Goal: Communication & Community: Share content

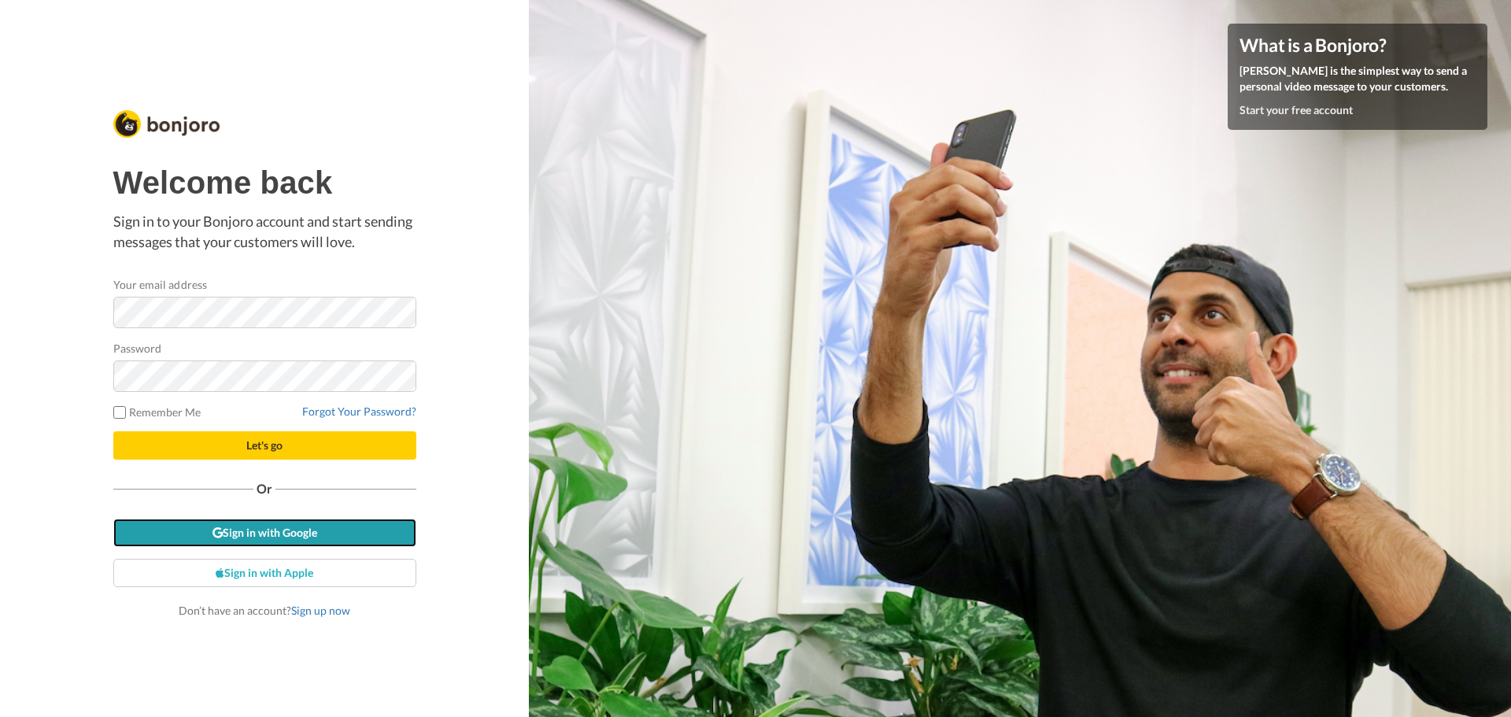
click at [292, 526] on link "Sign in with Google" at bounding box center [264, 532] width 303 height 28
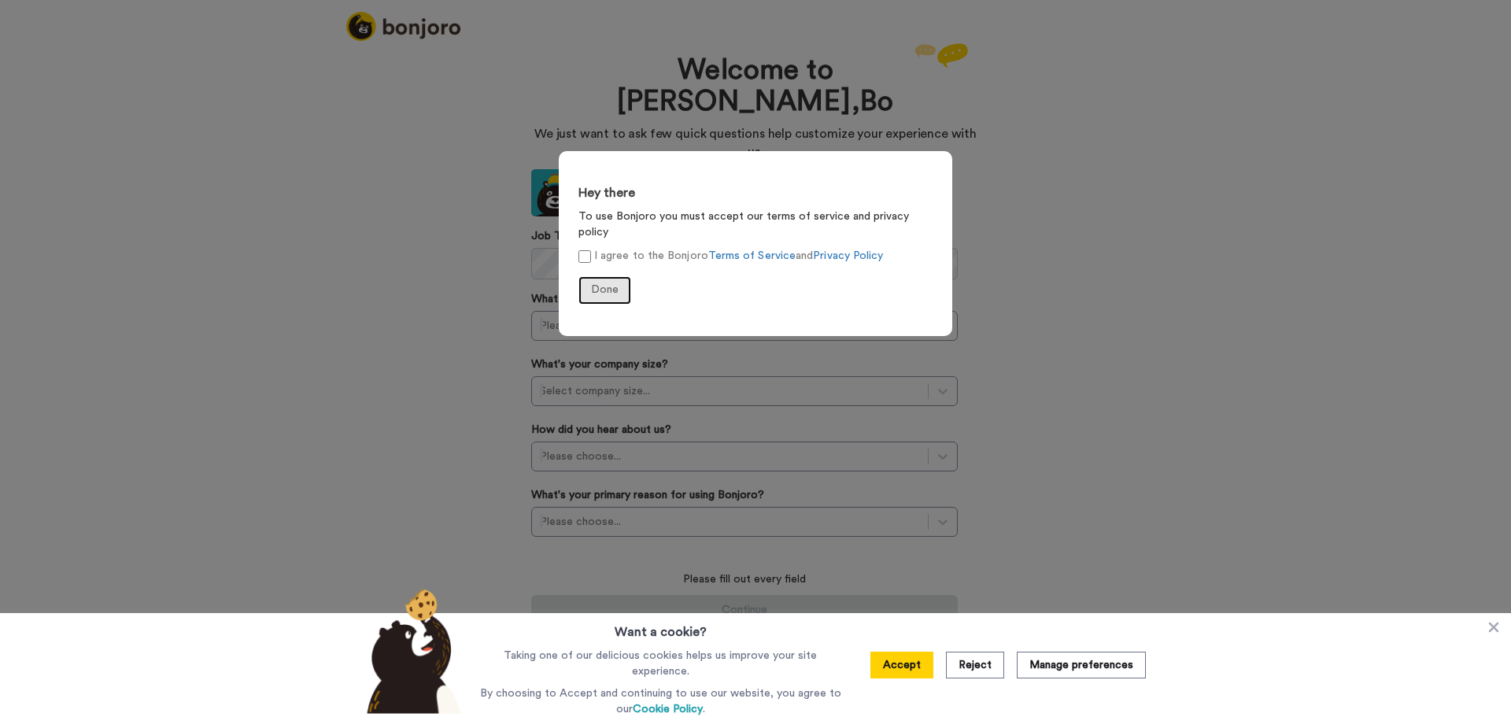
click at [602, 279] on button "Done" at bounding box center [604, 290] width 53 height 28
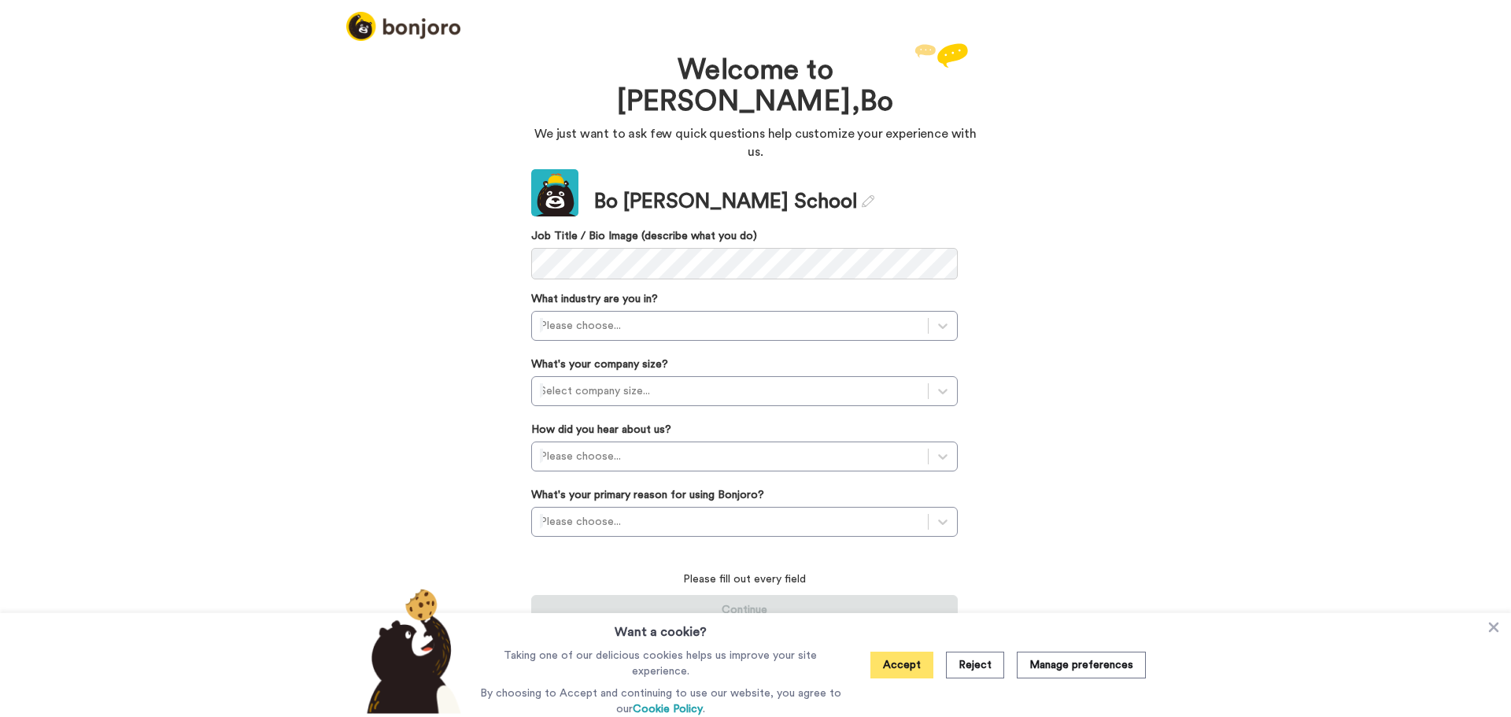
click at [916, 655] on button "Accept" at bounding box center [901, 664] width 63 height 27
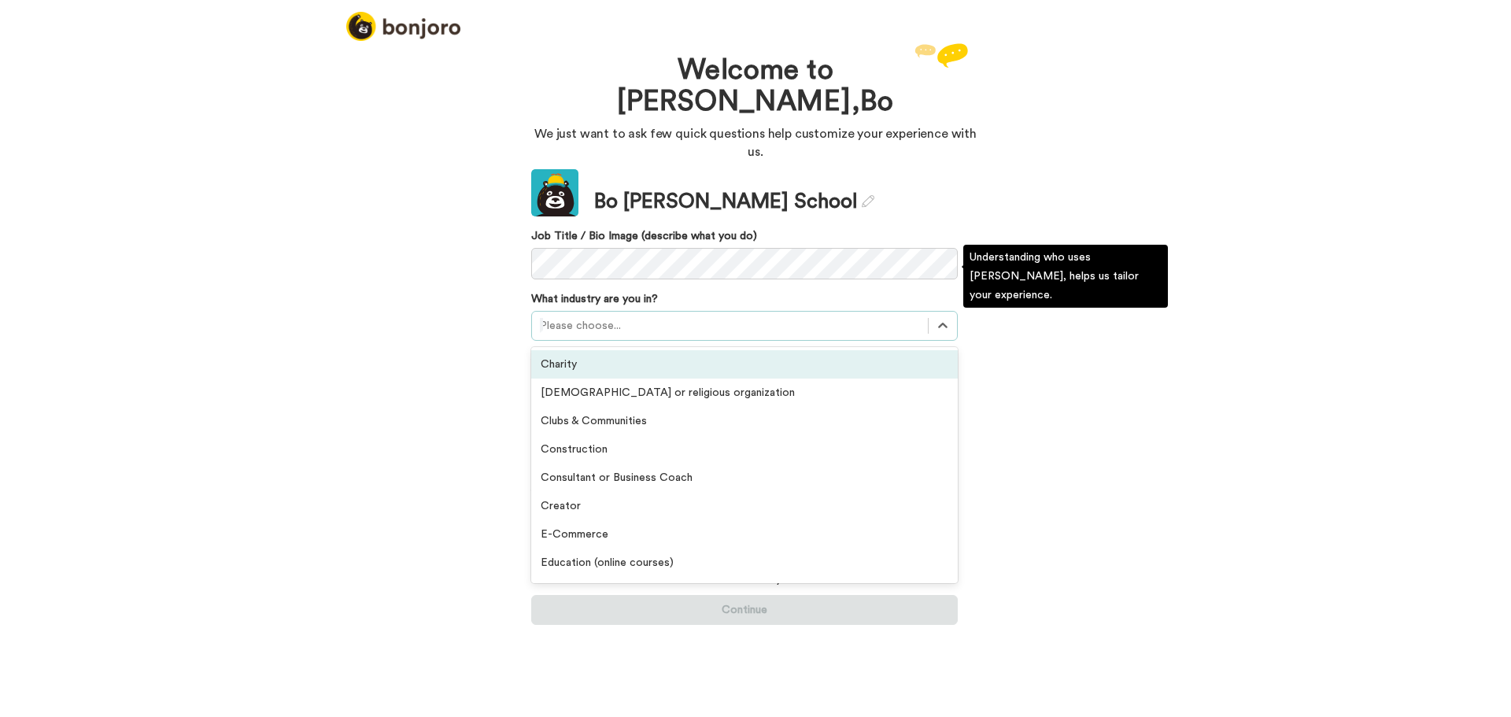
click at [692, 316] on div at bounding box center [730, 325] width 380 height 19
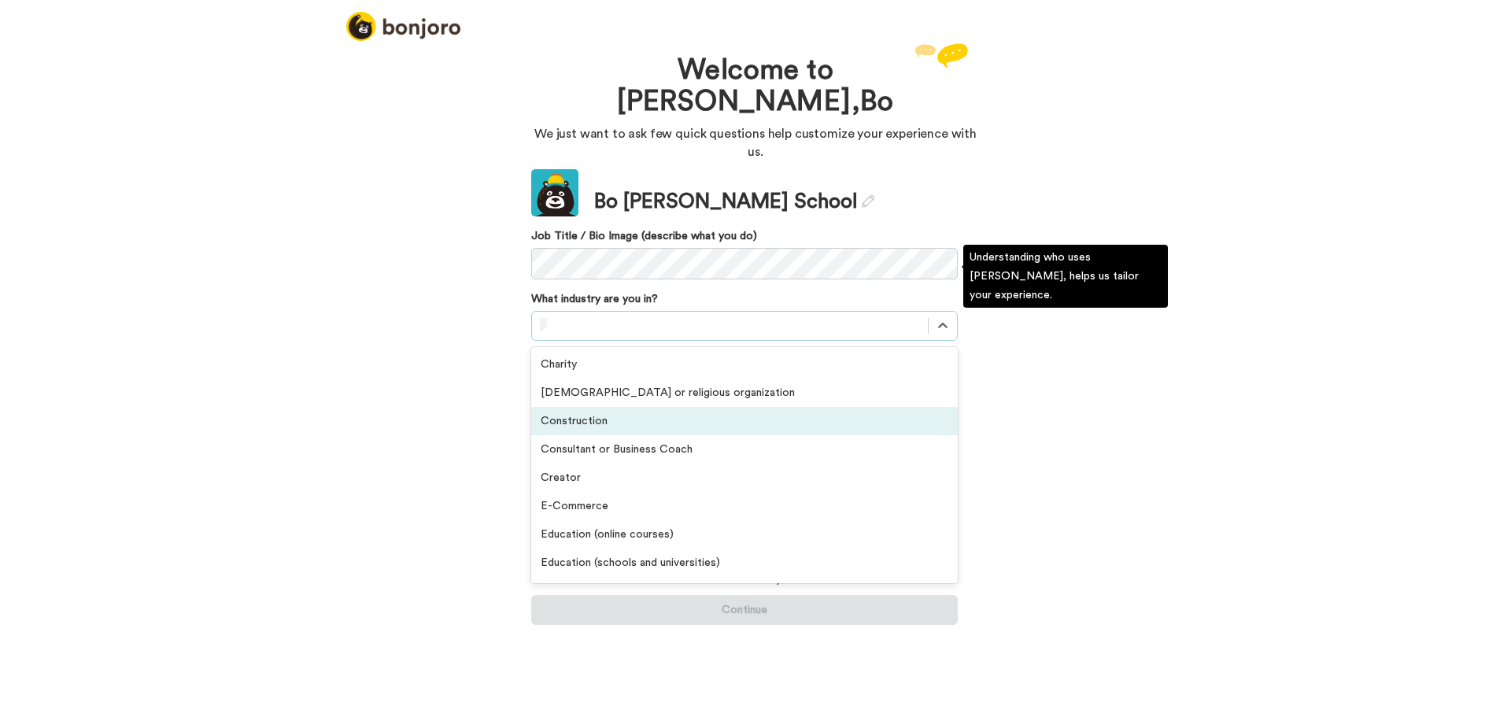
scroll to position [252, 0]
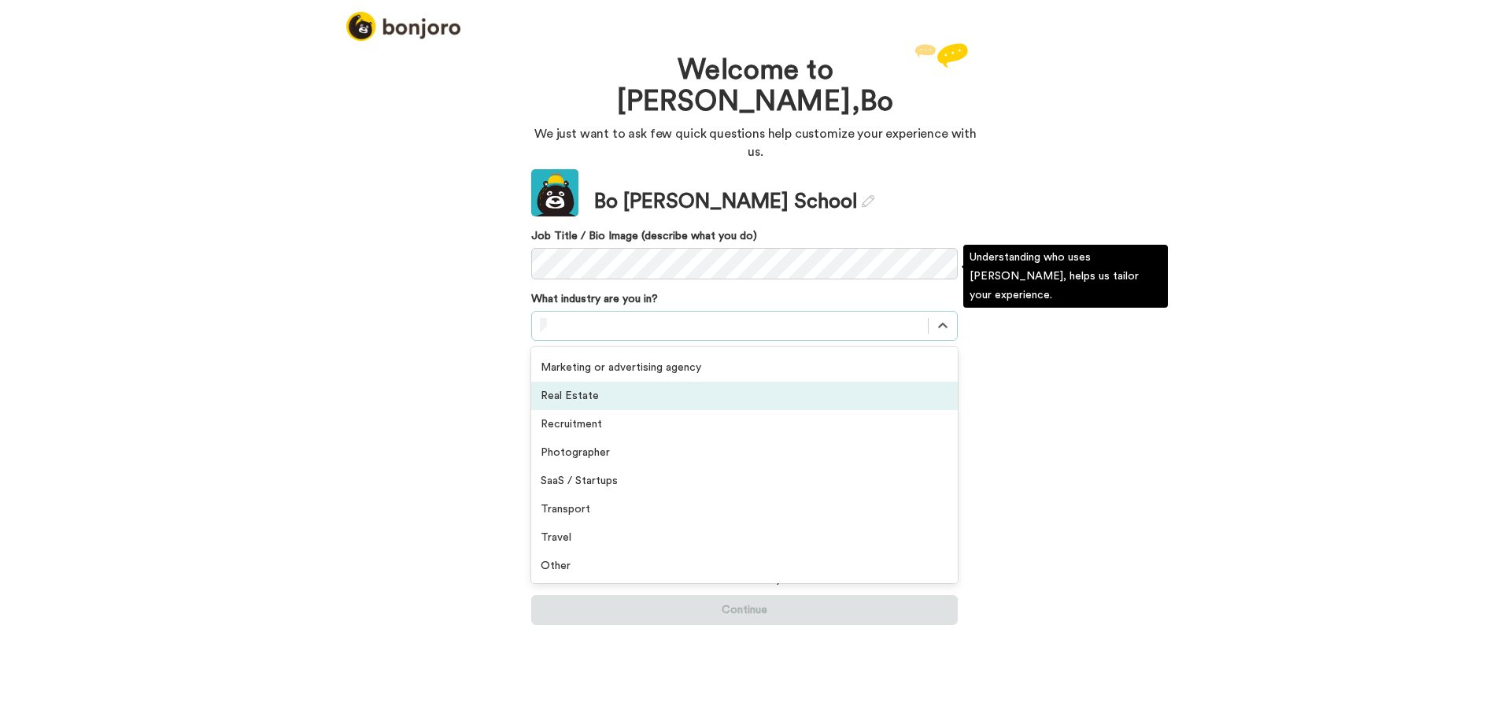
click at [635, 382] on div "Real Estate" at bounding box center [744, 396] width 426 height 28
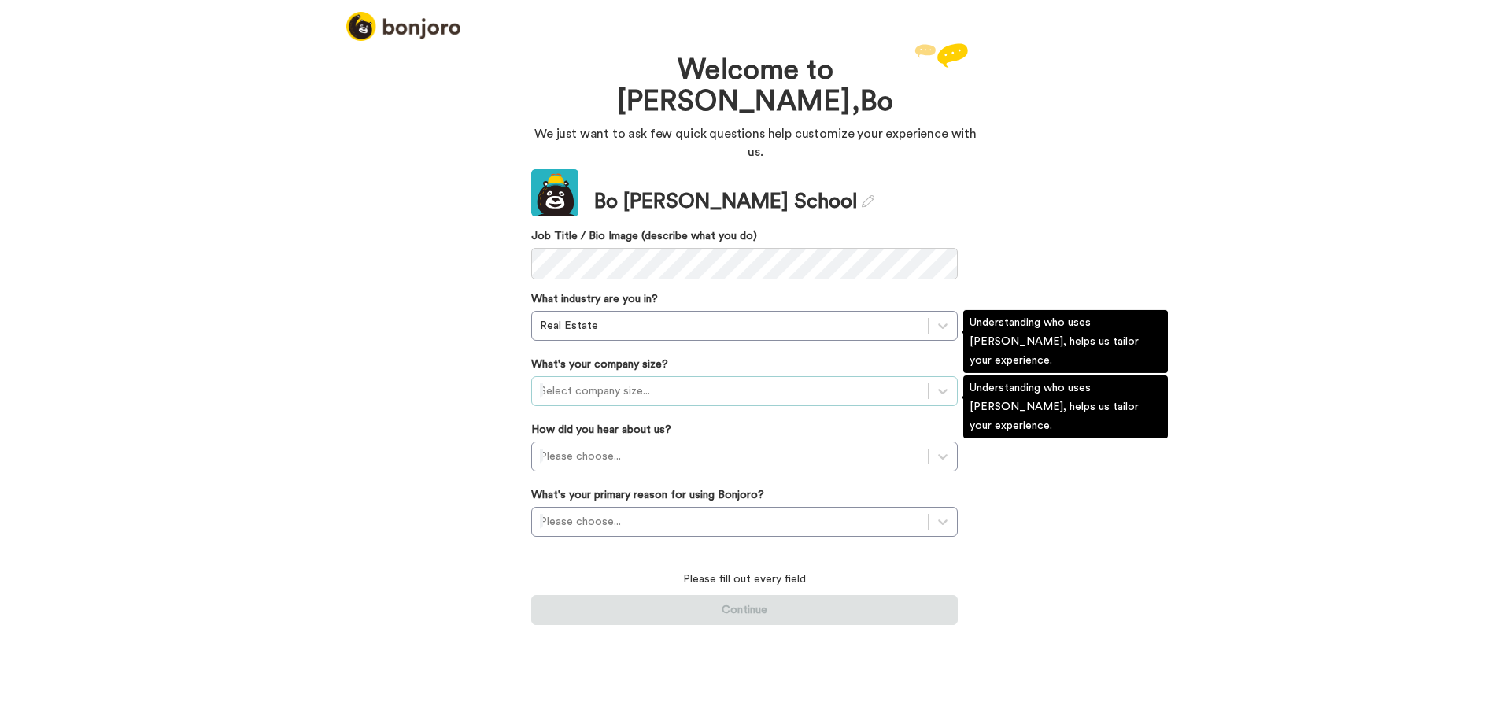
click at [695, 382] on div at bounding box center [730, 391] width 380 height 19
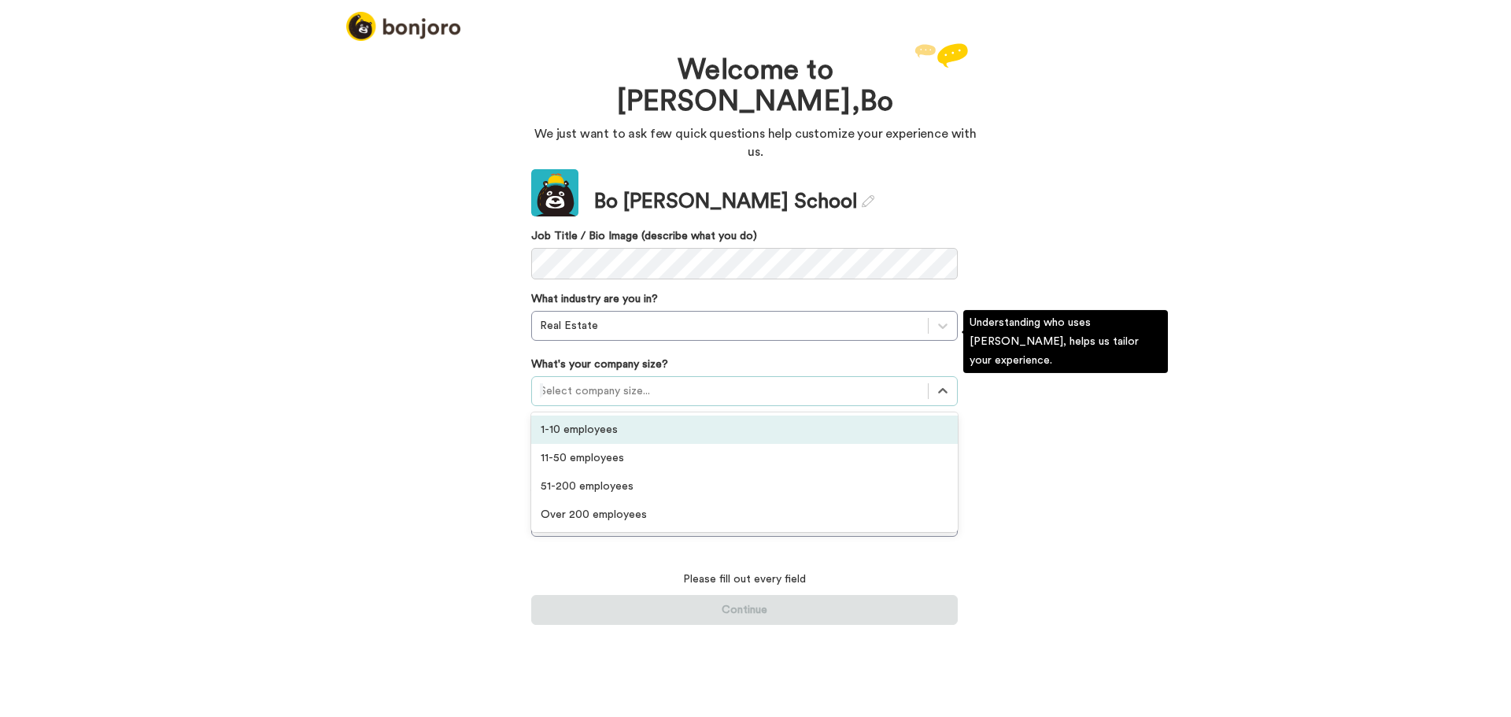
click at [670, 415] on div "1-10 employees" at bounding box center [744, 429] width 426 height 28
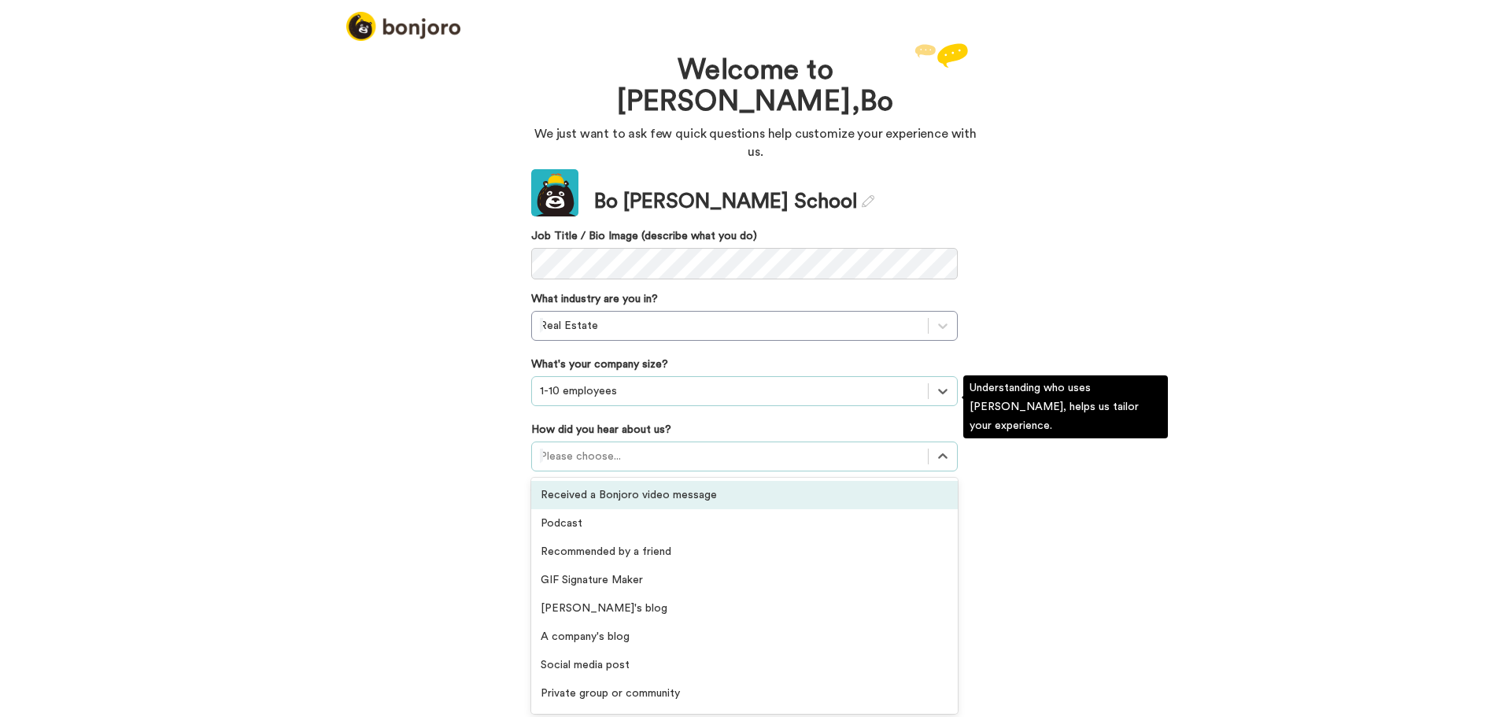
click at [636, 447] on div at bounding box center [730, 456] width 380 height 19
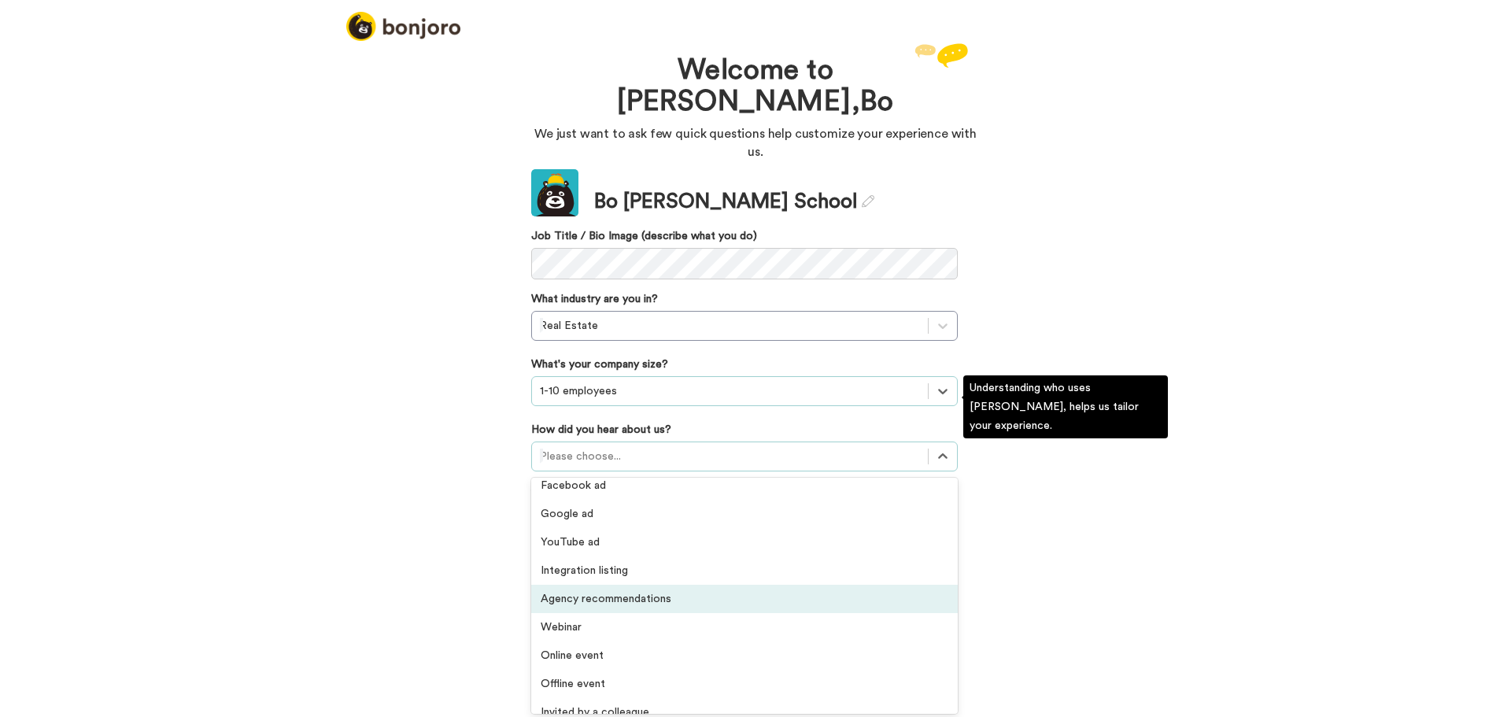
scroll to position [337, 0]
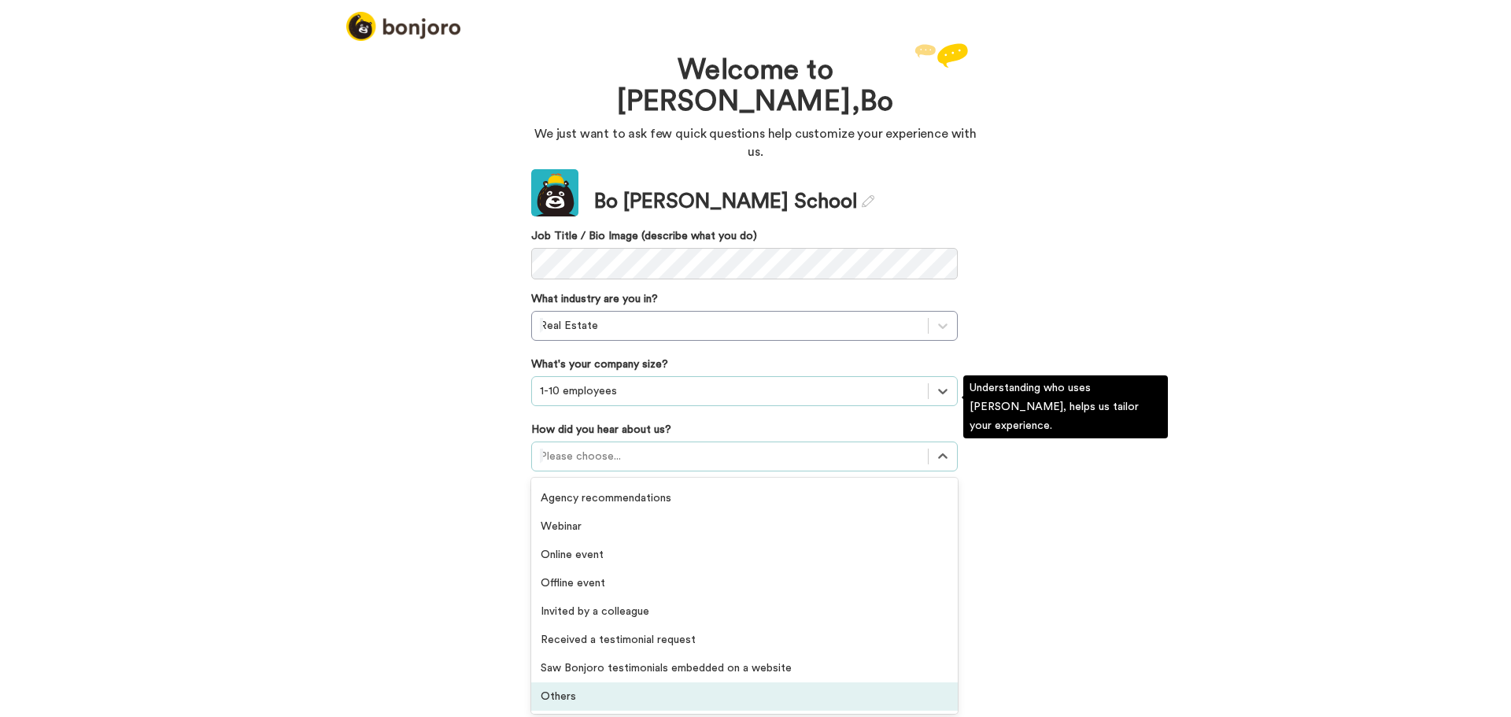
click at [612, 682] on div "Others" at bounding box center [744, 696] width 426 height 28
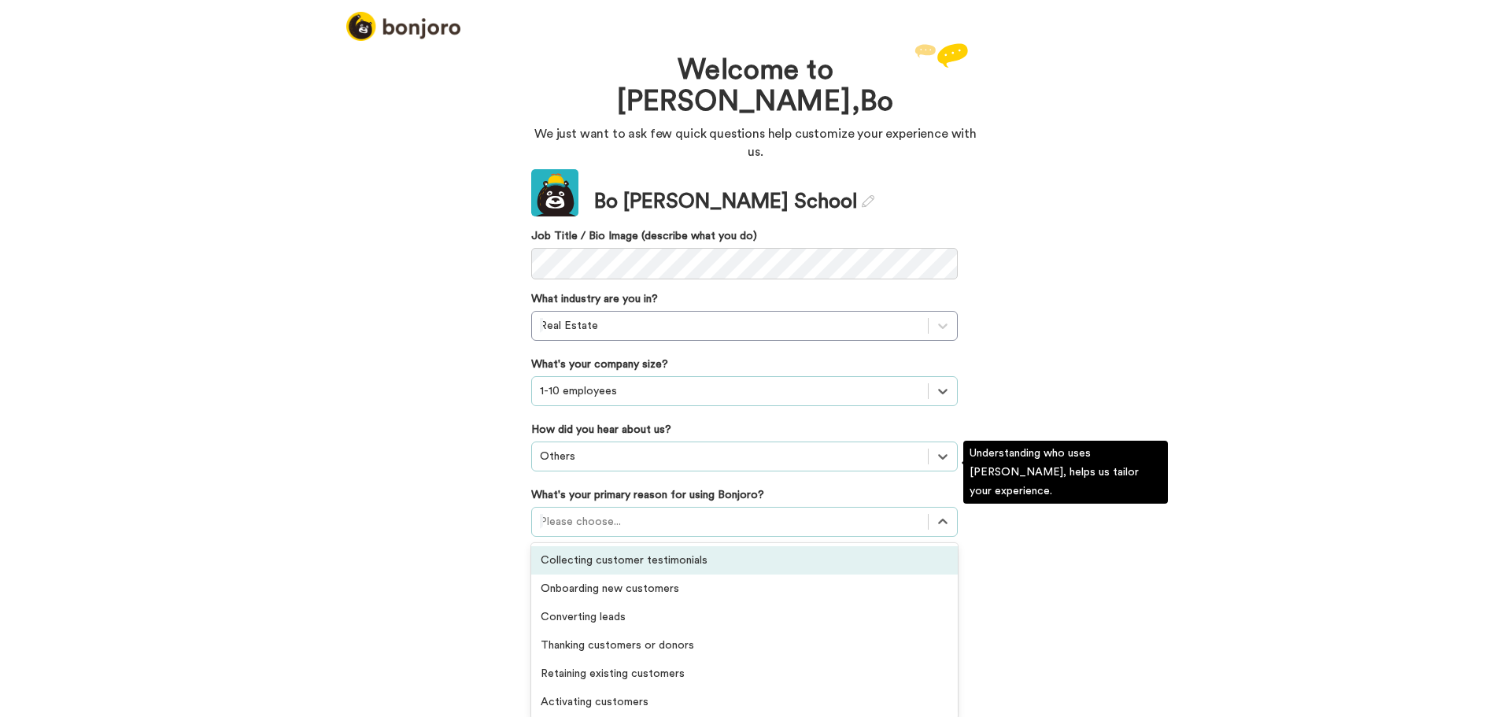
click at [643, 512] on div at bounding box center [730, 521] width 380 height 19
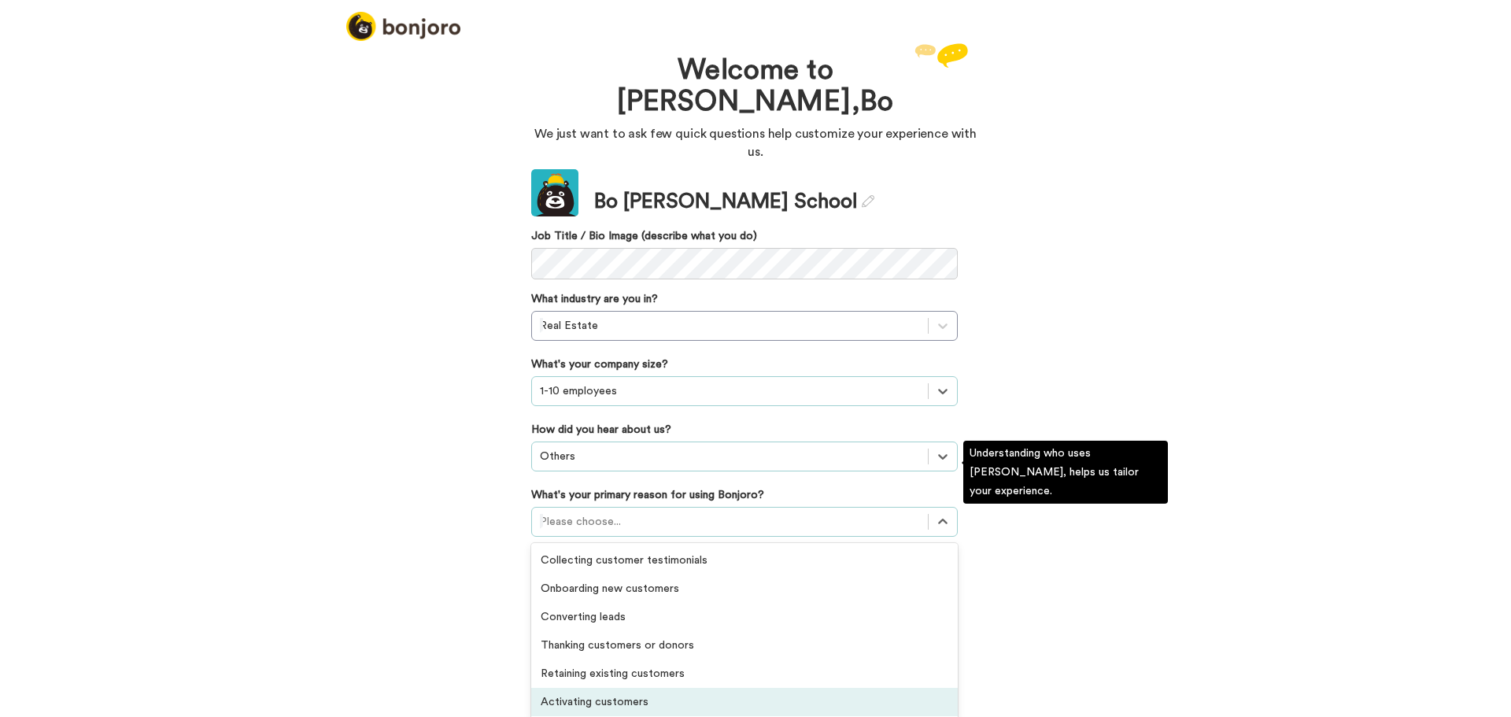
click at [623, 688] on div "Activating customers" at bounding box center [744, 702] width 426 height 28
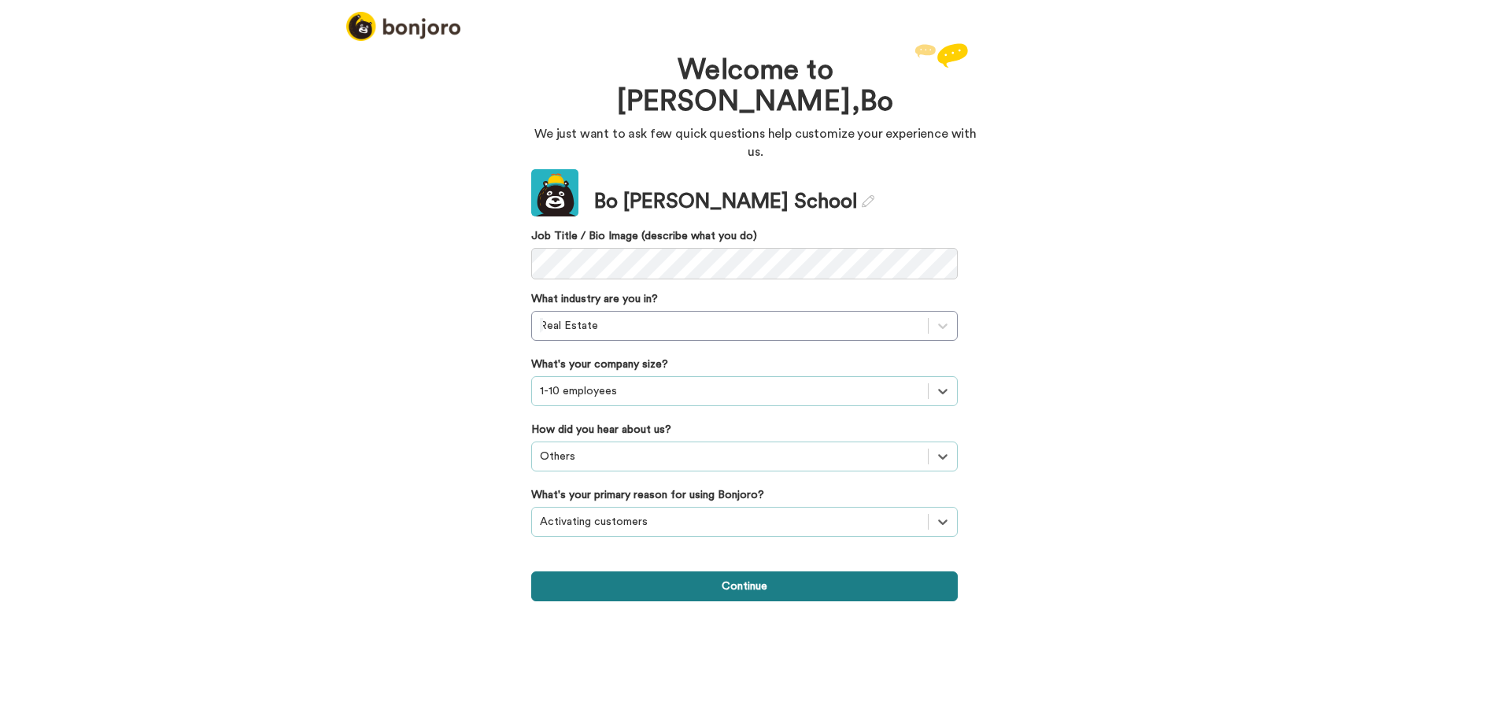
click at [695, 571] on button "Continue" at bounding box center [744, 586] width 426 height 30
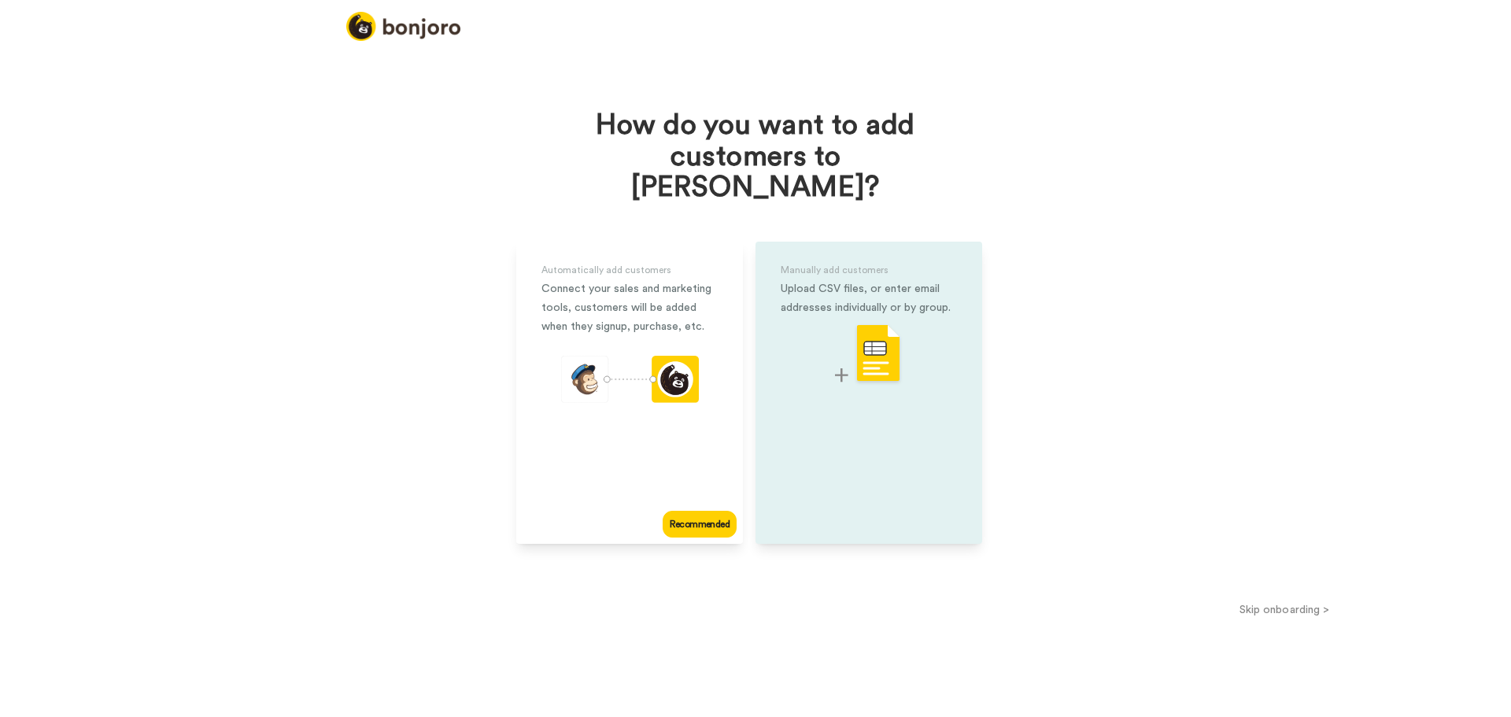
click at [886, 412] on div "Manually add customers Upload CSV files, or enter email addresses individually …" at bounding box center [868, 393] width 227 height 302
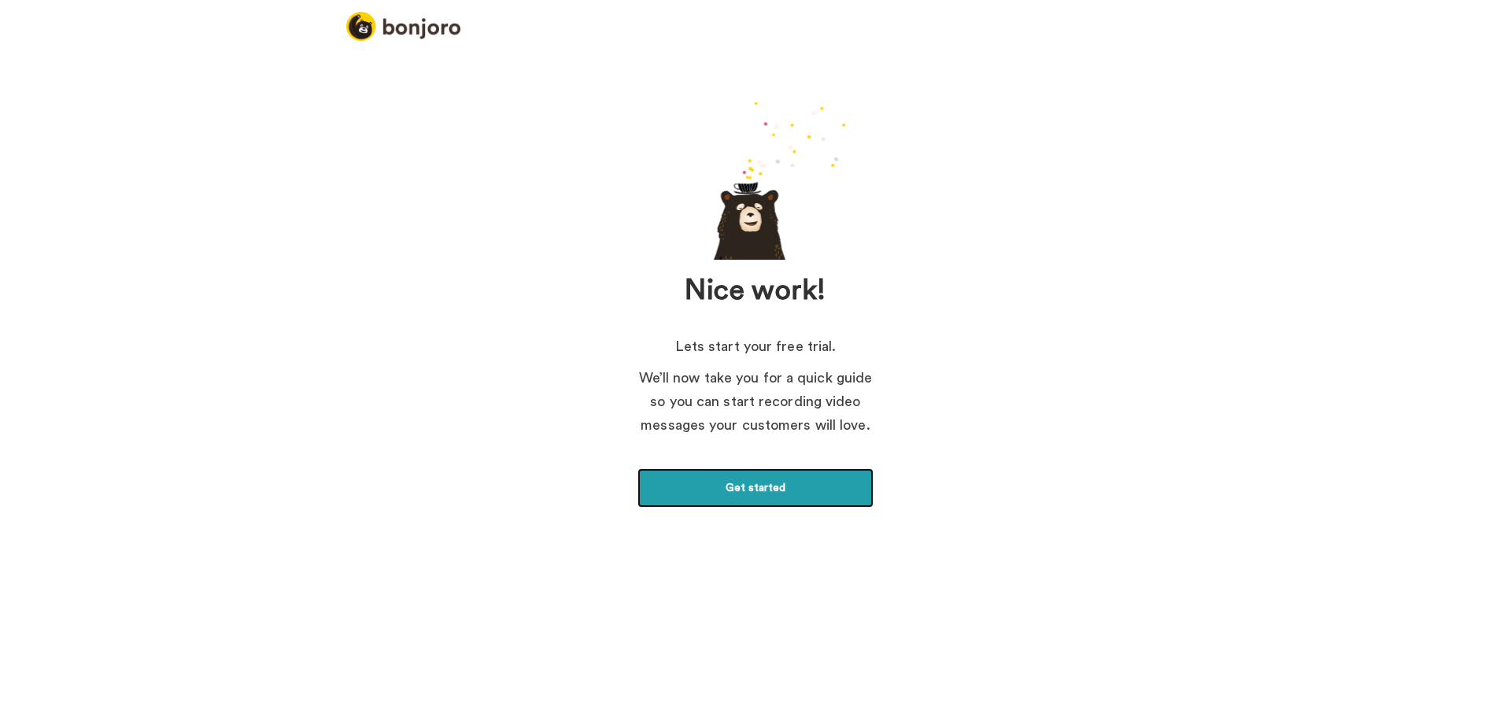
click at [717, 486] on link "Get started" at bounding box center [755, 487] width 236 height 39
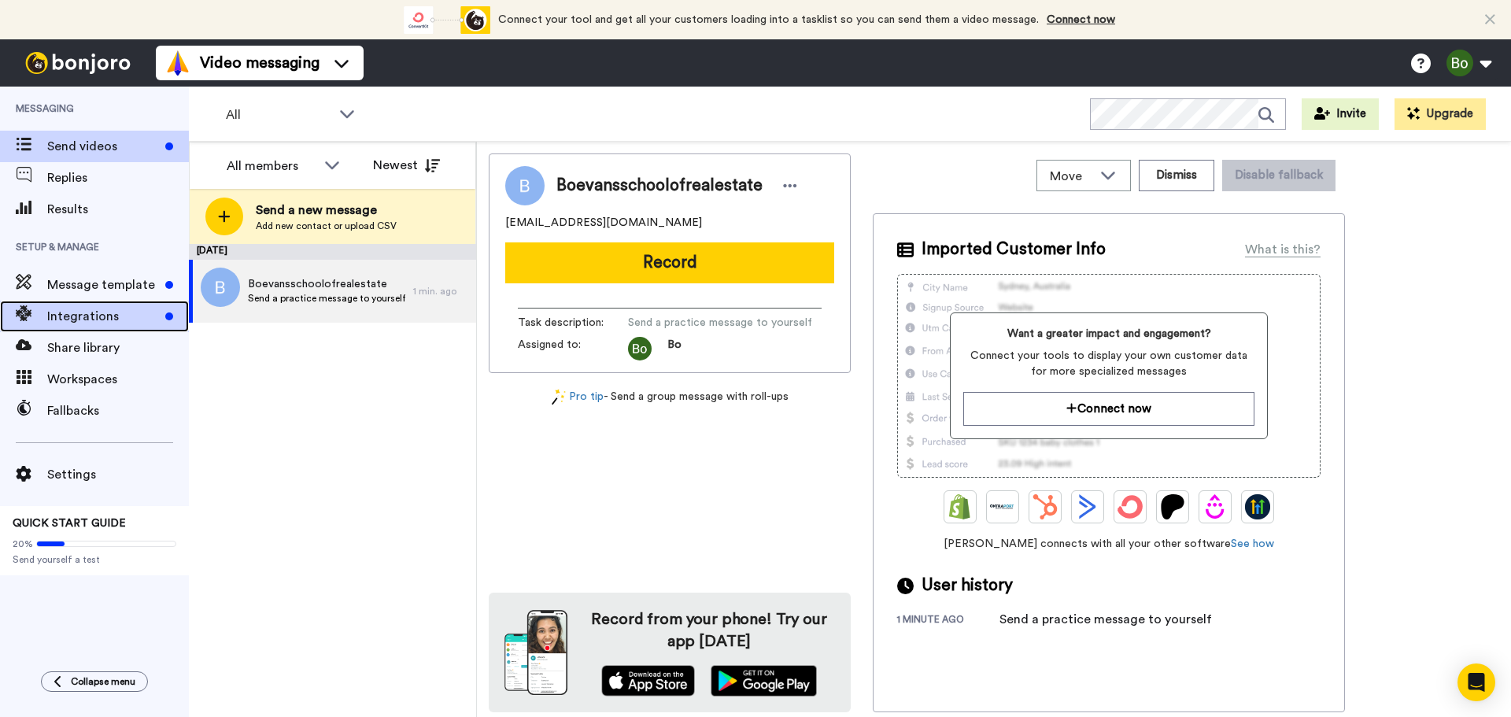
click at [57, 315] on span "Integrations" at bounding box center [103, 316] width 112 height 19
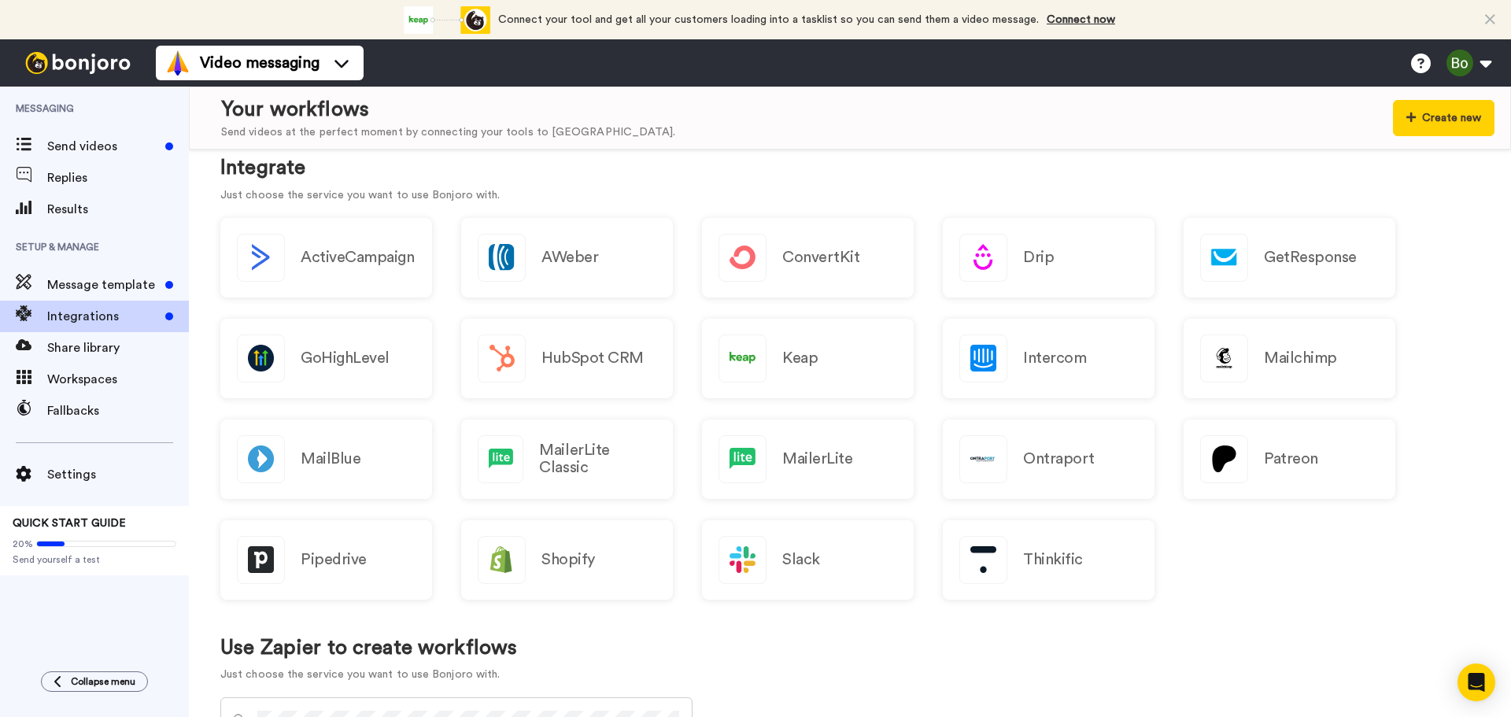
scroll to position [157, 0]
click at [1260, 377] on div "Mailchimp" at bounding box center [1289, 356] width 212 height 79
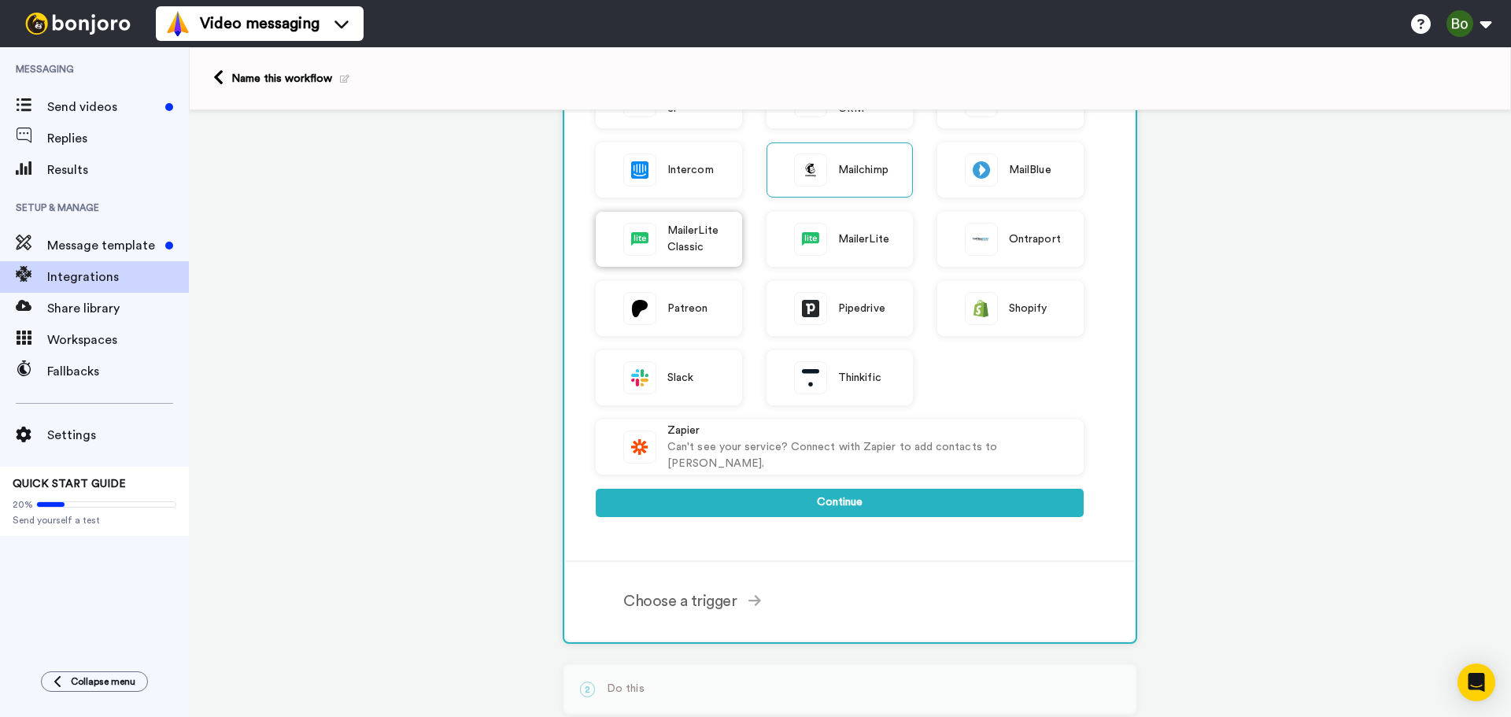
scroll to position [315, 0]
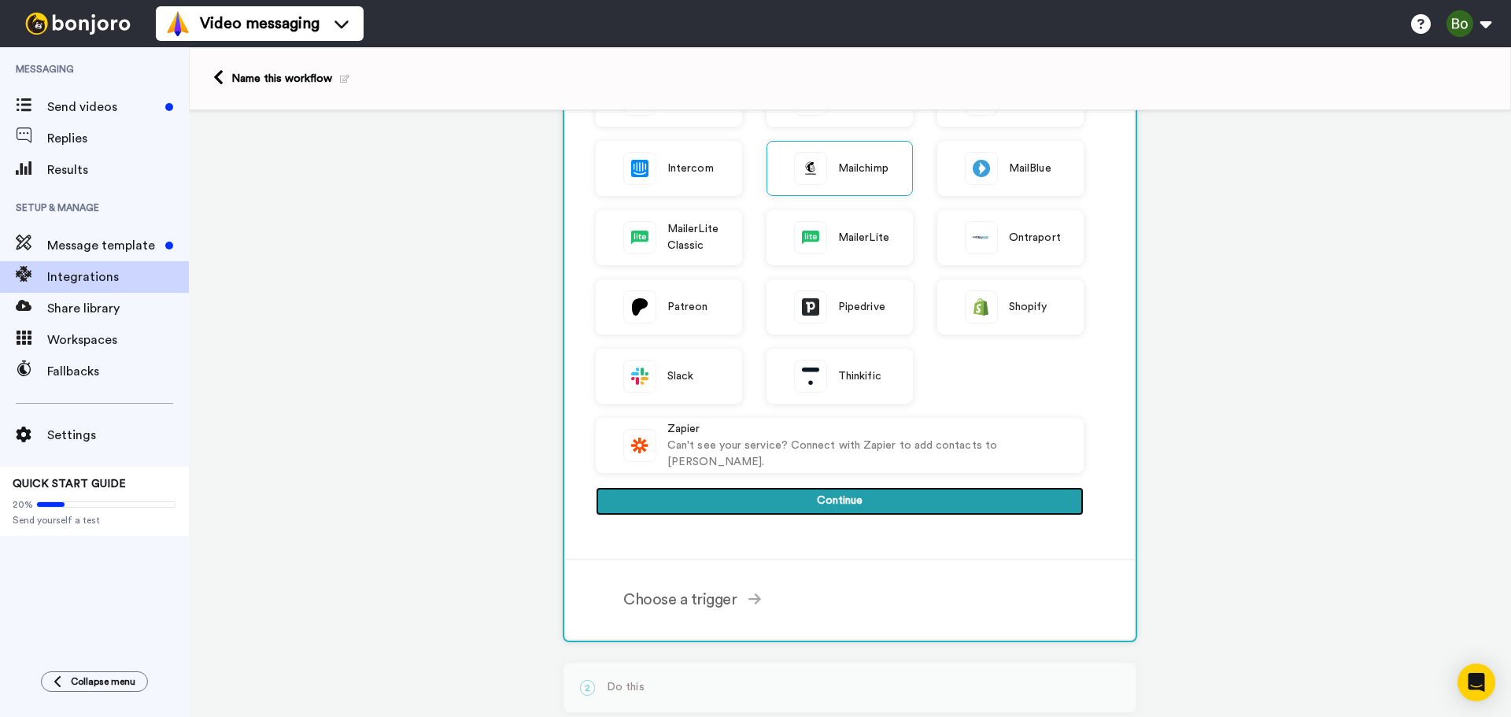
click at [839, 496] on button "Continue" at bounding box center [840, 501] width 488 height 28
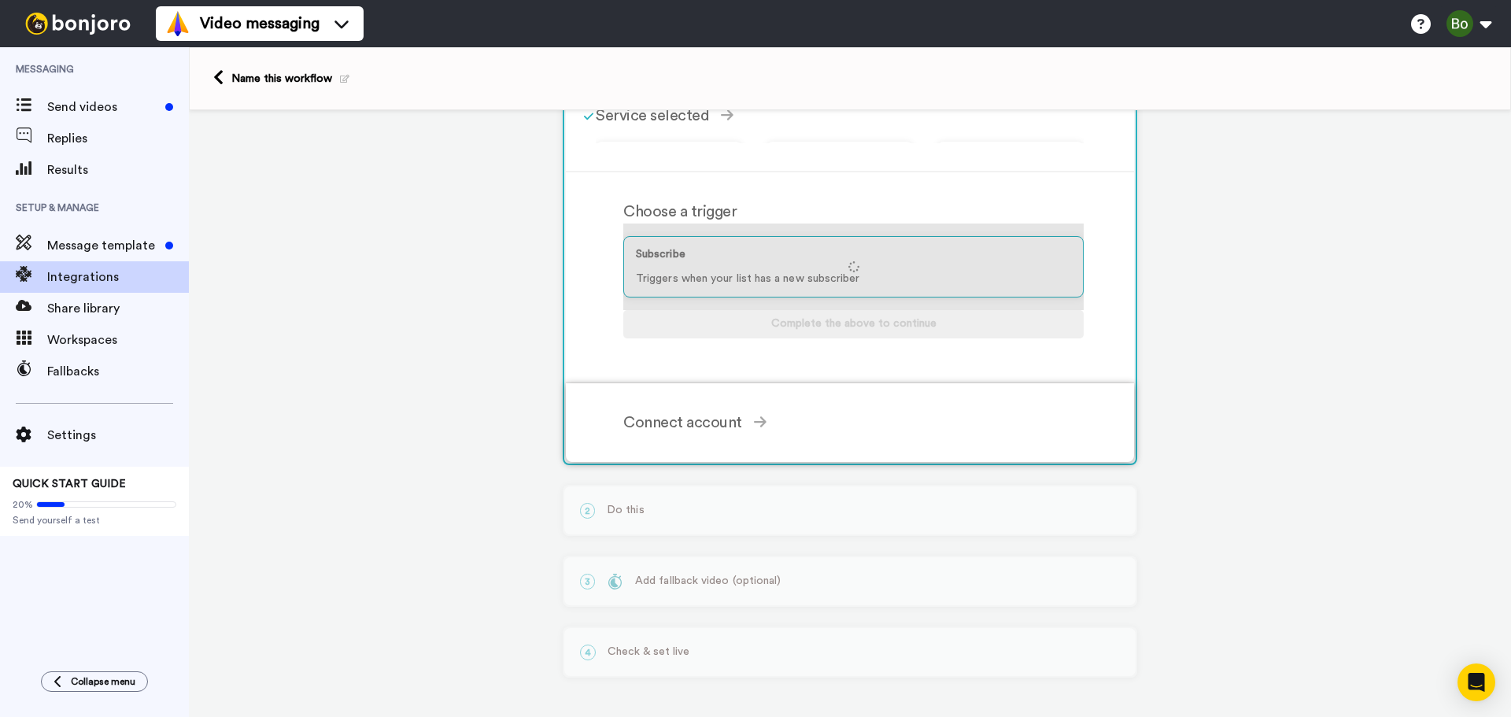
scroll to position [90, 0]
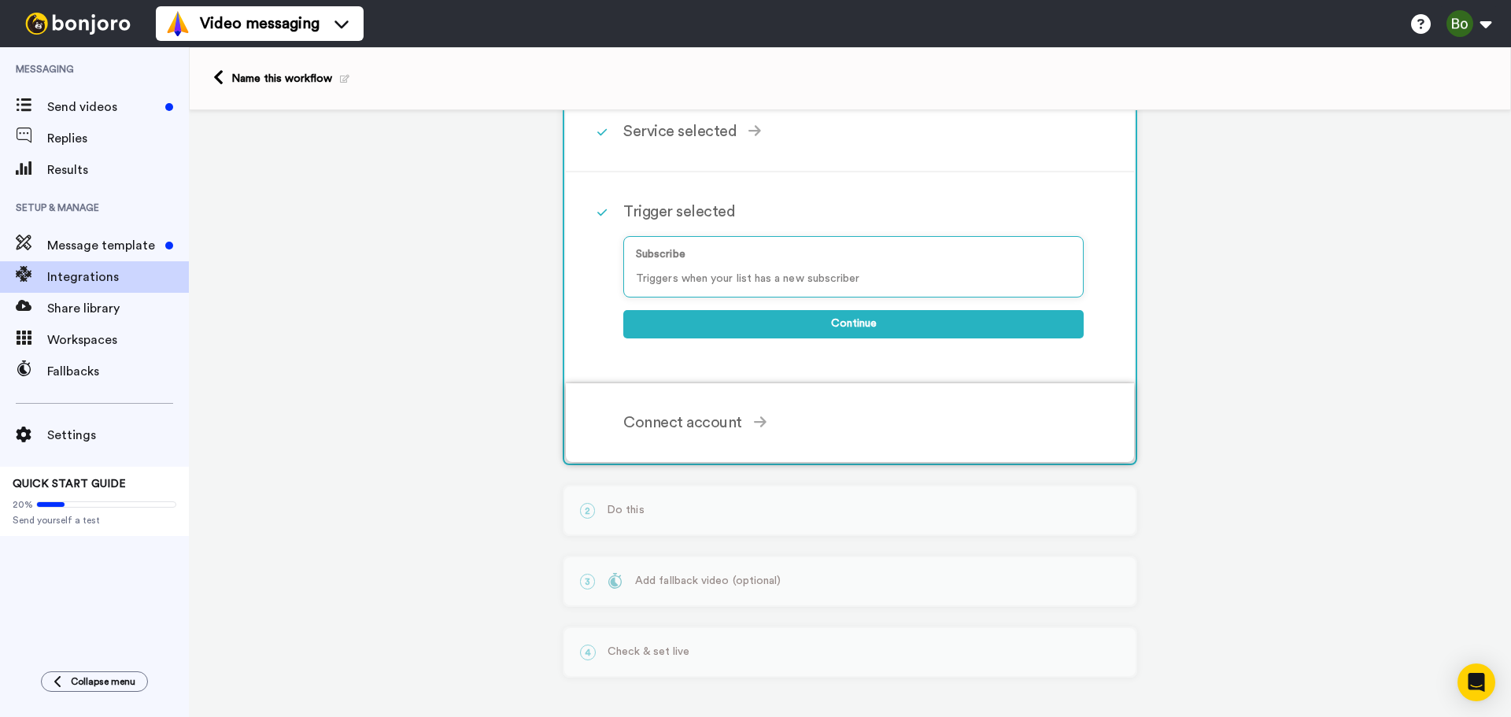
click at [683, 437] on div "Connect account Connect to Mailchimp Mailchimp is a secure partner with Bonjoro…" at bounding box center [870, 422] width 495 height 47
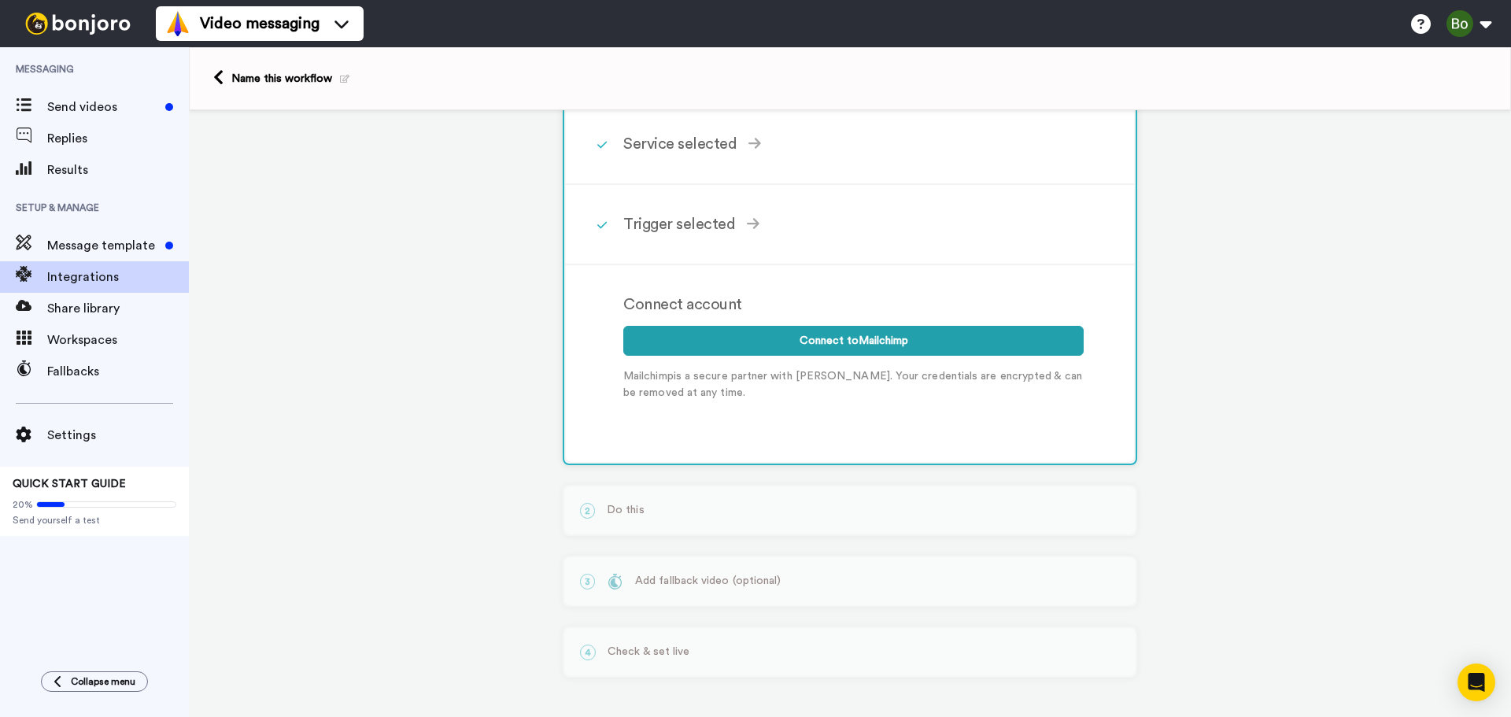
scroll to position [78, 0]
click at [850, 339] on button "Connect to Mailchimp" at bounding box center [853, 341] width 460 height 30
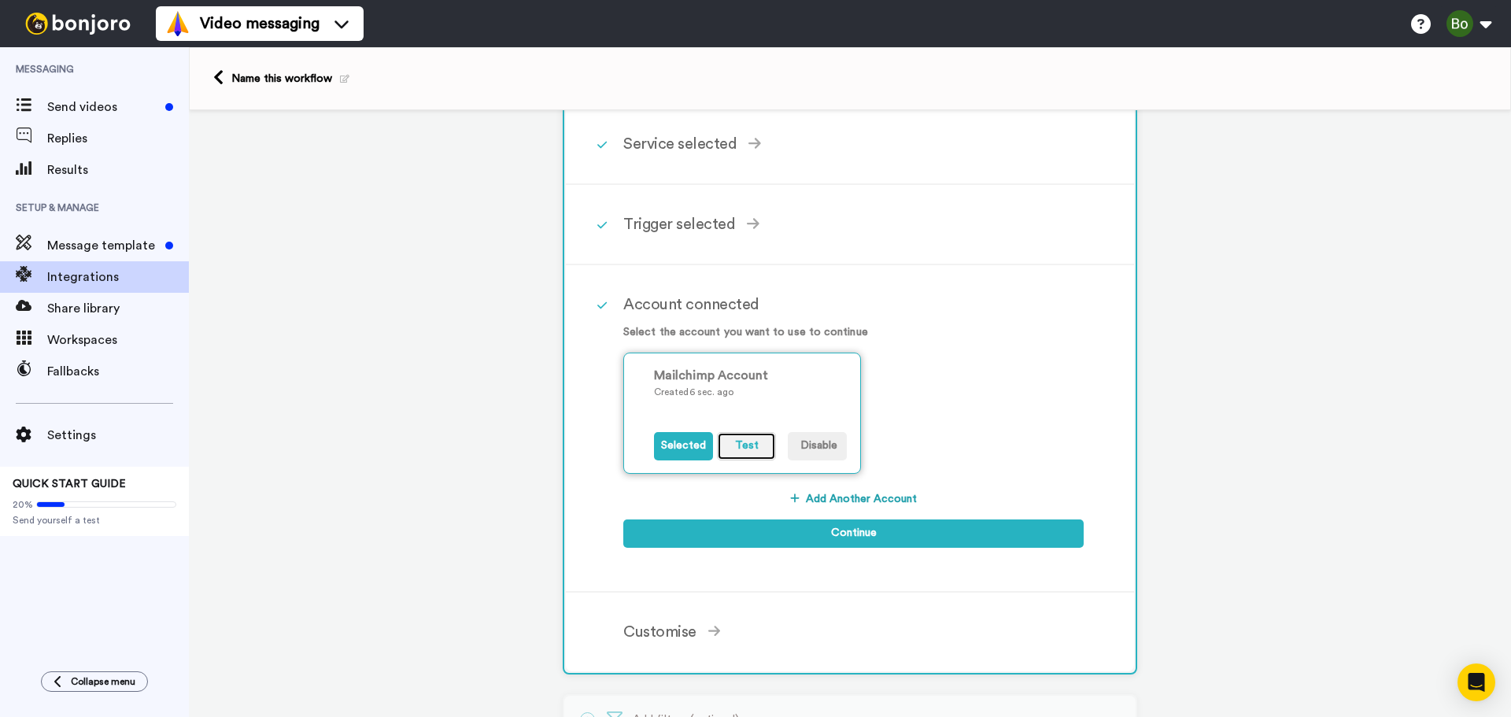
click at [735, 437] on button "Test" at bounding box center [746, 446] width 59 height 28
click at [743, 445] on button "Test" at bounding box center [746, 446] width 59 height 28
click at [668, 445] on button "Selected" at bounding box center [683, 446] width 59 height 28
click at [909, 273] on div "Account connected Select the account you want to use to continue Mailchimp Acco…" at bounding box center [850, 428] width 568 height 327
click at [740, 454] on button "Test" at bounding box center [746, 446] width 59 height 28
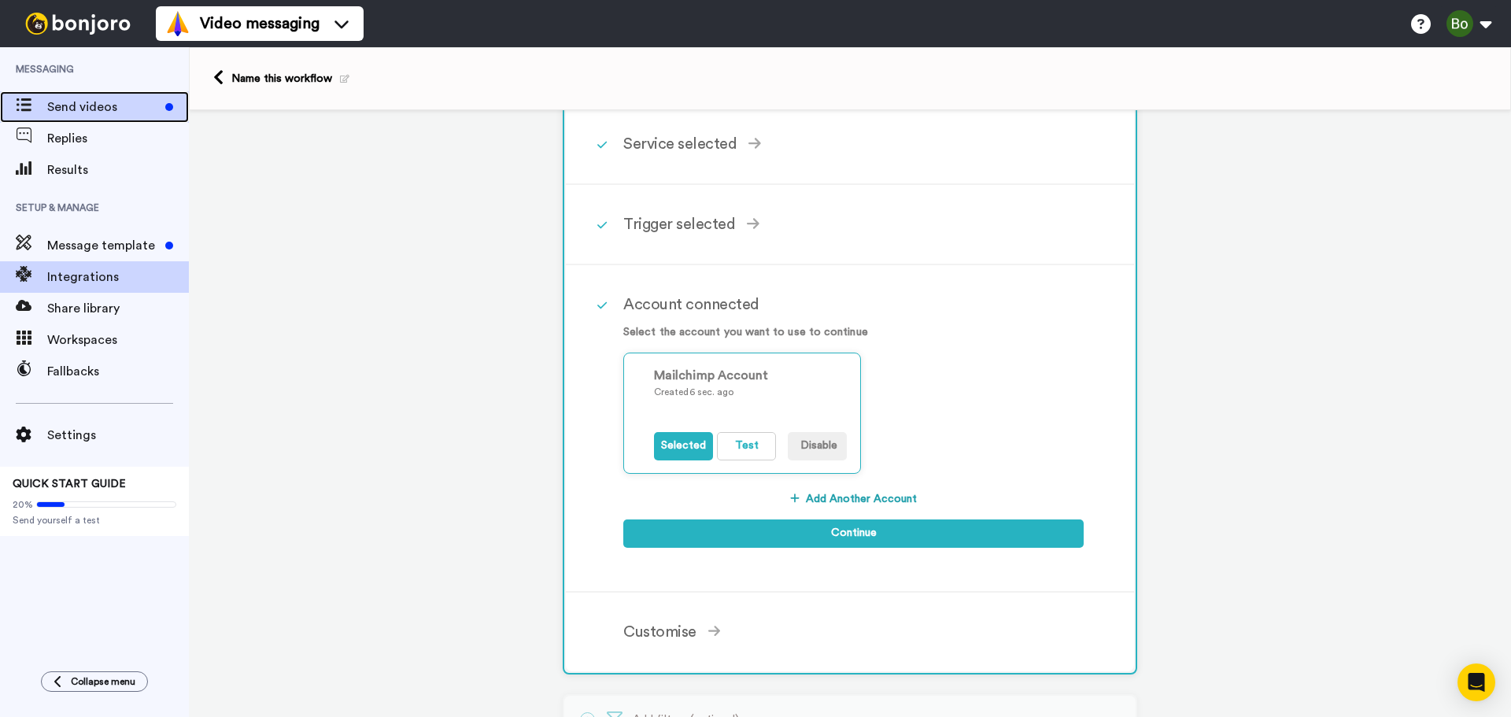
click at [91, 109] on span "Send videos" at bounding box center [103, 107] width 112 height 19
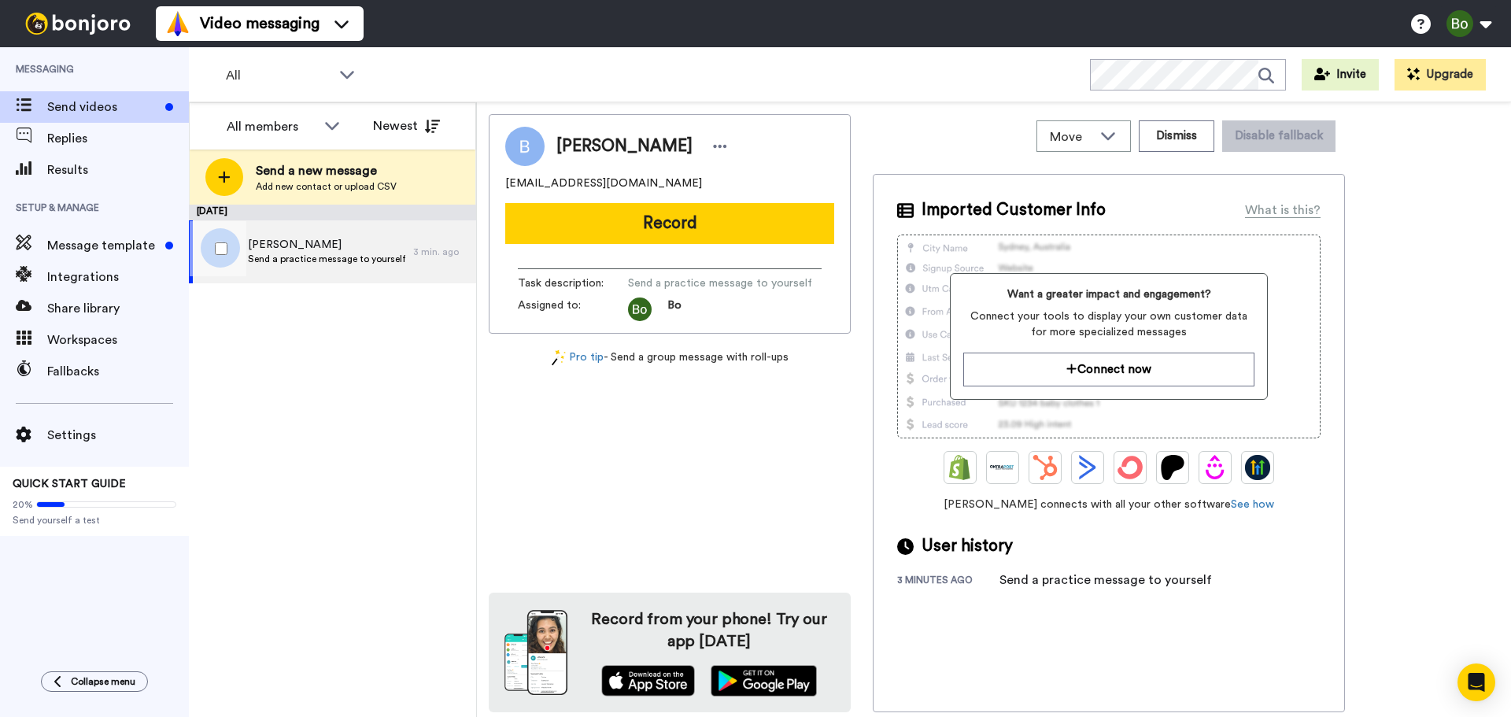
click at [346, 260] on span "Send a practice message to yourself" at bounding box center [326, 259] width 157 height 13
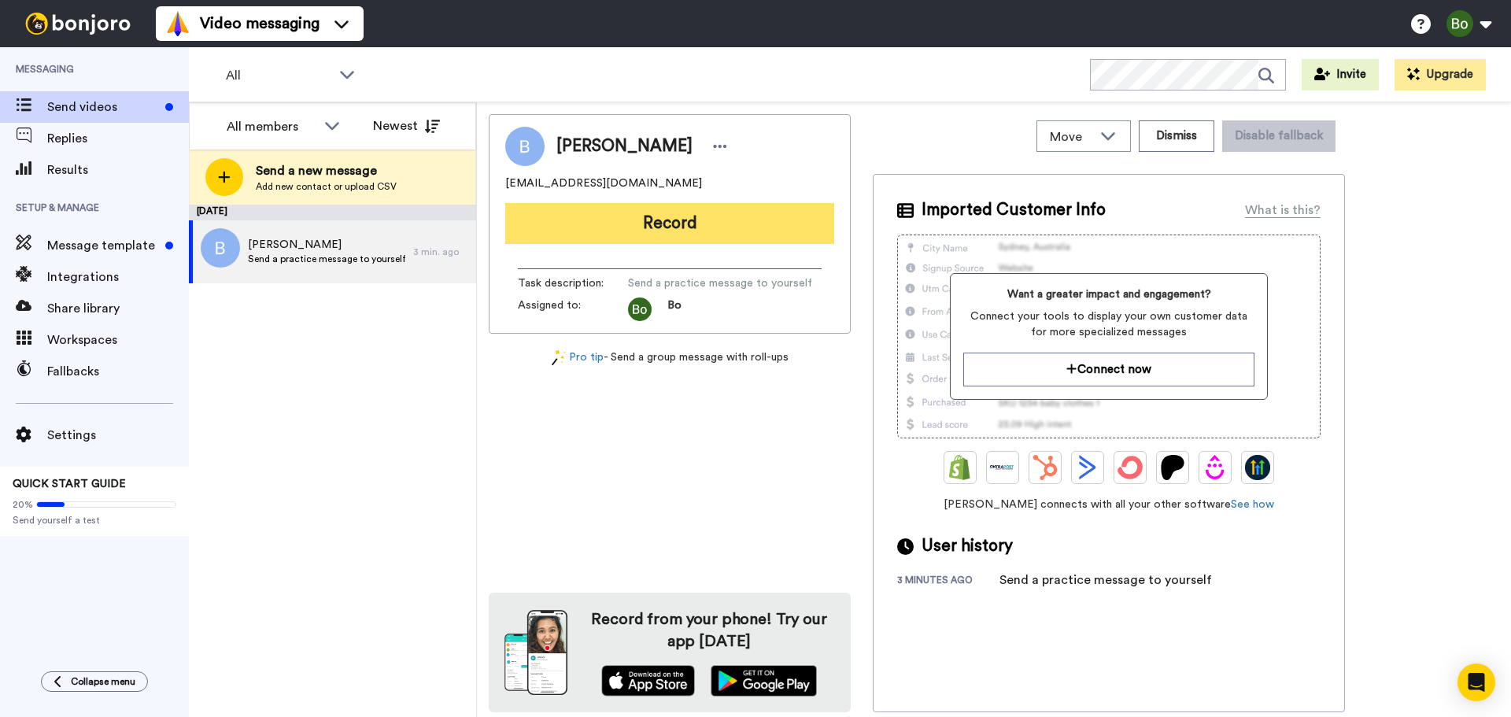
click at [729, 225] on button "Record" at bounding box center [669, 223] width 329 height 41
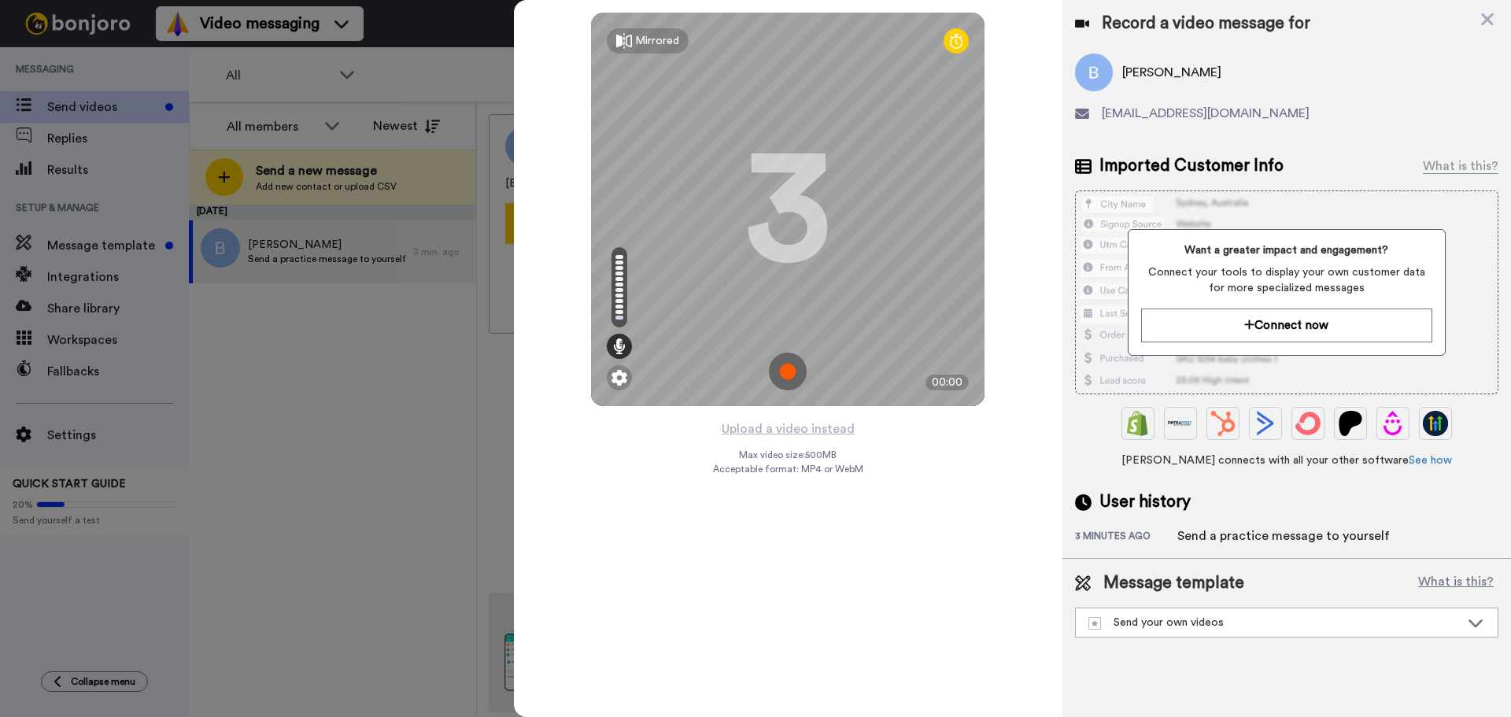
click at [787, 369] on img at bounding box center [788, 371] width 38 height 38
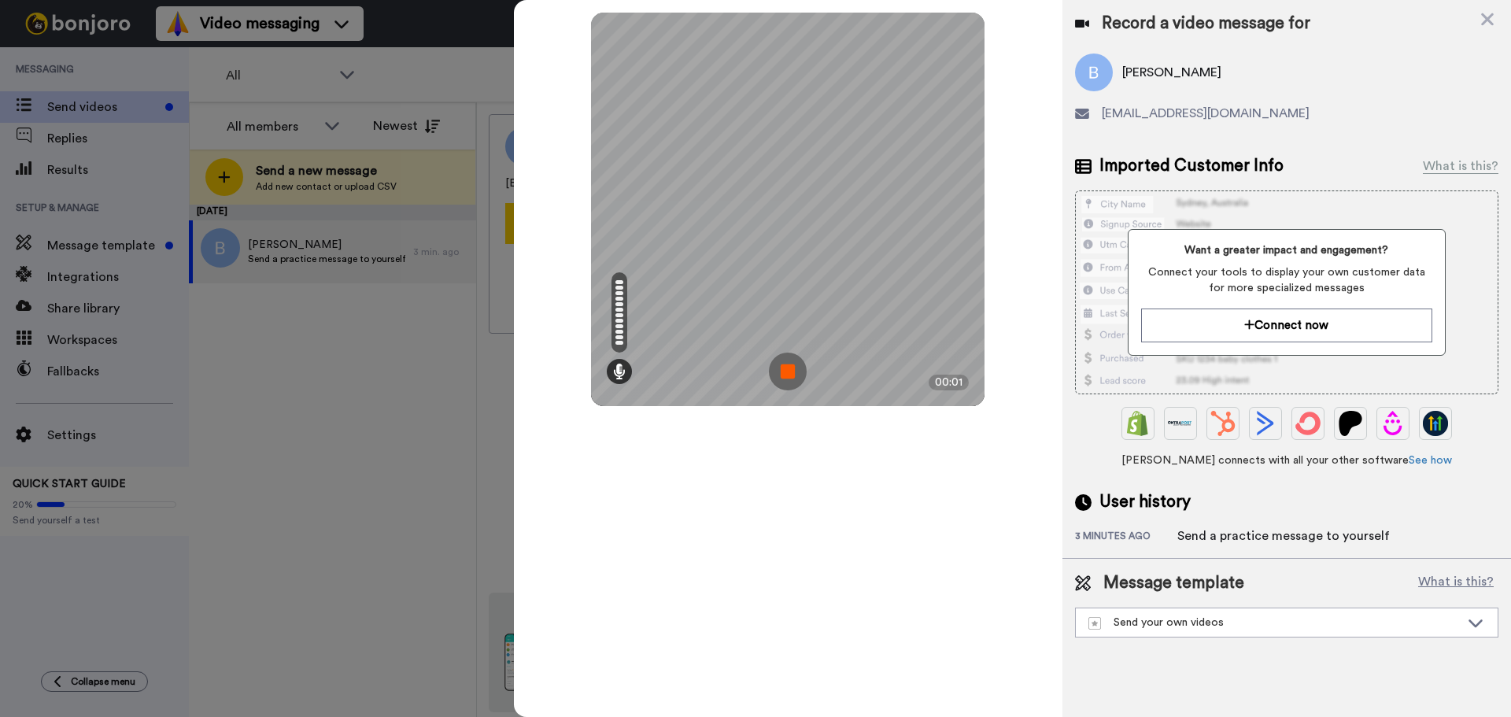
click at [785, 369] on img at bounding box center [788, 371] width 38 height 38
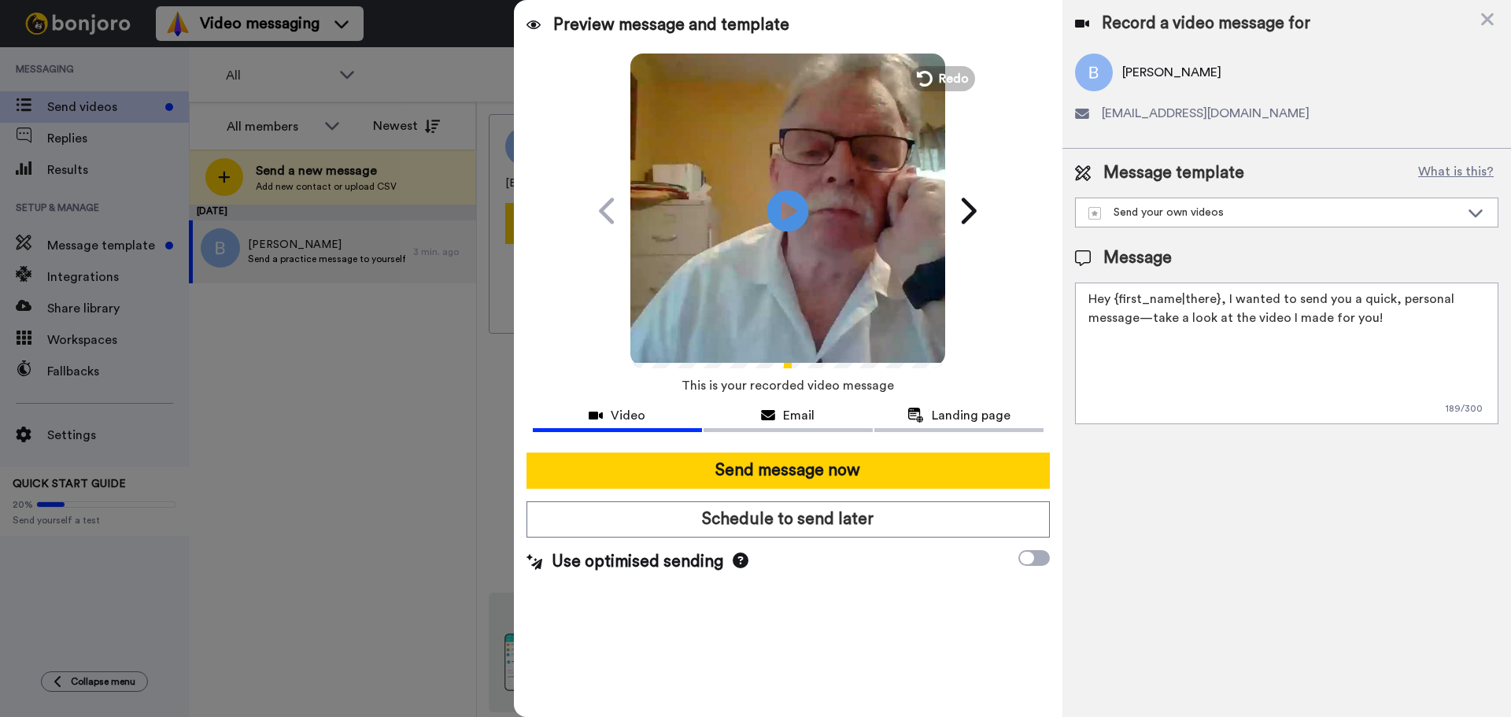
click at [780, 210] on icon at bounding box center [788, 211] width 42 height 42
click at [791, 223] on icon at bounding box center [788, 211] width 42 height 42
click at [1245, 619] on div "Record a video message for Bo Evans boevansschoolofrealestate@gmail.com Message…" at bounding box center [1286, 358] width 448 height 717
click at [393, 320] on div at bounding box center [755, 358] width 1511 height 717
click at [70, 311] on div at bounding box center [755, 358] width 1511 height 717
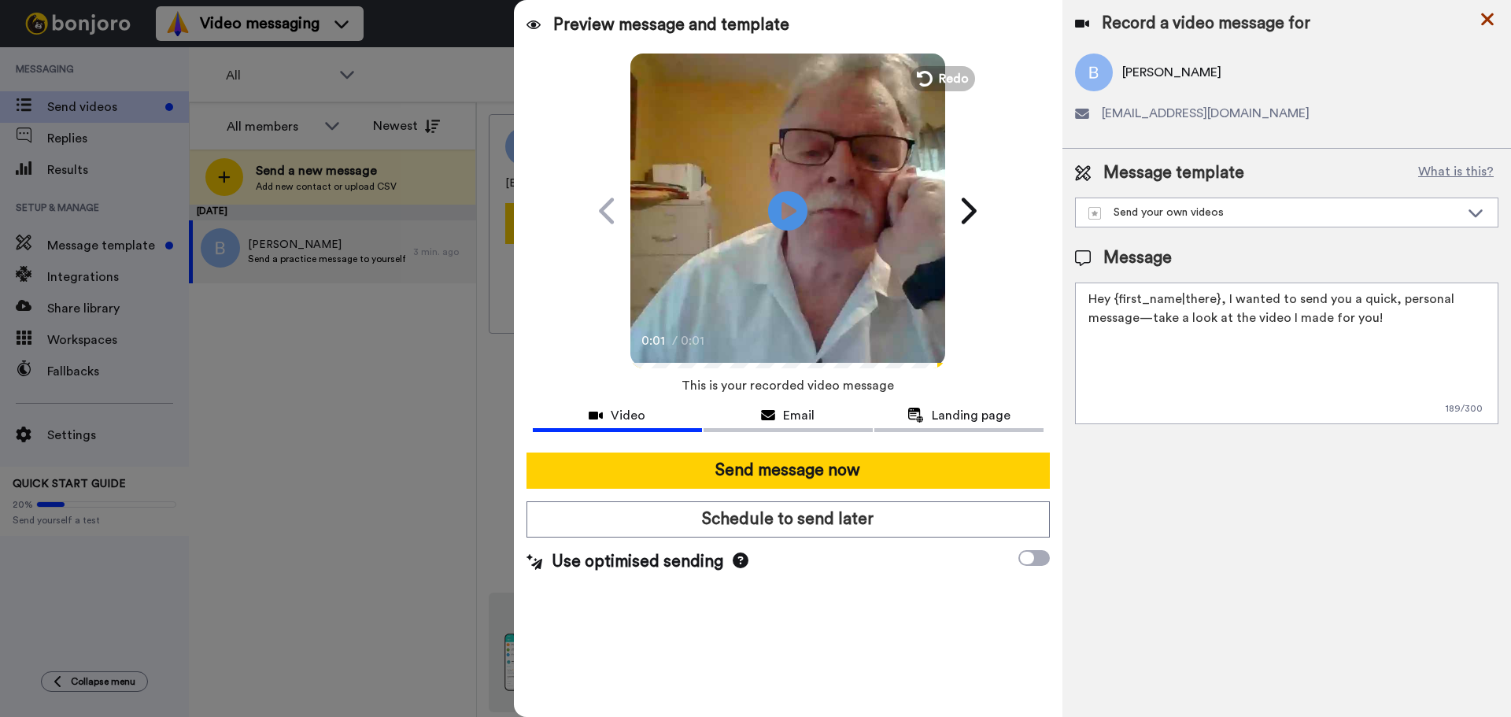
click at [1484, 26] on icon at bounding box center [1487, 19] width 16 height 20
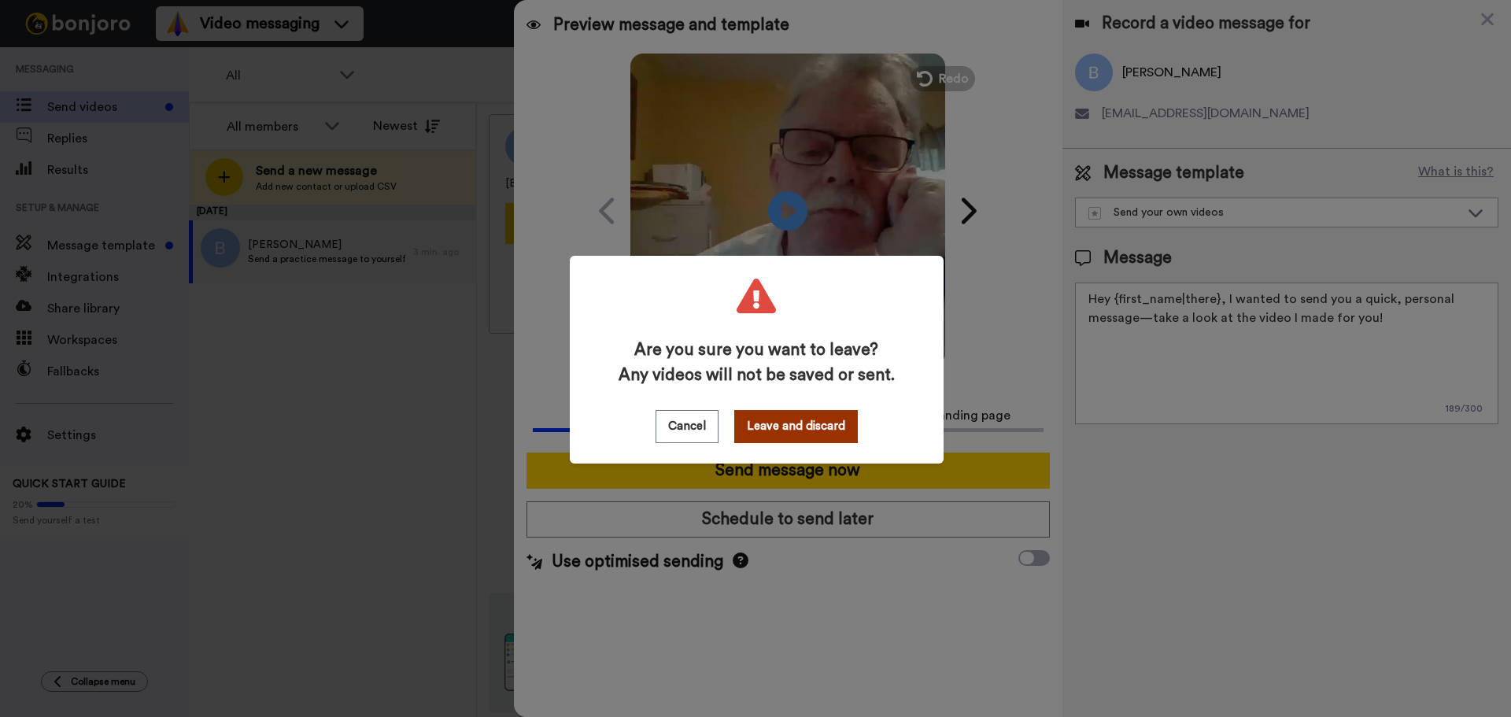
click at [799, 422] on button "Leave and discard" at bounding box center [796, 426] width 124 height 33
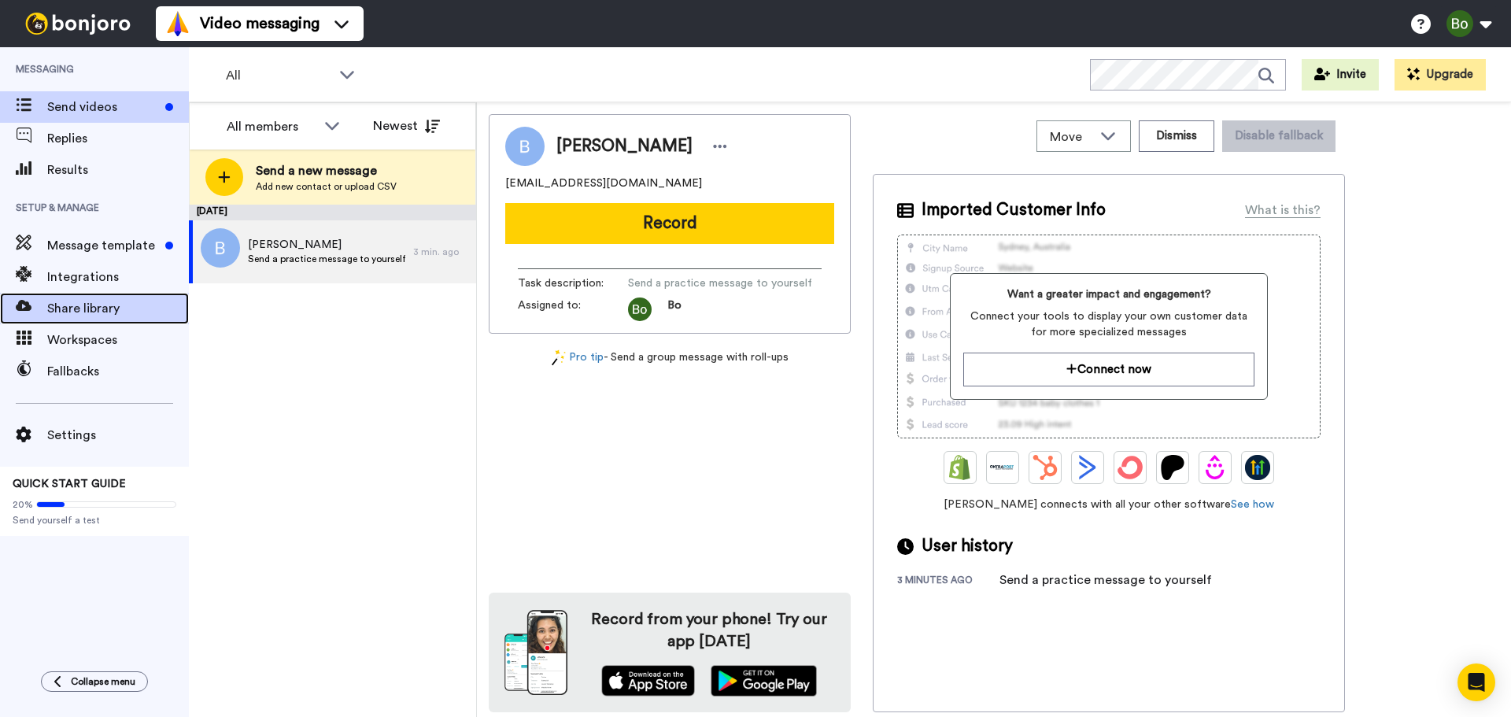
click at [58, 303] on span "Share library" at bounding box center [118, 308] width 142 height 19
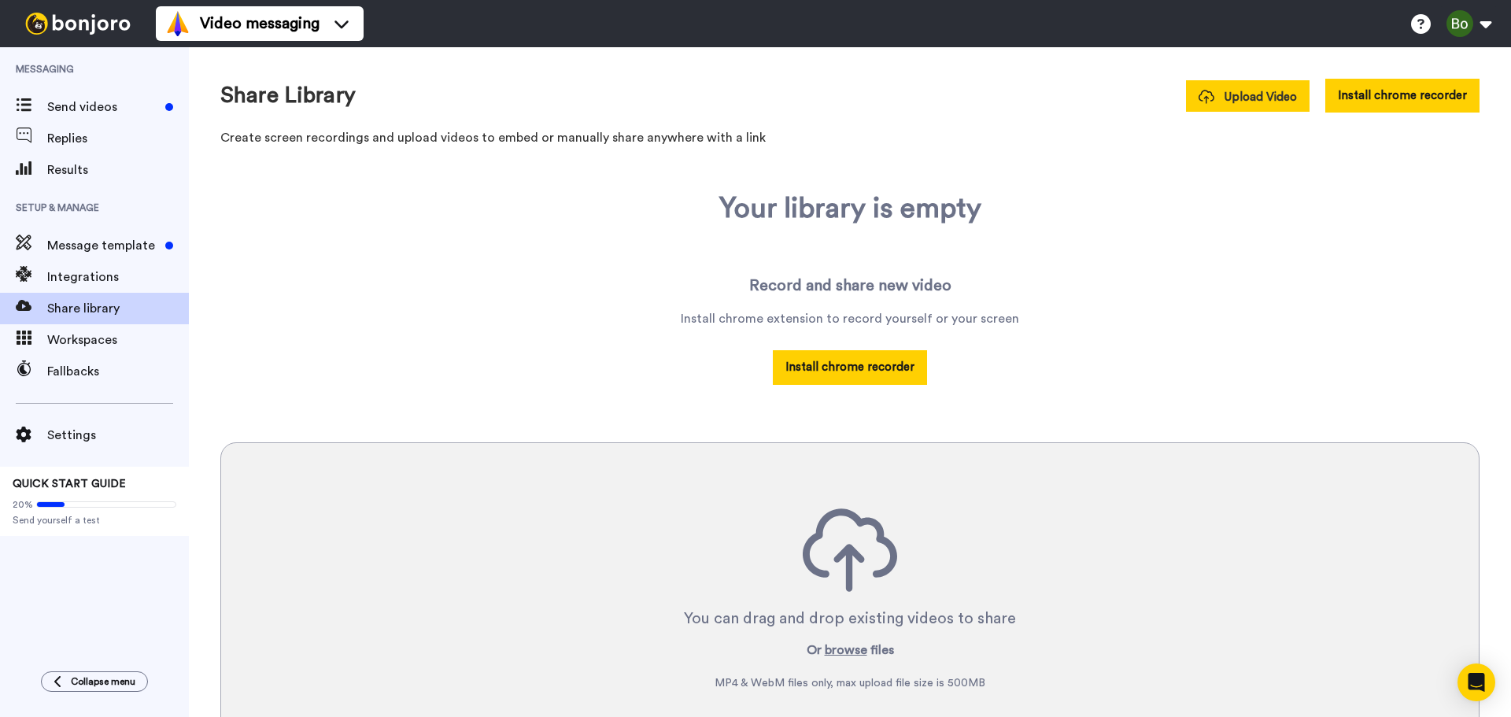
click at [1222, 87] on button "Upload Video" at bounding box center [1248, 95] width 124 height 31
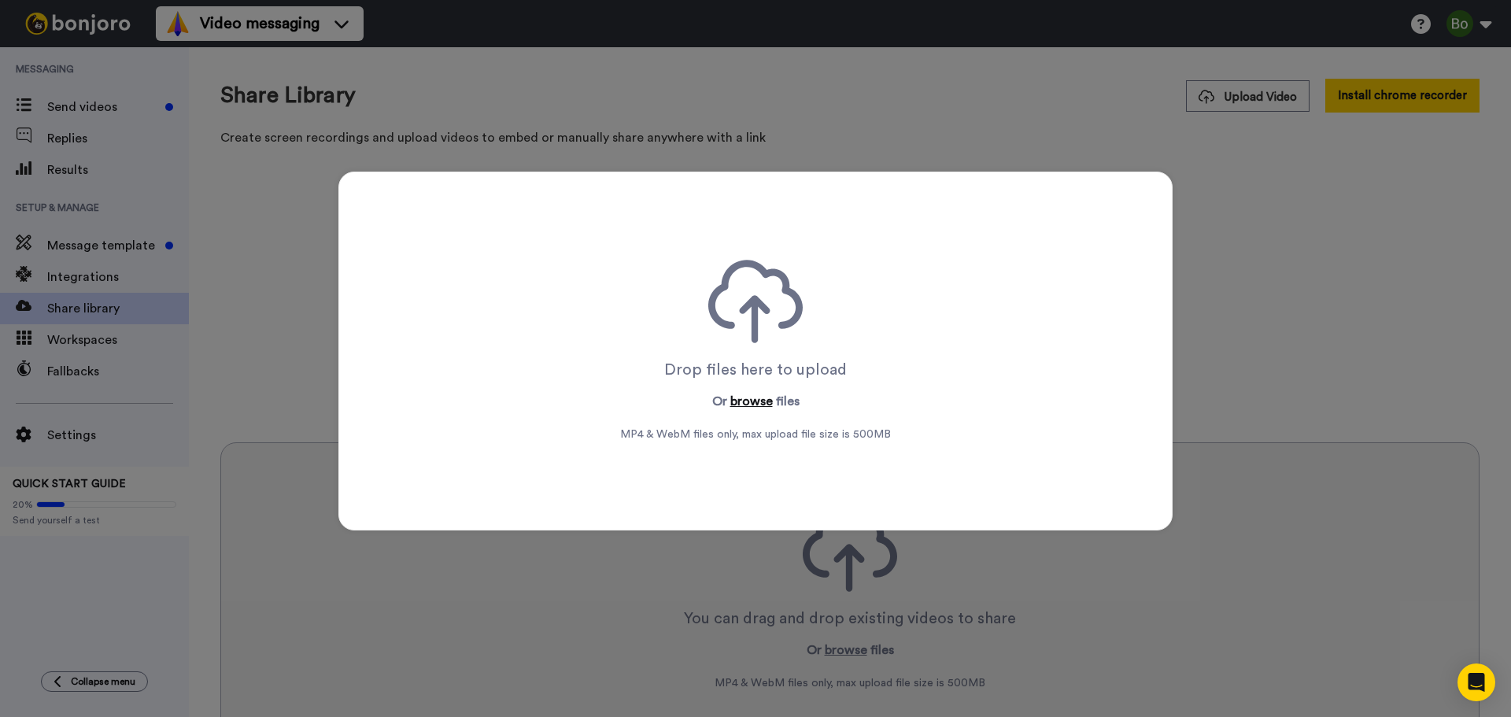
click at [753, 397] on button "browse" at bounding box center [751, 401] width 42 height 19
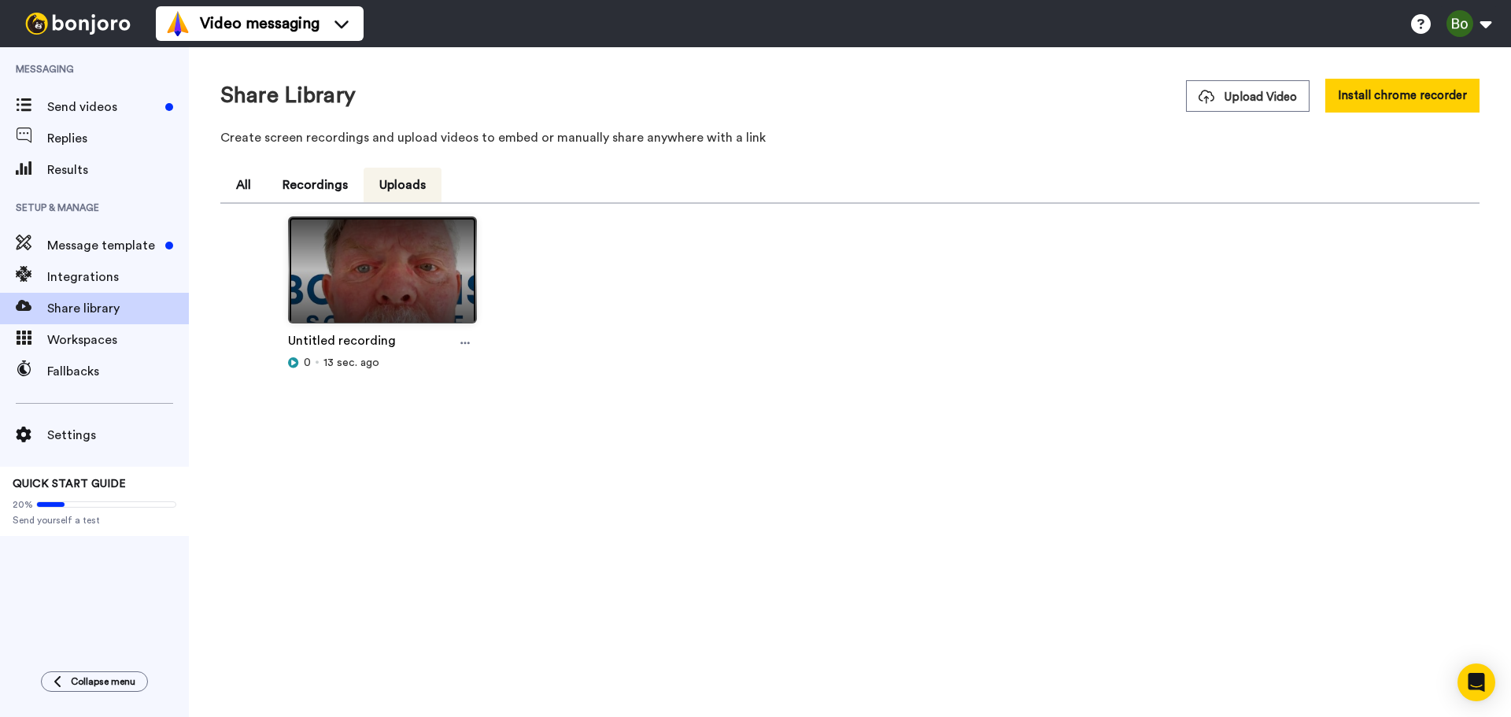
click at [402, 277] on img at bounding box center [382, 276] width 187 height 119
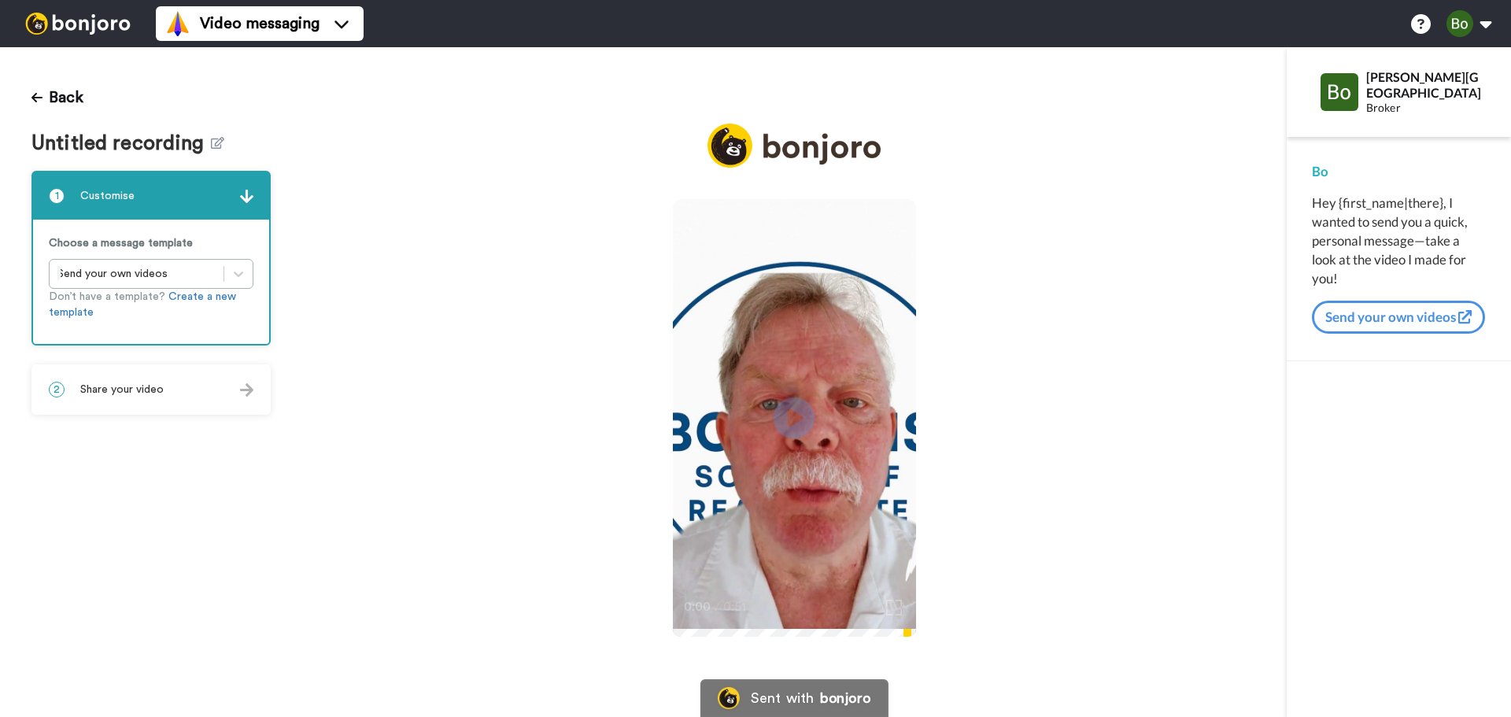
click at [792, 411] on icon "Play/Pause" at bounding box center [794, 418] width 42 height 75
click at [231, 391] on div "2 Share your video" at bounding box center [151, 389] width 236 height 47
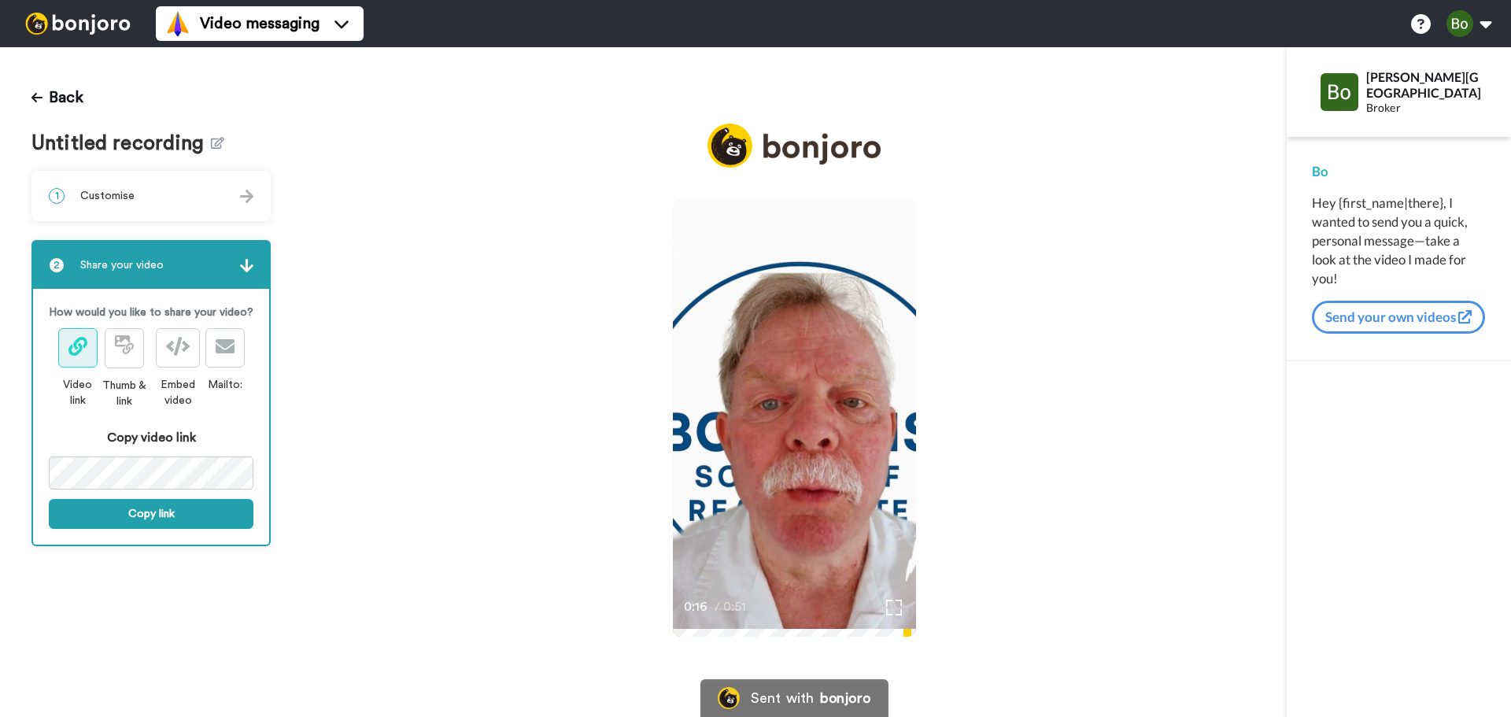
click at [785, 524] on video at bounding box center [795, 415] width 244 height 433
click at [227, 352] on icon at bounding box center [225, 346] width 19 height 19
click at [1367, 79] on div "Bo Evans School" at bounding box center [1425, 84] width 119 height 30
click at [1402, 315] on button "Send your own videos" at bounding box center [1398, 317] width 173 height 33
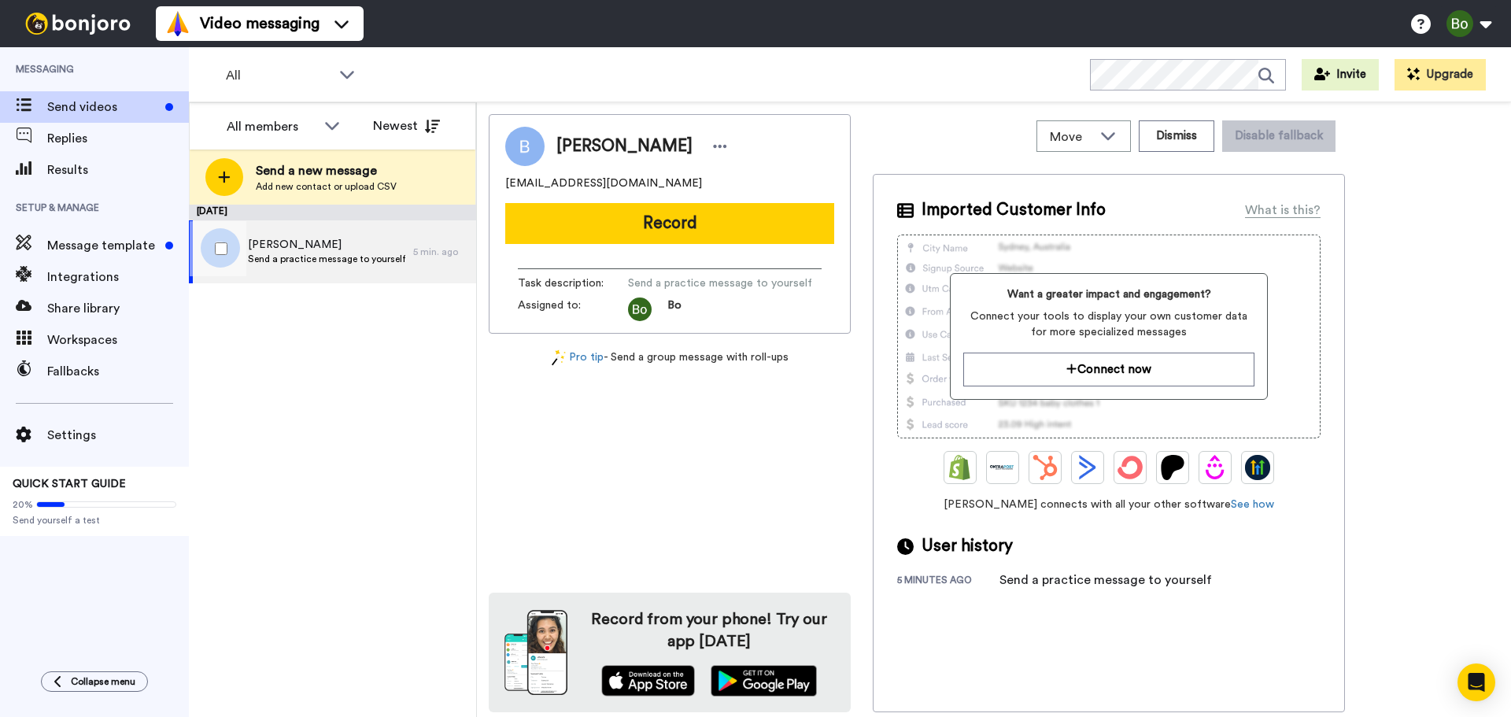
click at [254, 259] on span "Send a practice message to yourself" at bounding box center [326, 259] width 157 height 13
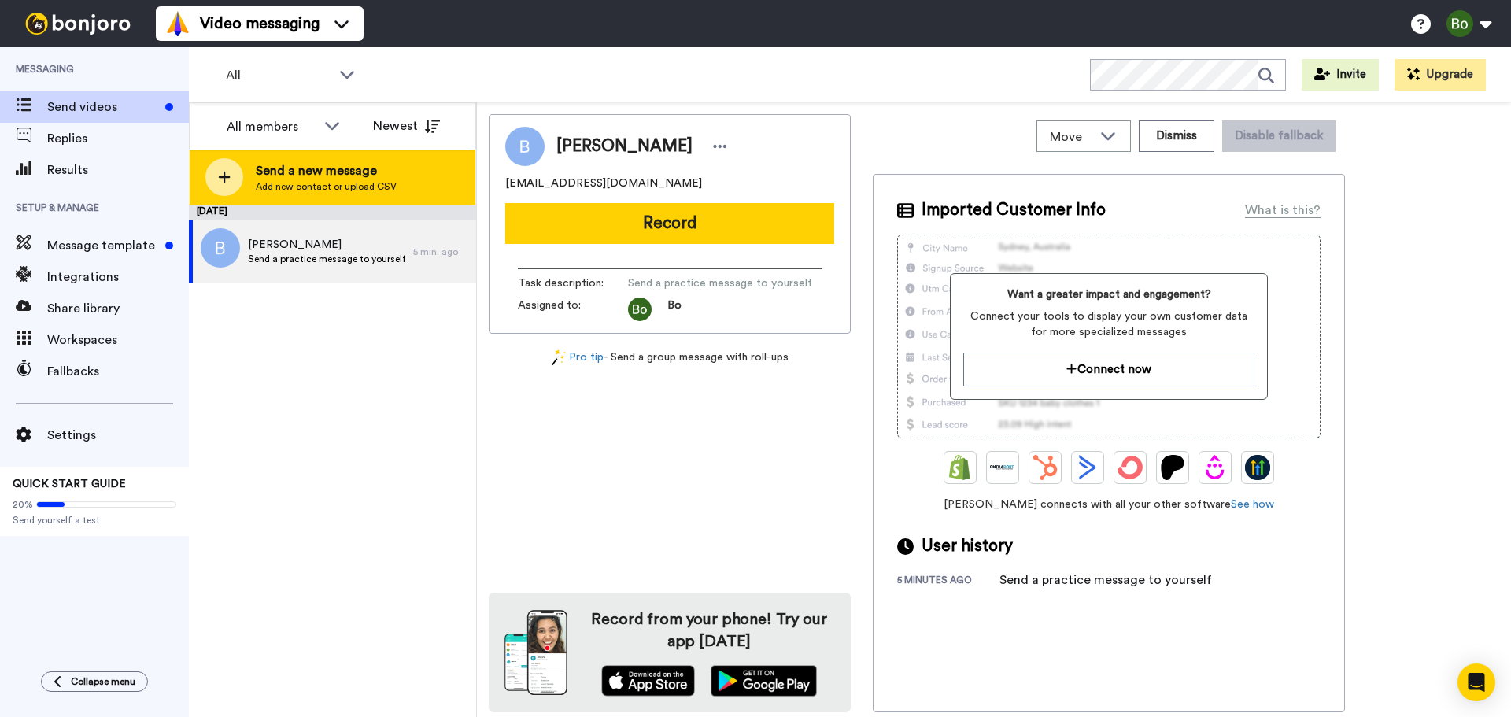
click at [248, 177] on div "Send a new message Add new contact or upload CSV" at bounding box center [333, 176] width 286 height 55
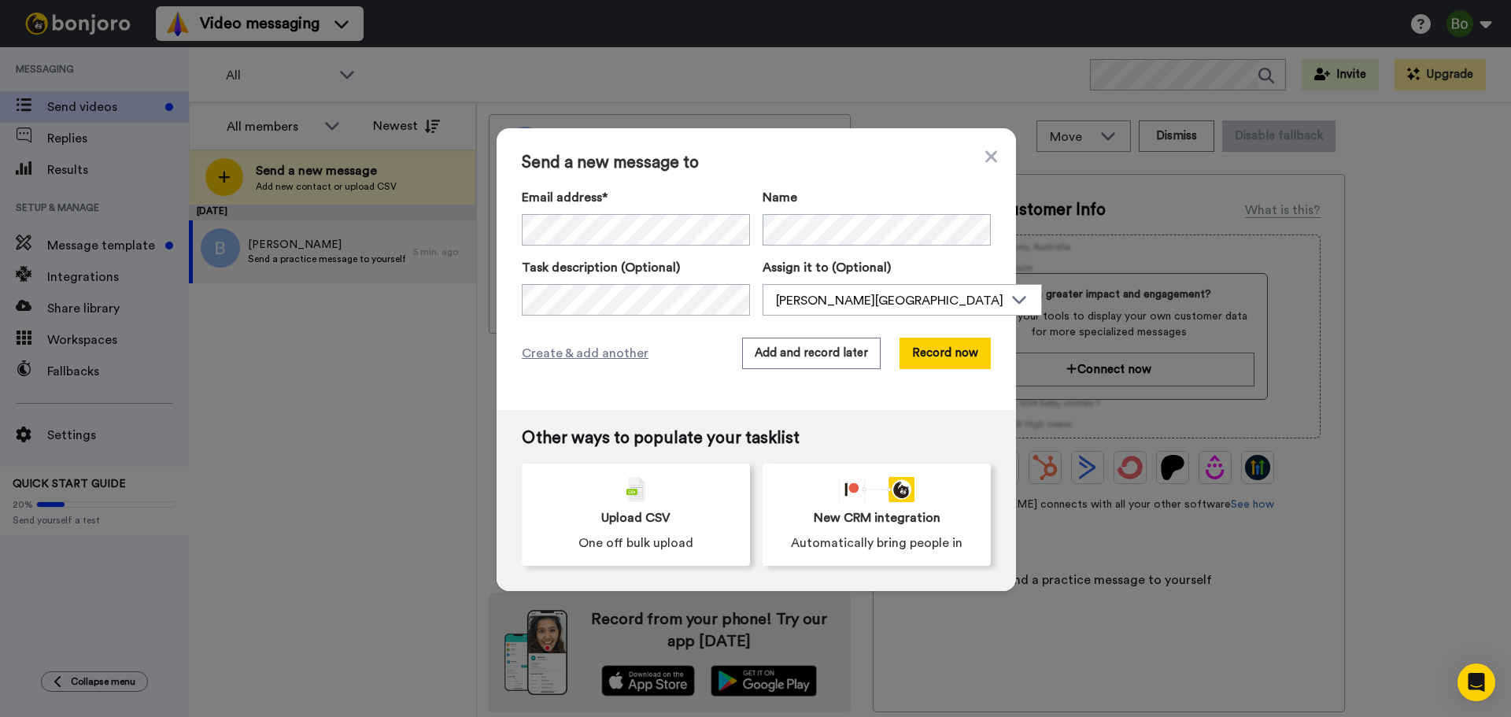
click at [102, 314] on div "Send a new message to Email address* Bo Evans <boevansschoolofrealestate@gmail.…" at bounding box center [755, 358] width 1511 height 717
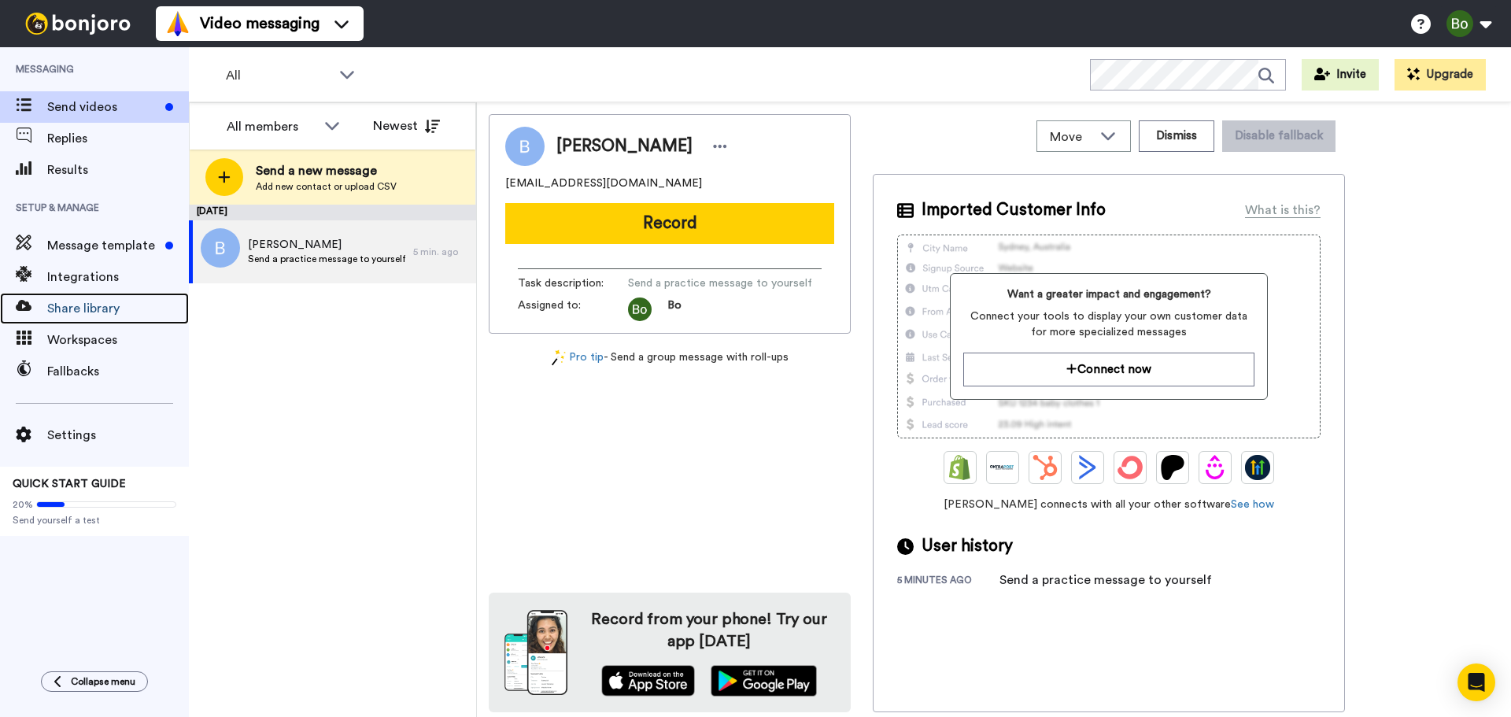
click at [102, 314] on span "Share library" at bounding box center [118, 308] width 142 height 19
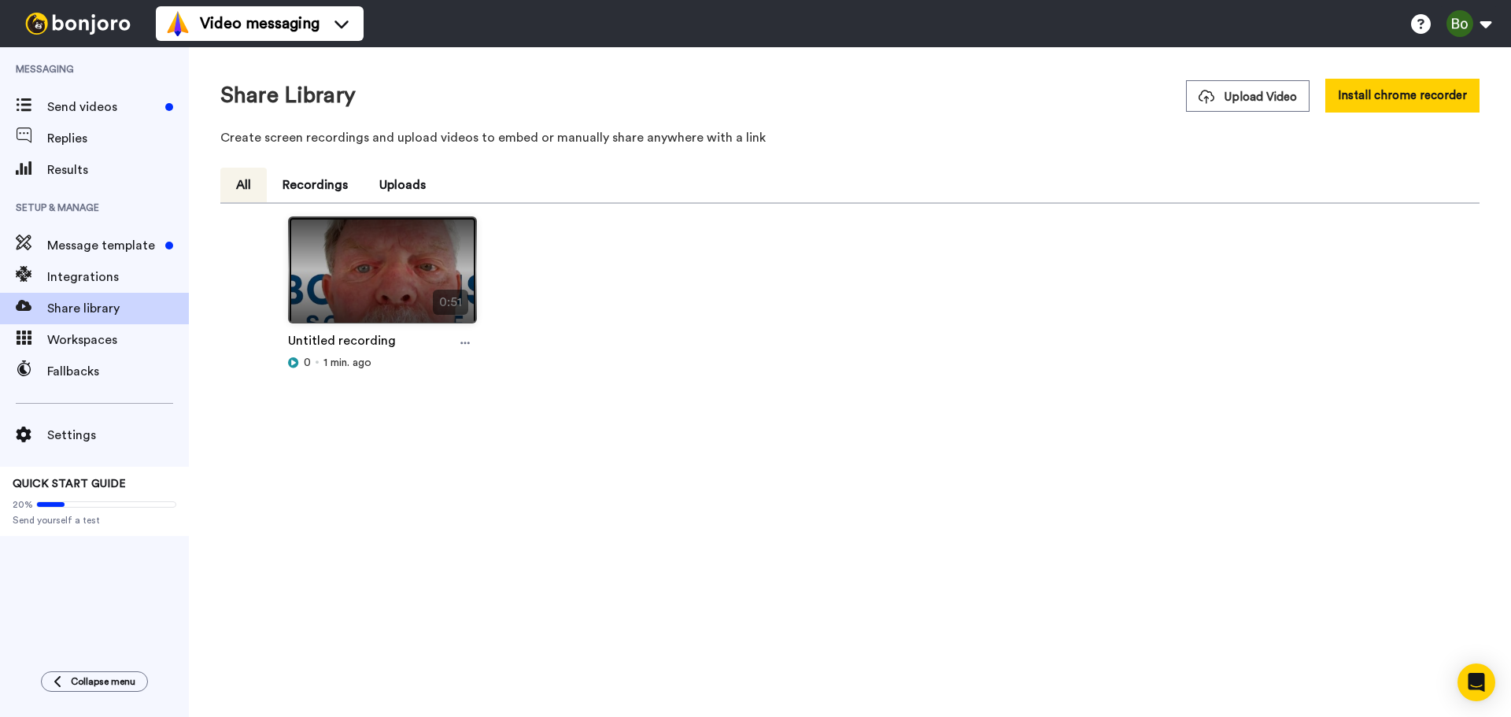
click at [387, 309] on img at bounding box center [382, 276] width 187 height 119
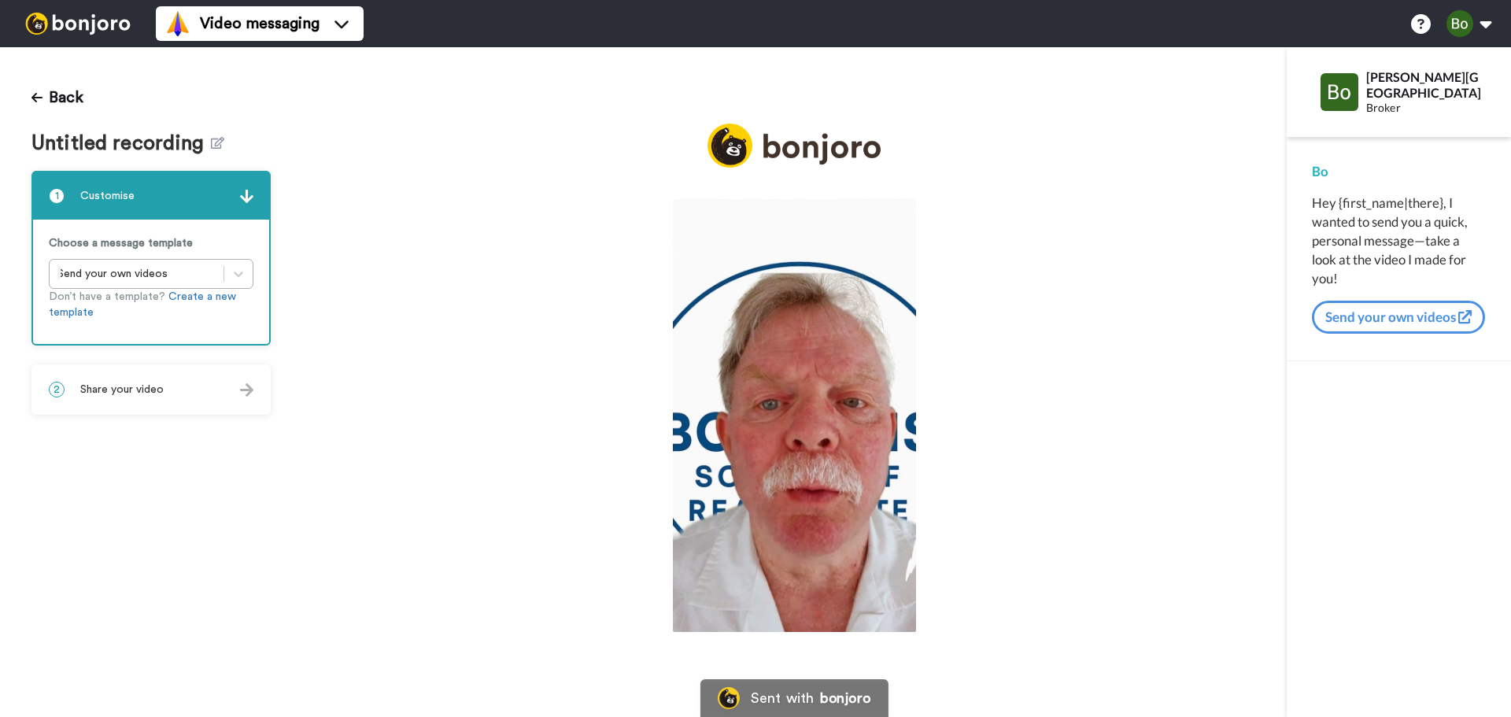
click at [246, 190] on img at bounding box center [246, 196] width 13 height 13
click at [251, 389] on img at bounding box center [246, 389] width 13 height 13
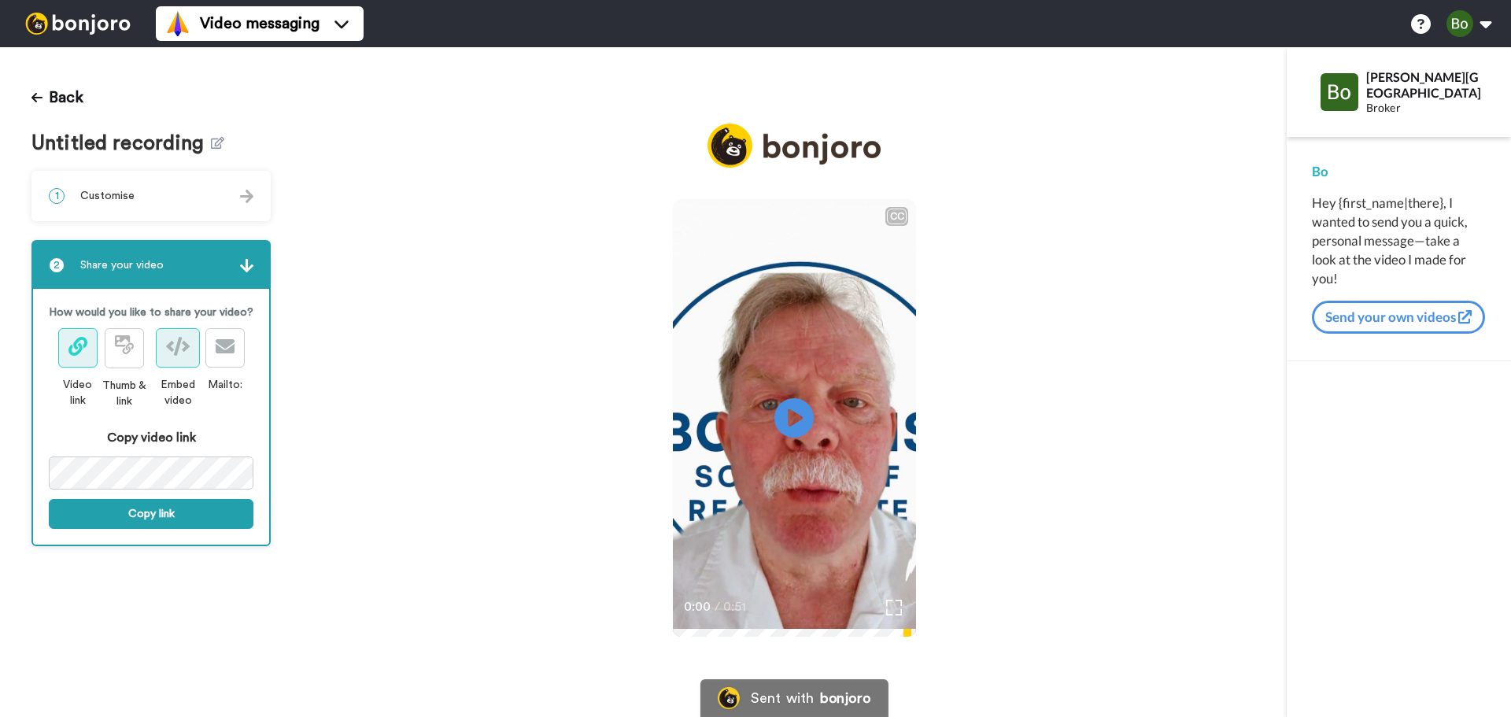
click at [172, 345] on icon at bounding box center [178, 346] width 24 height 19
click at [123, 518] on button "Copy link" at bounding box center [151, 514] width 205 height 30
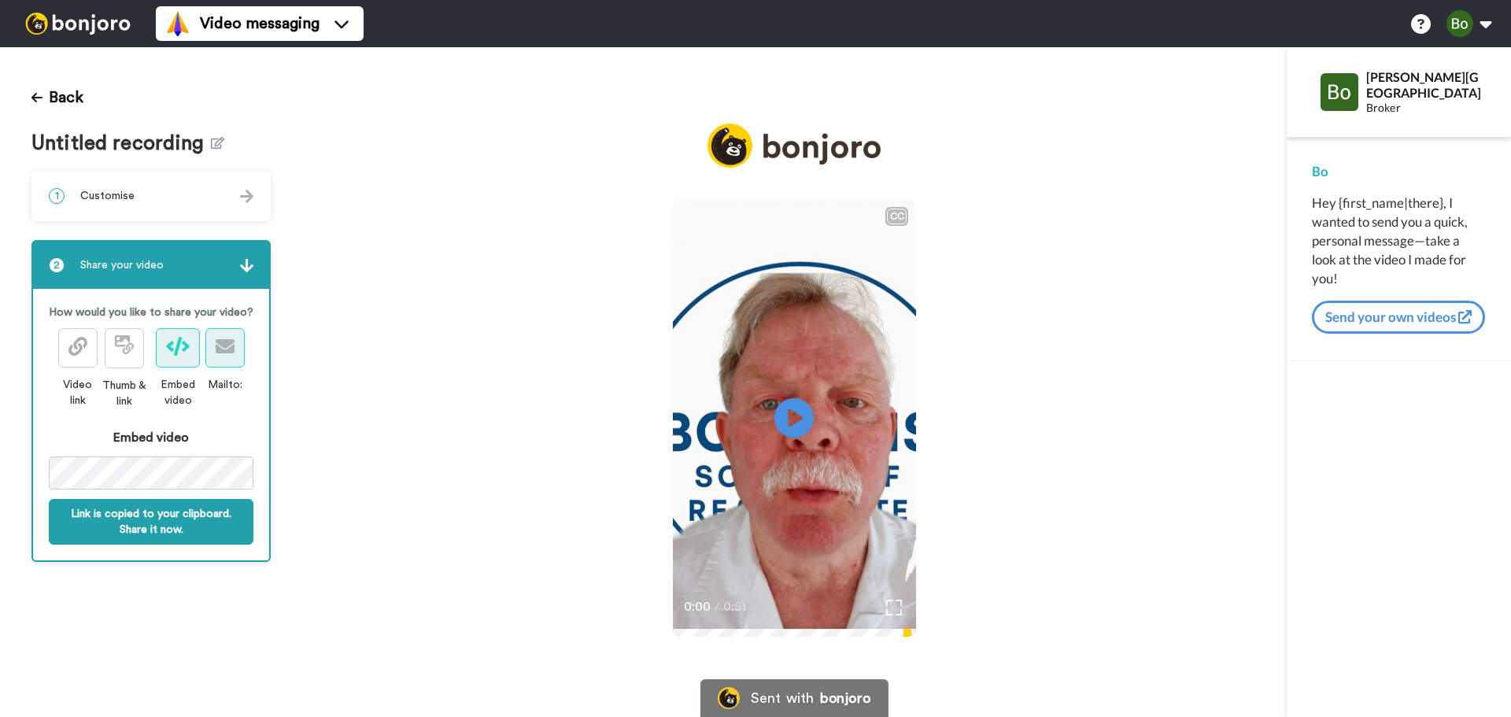
click at [227, 352] on icon at bounding box center [225, 346] width 19 height 19
click at [72, 360] on button at bounding box center [77, 347] width 39 height 39
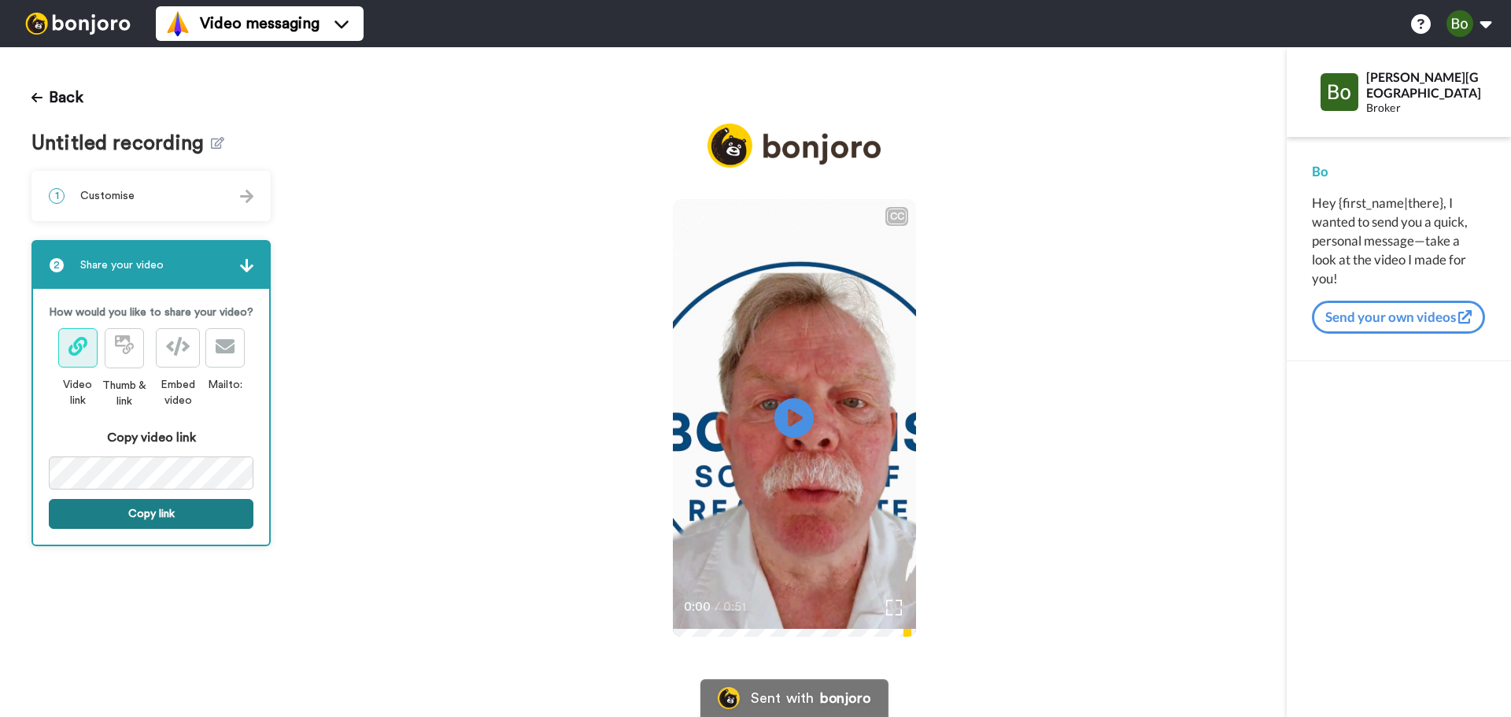
click at [176, 504] on button "Copy link" at bounding box center [151, 514] width 205 height 30
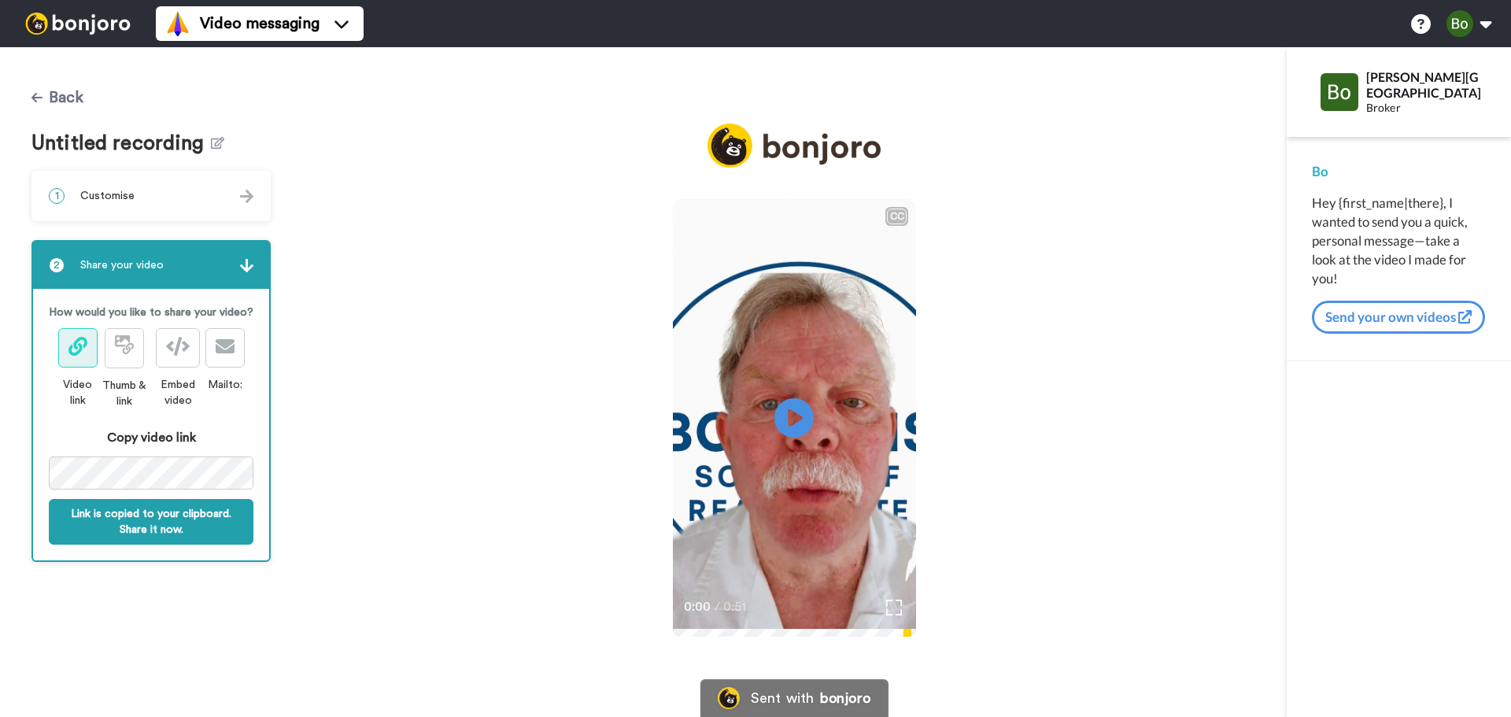
click at [72, 95] on button "Back" at bounding box center [57, 98] width 52 height 38
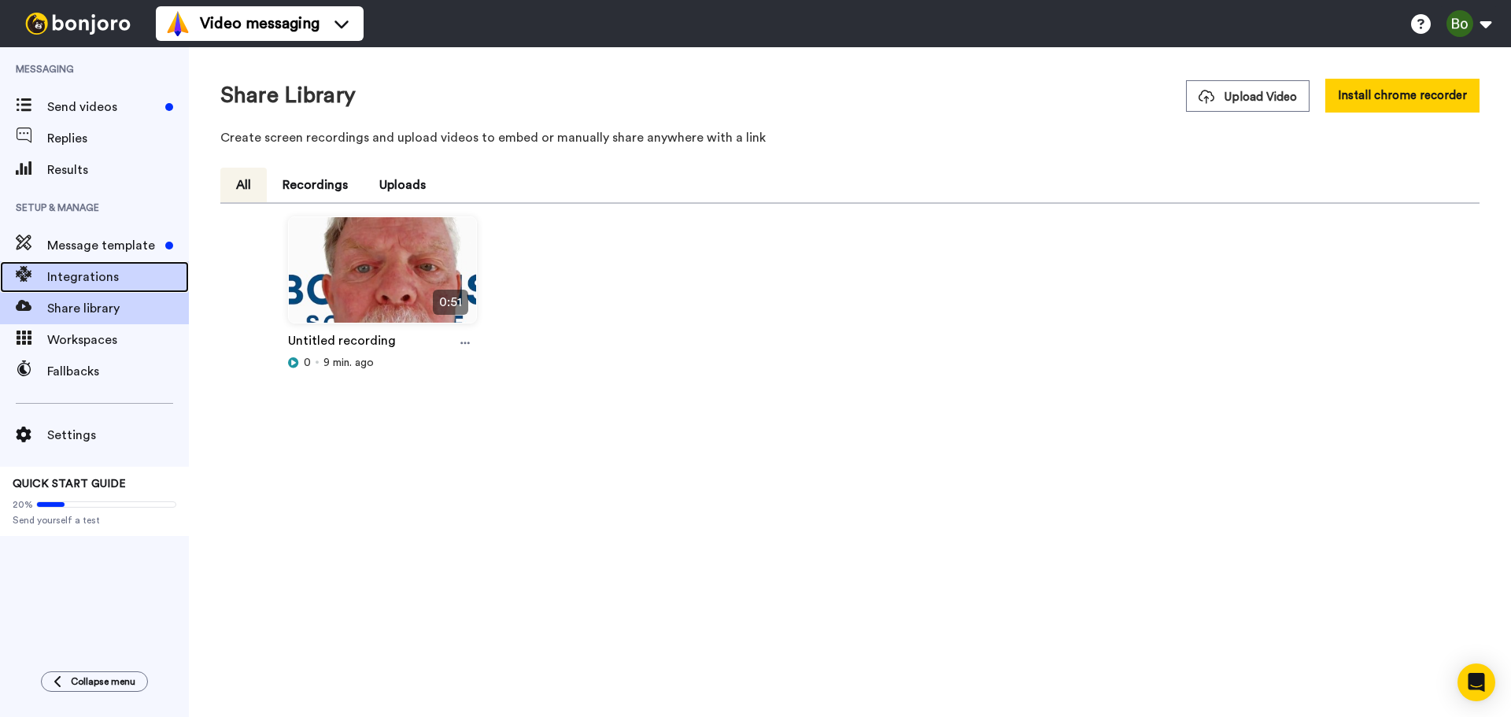
click at [80, 277] on span "Integrations" at bounding box center [118, 277] width 142 height 19
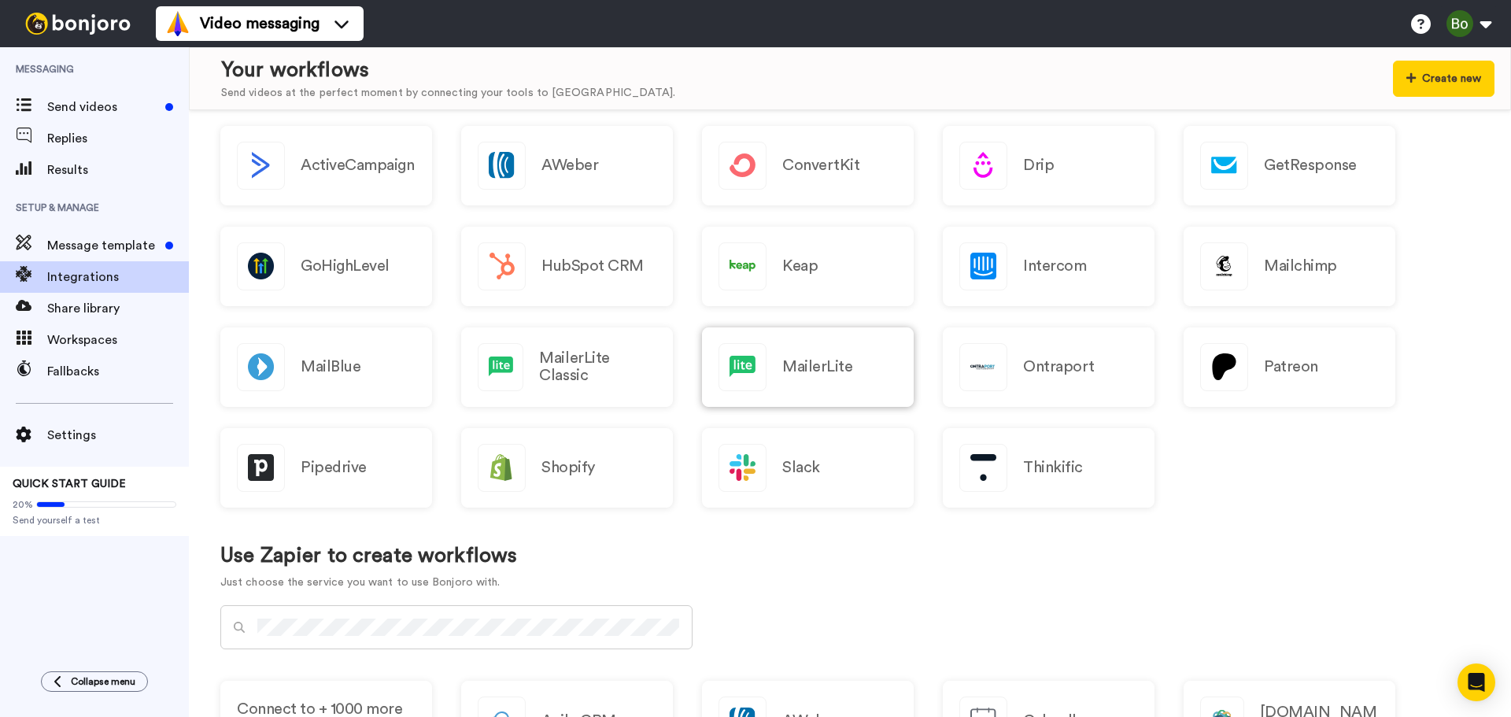
scroll to position [236, 0]
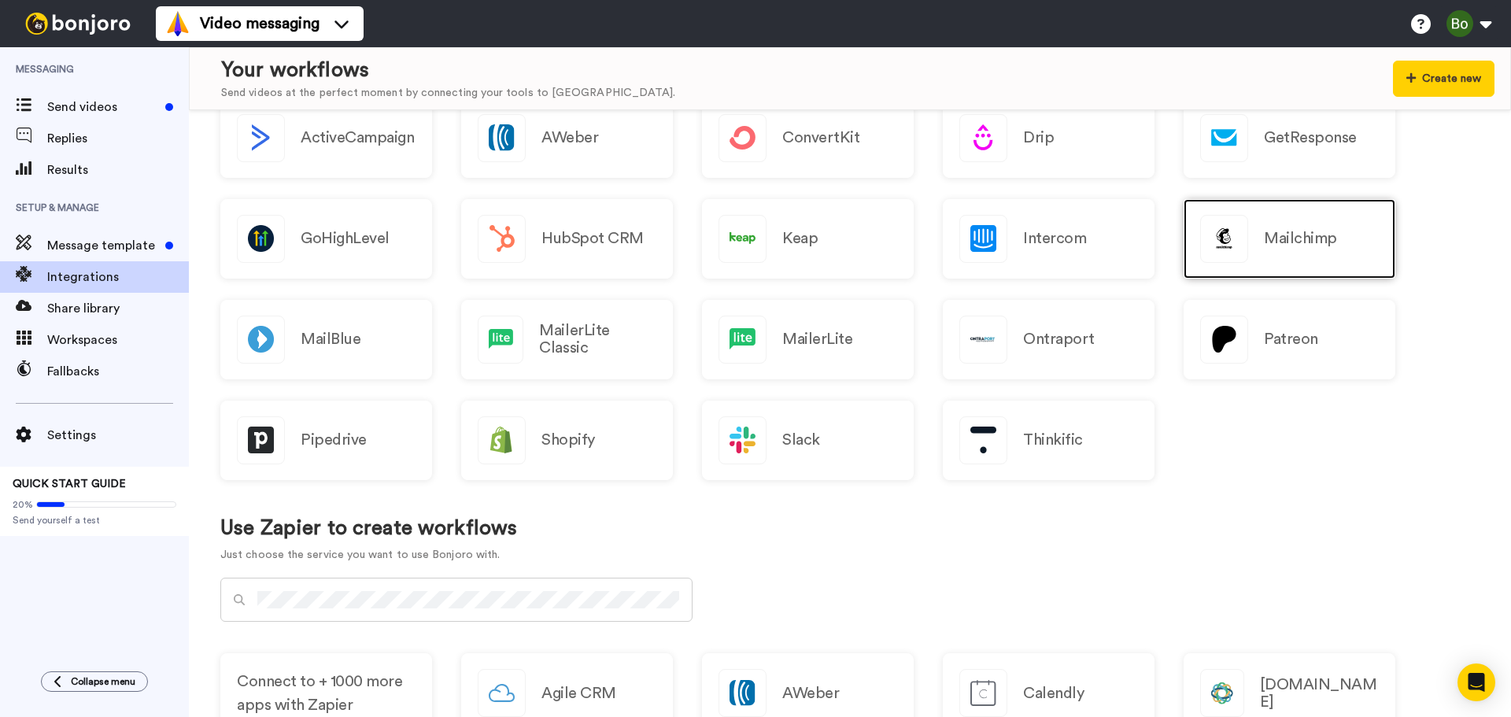
click at [1328, 253] on div "Mailchimp" at bounding box center [1289, 238] width 212 height 79
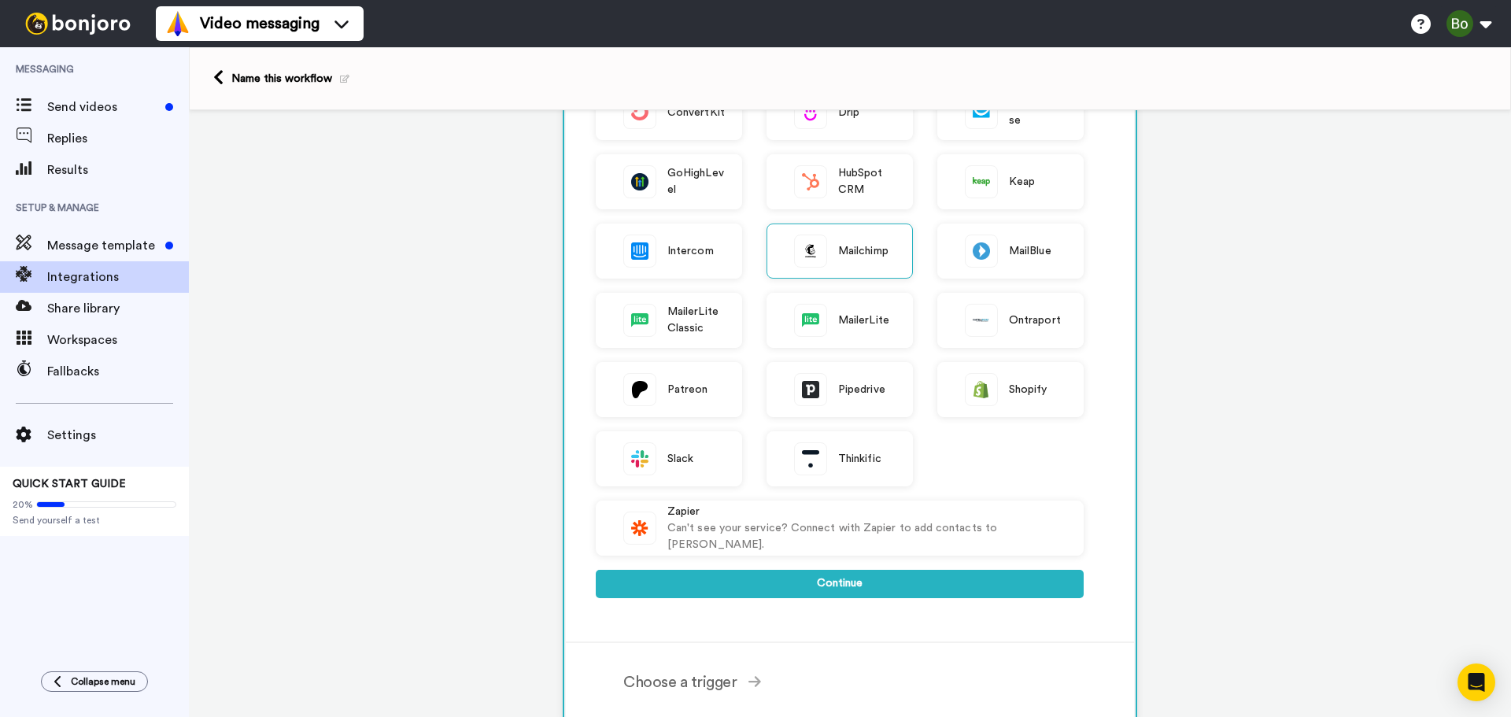
scroll to position [236, 0]
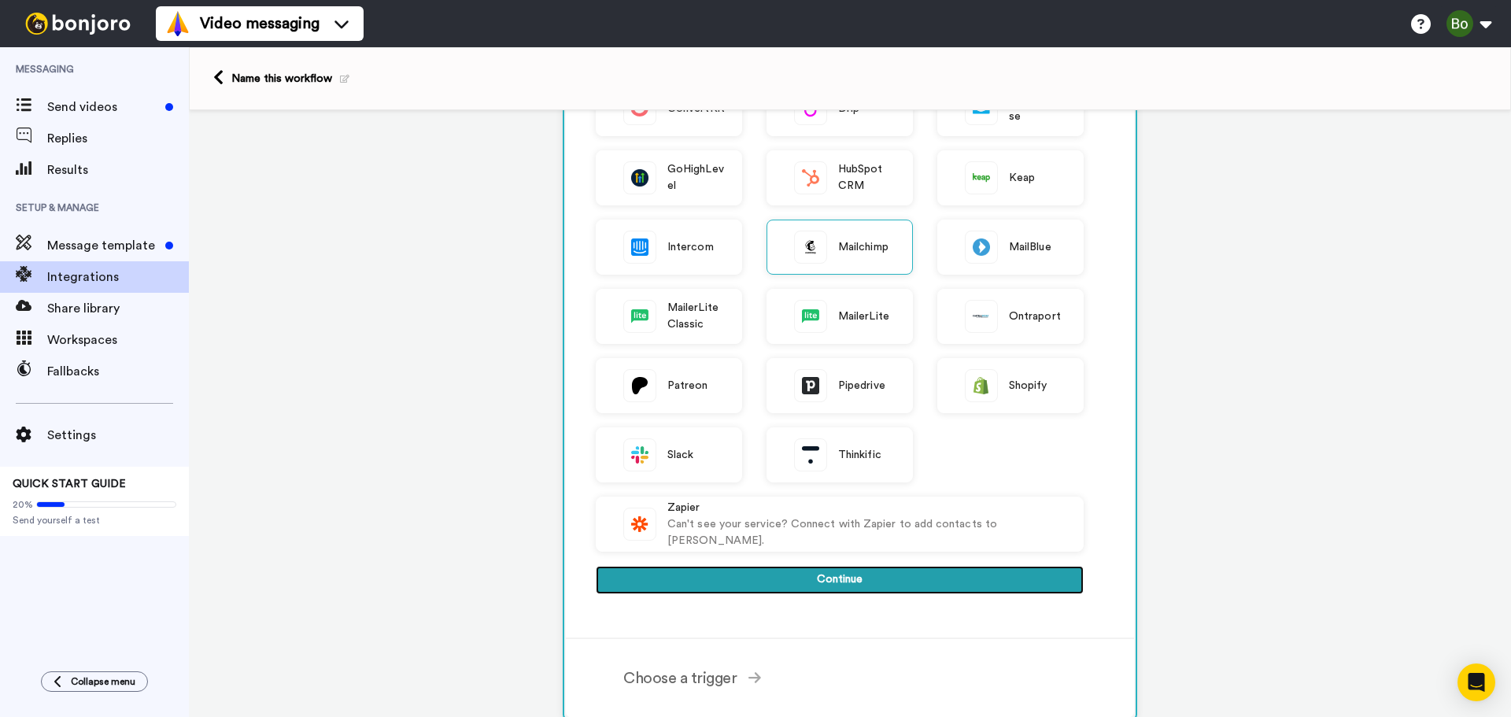
click at [856, 582] on button "Continue" at bounding box center [840, 580] width 488 height 28
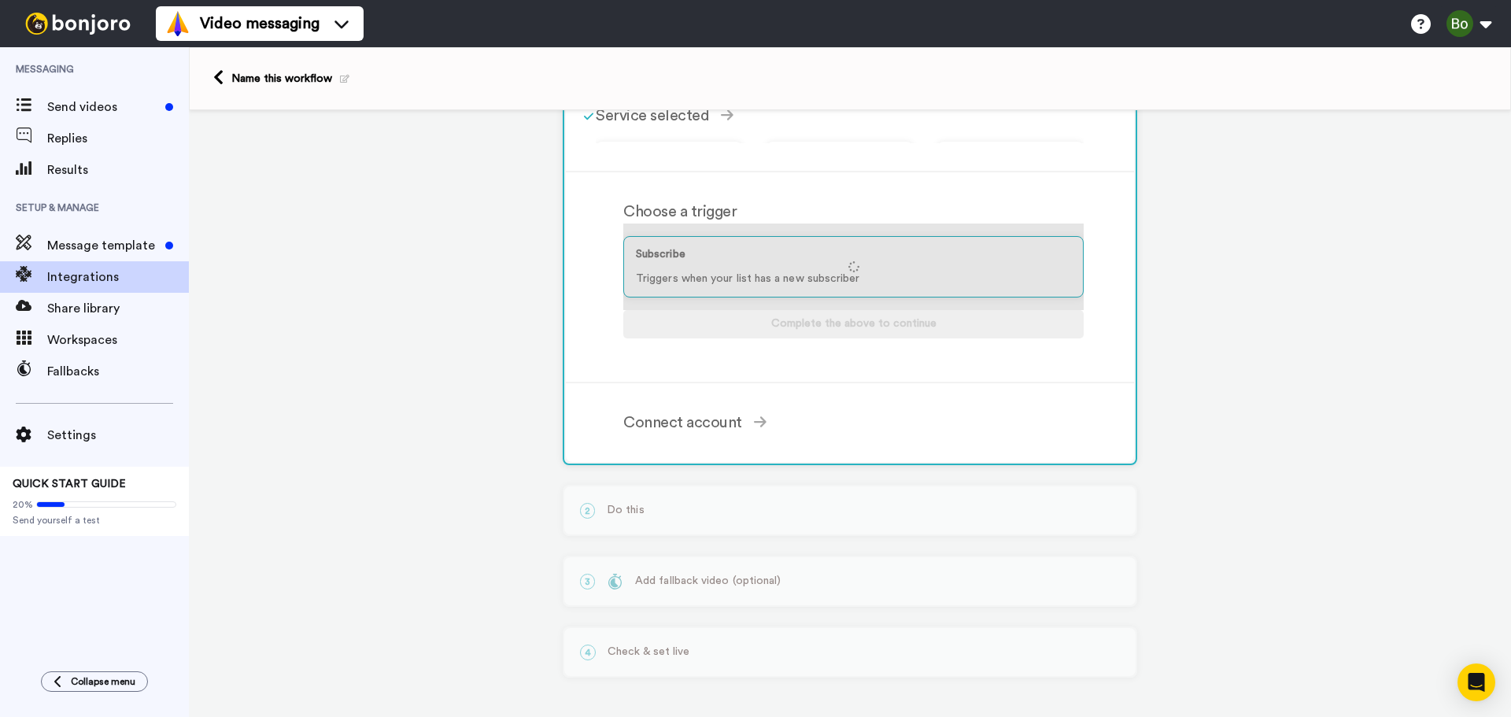
scroll to position [90, 0]
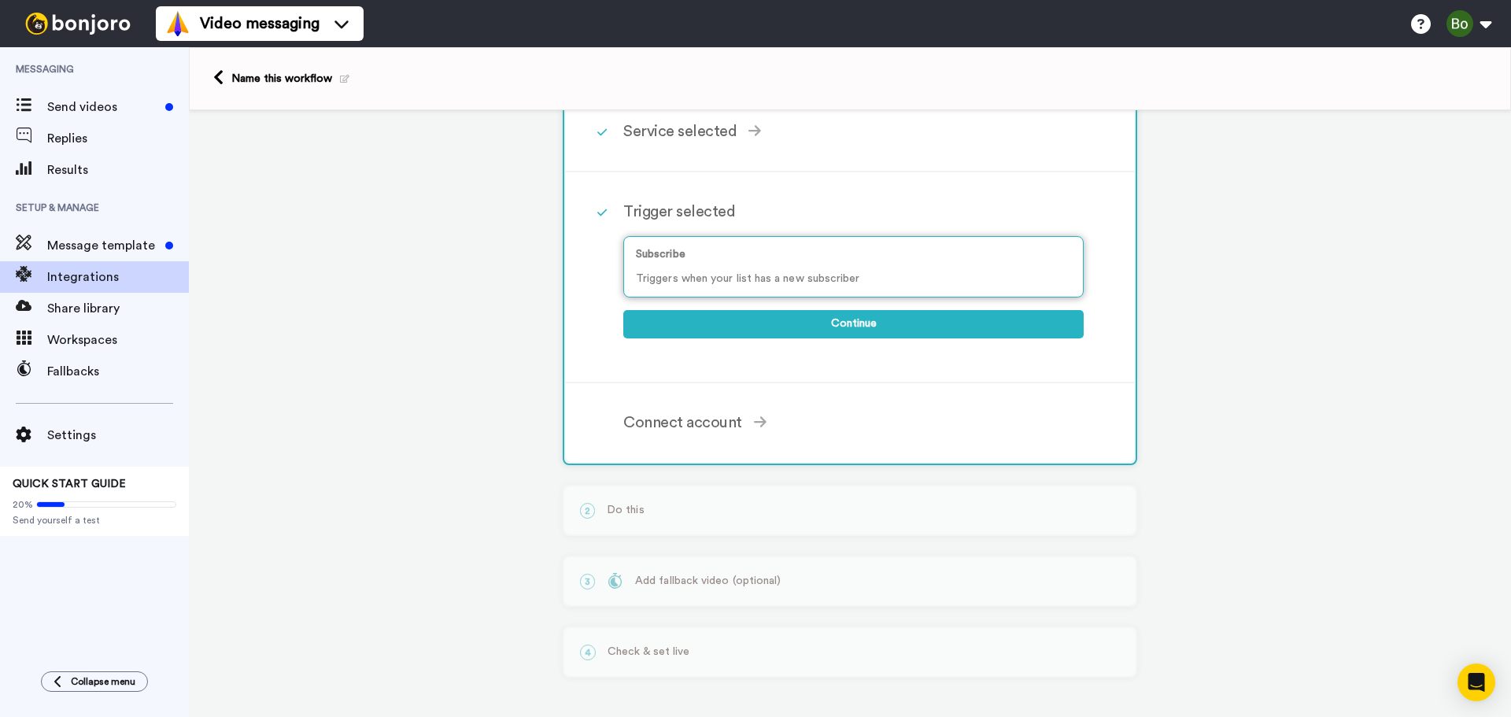
click at [865, 273] on p "Triggers when your list has a new subscriber" at bounding box center [853, 279] width 435 height 17
click at [700, 267] on div "Subscribe Triggers when your list has a new subscriber" at bounding box center [853, 266] width 460 height 61
click at [599, 213] on icon at bounding box center [601, 212] width 9 height 11
click at [640, 259] on p "Subscribe" at bounding box center [853, 254] width 435 height 17
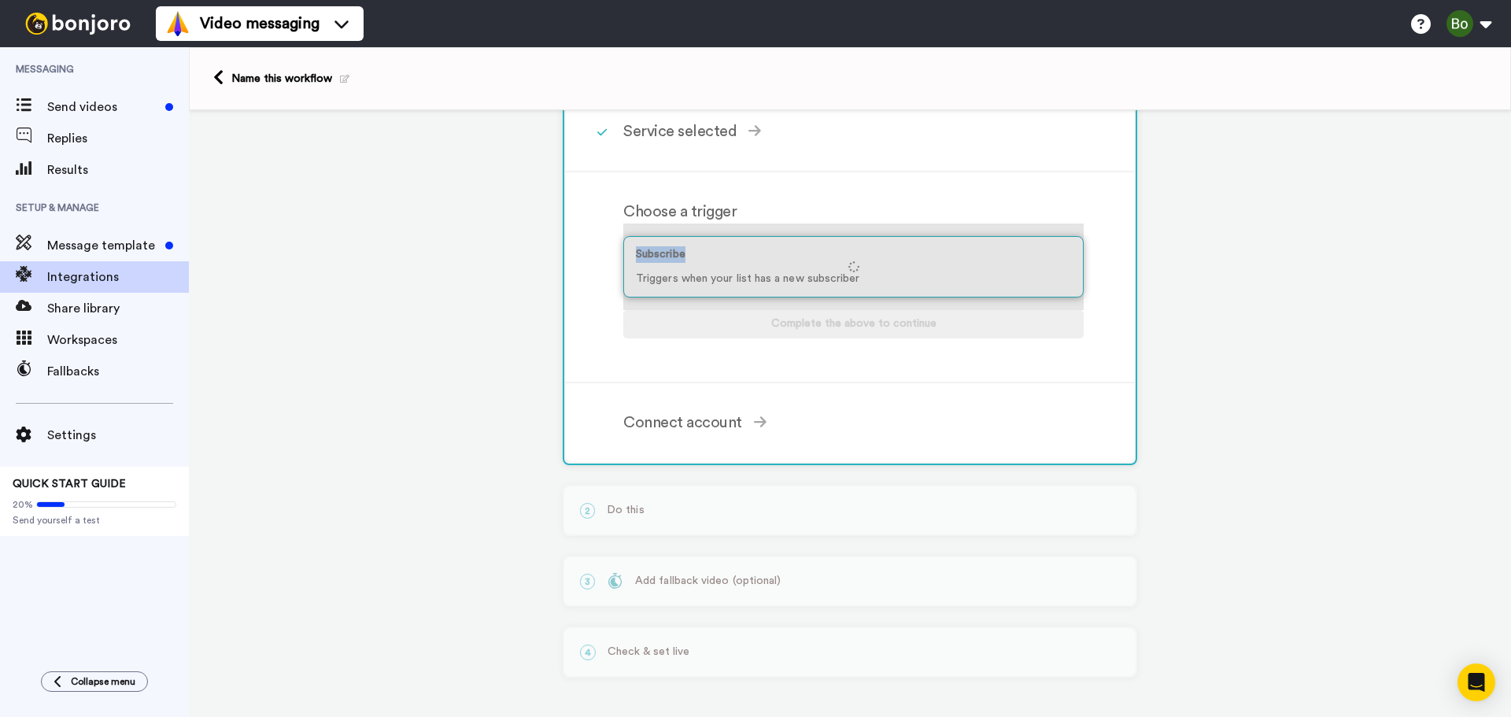
click at [640, 259] on div at bounding box center [853, 266] width 460 height 87
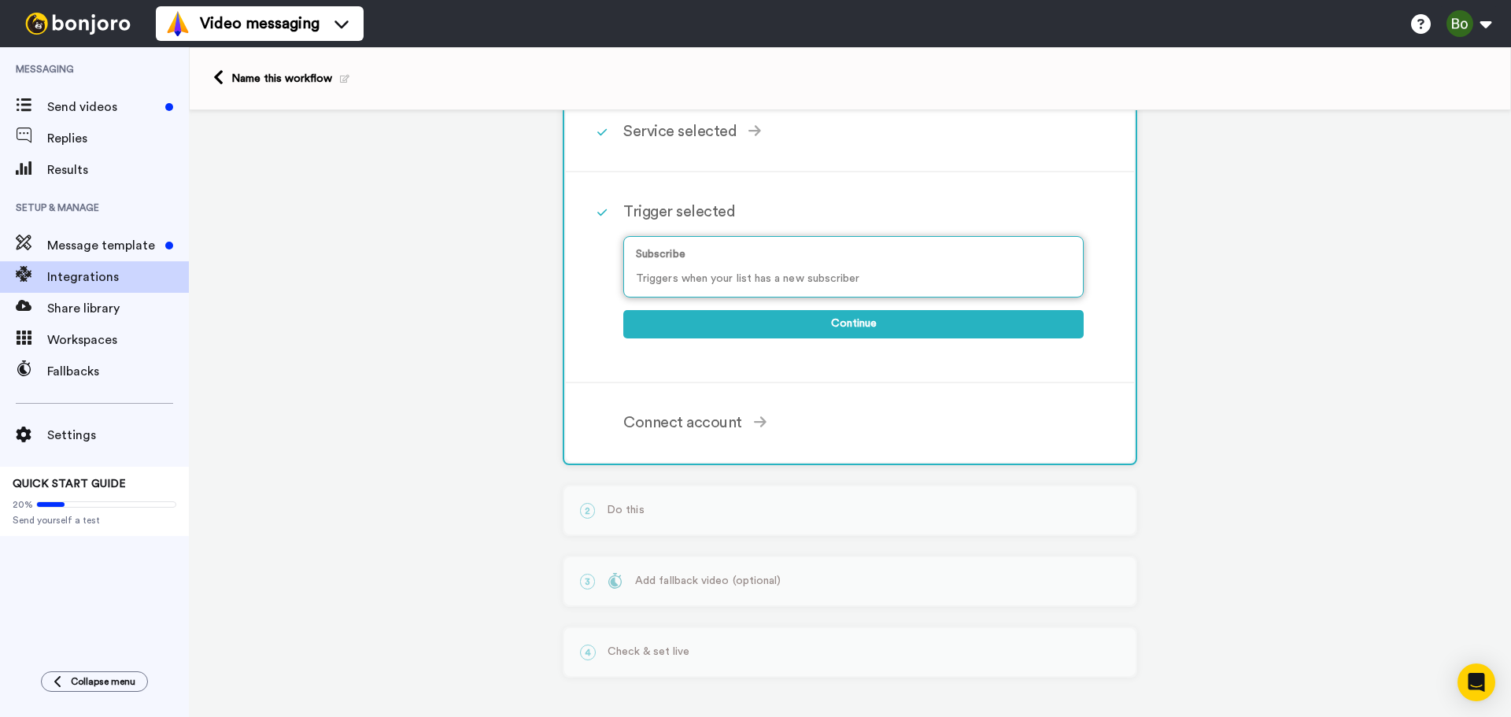
click at [691, 279] on p "Triggers when your list has a new subscriber" at bounding box center [853, 279] width 435 height 17
click at [689, 420] on div "Connect account" at bounding box center [853, 423] width 460 height 24
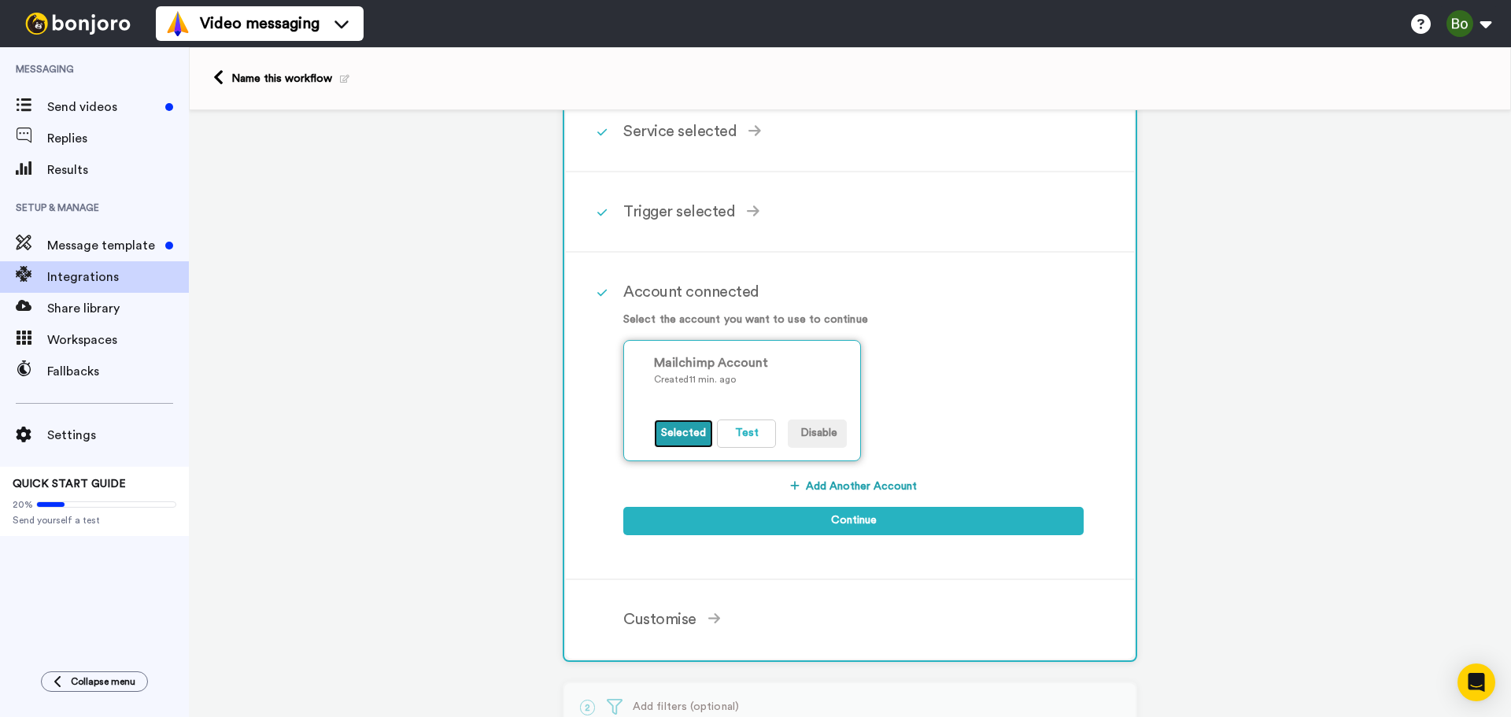
click at [682, 439] on button "Selected" at bounding box center [683, 433] width 59 height 28
click at [685, 208] on div "Trigger selected" at bounding box center [853, 212] width 460 height 24
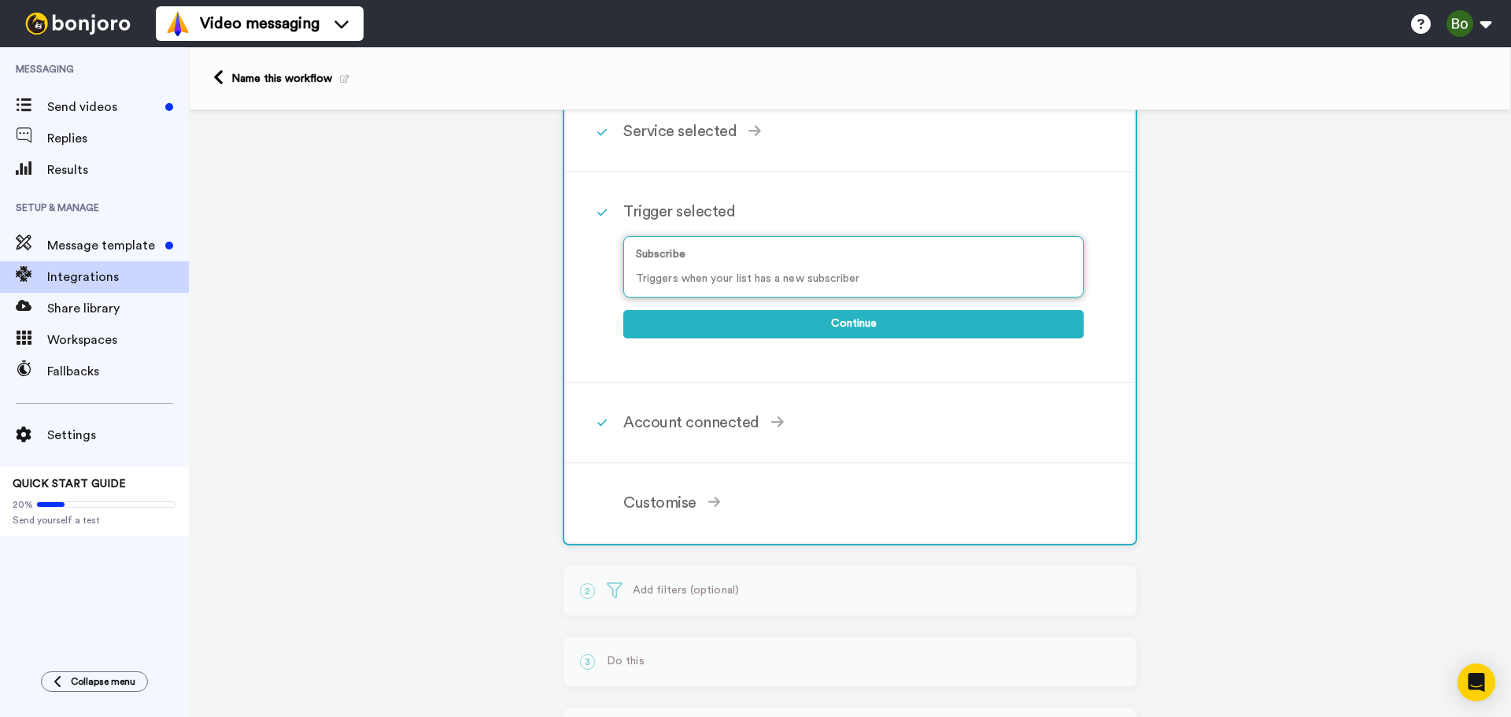
click at [741, 268] on div "Subscribe Triggers when your list has a new subscriber" at bounding box center [853, 266] width 460 height 61
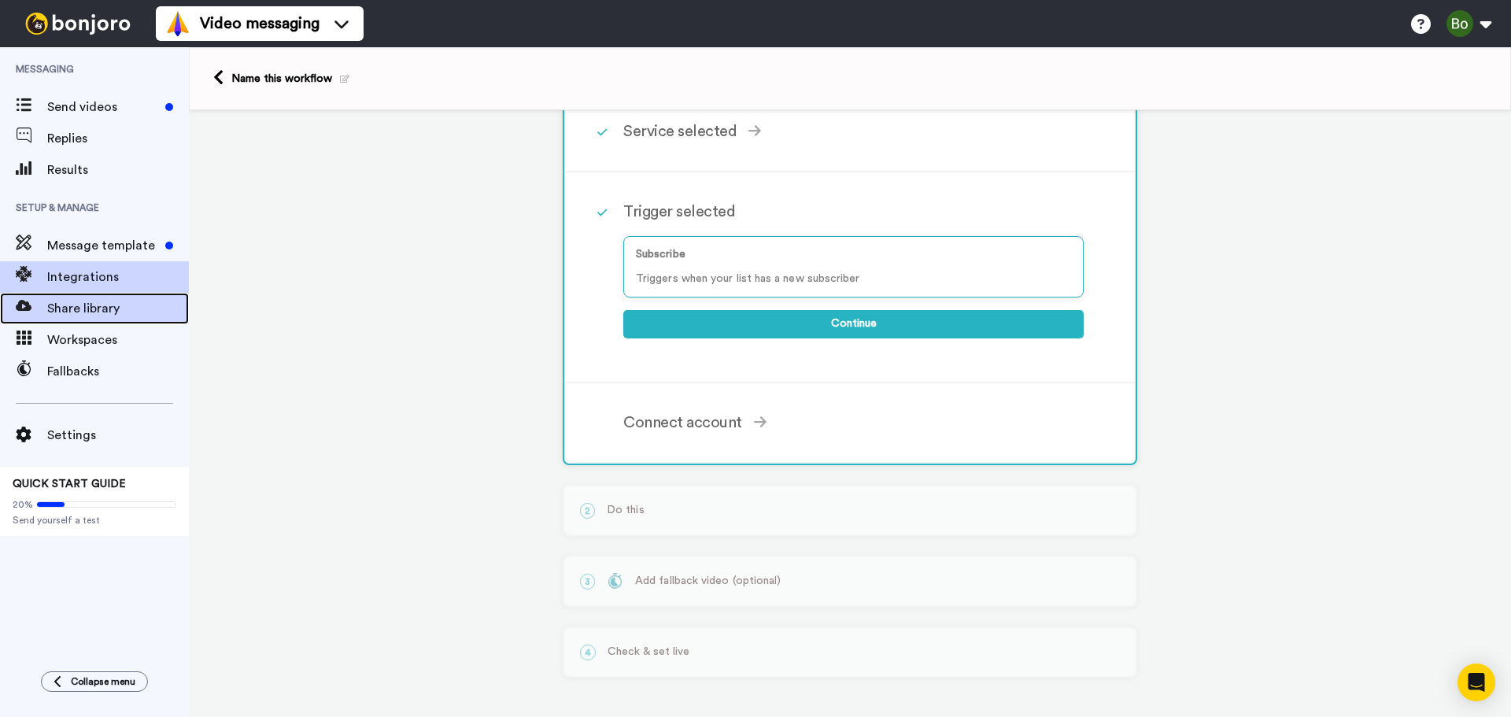
click at [82, 307] on span "Share library" at bounding box center [118, 308] width 142 height 19
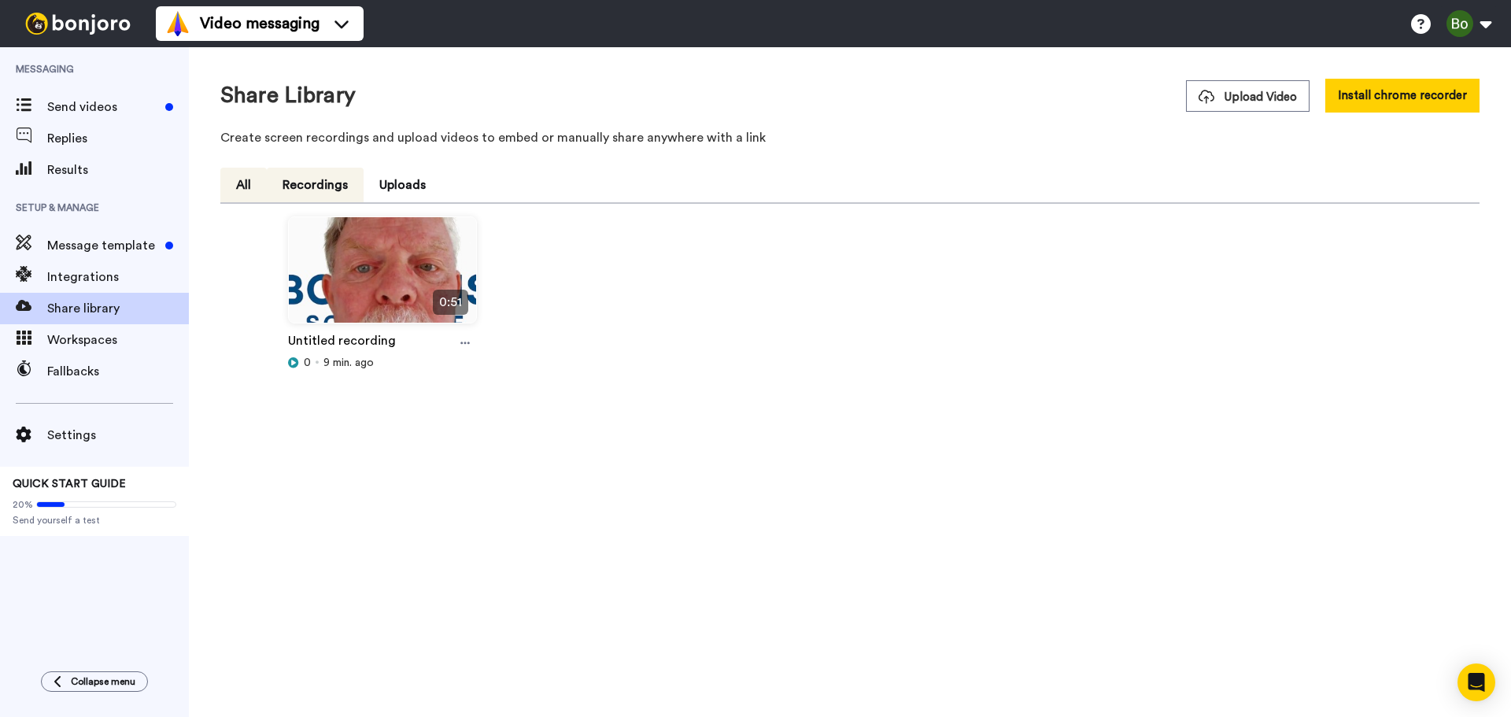
click at [320, 187] on button "Recordings" at bounding box center [315, 185] width 97 height 35
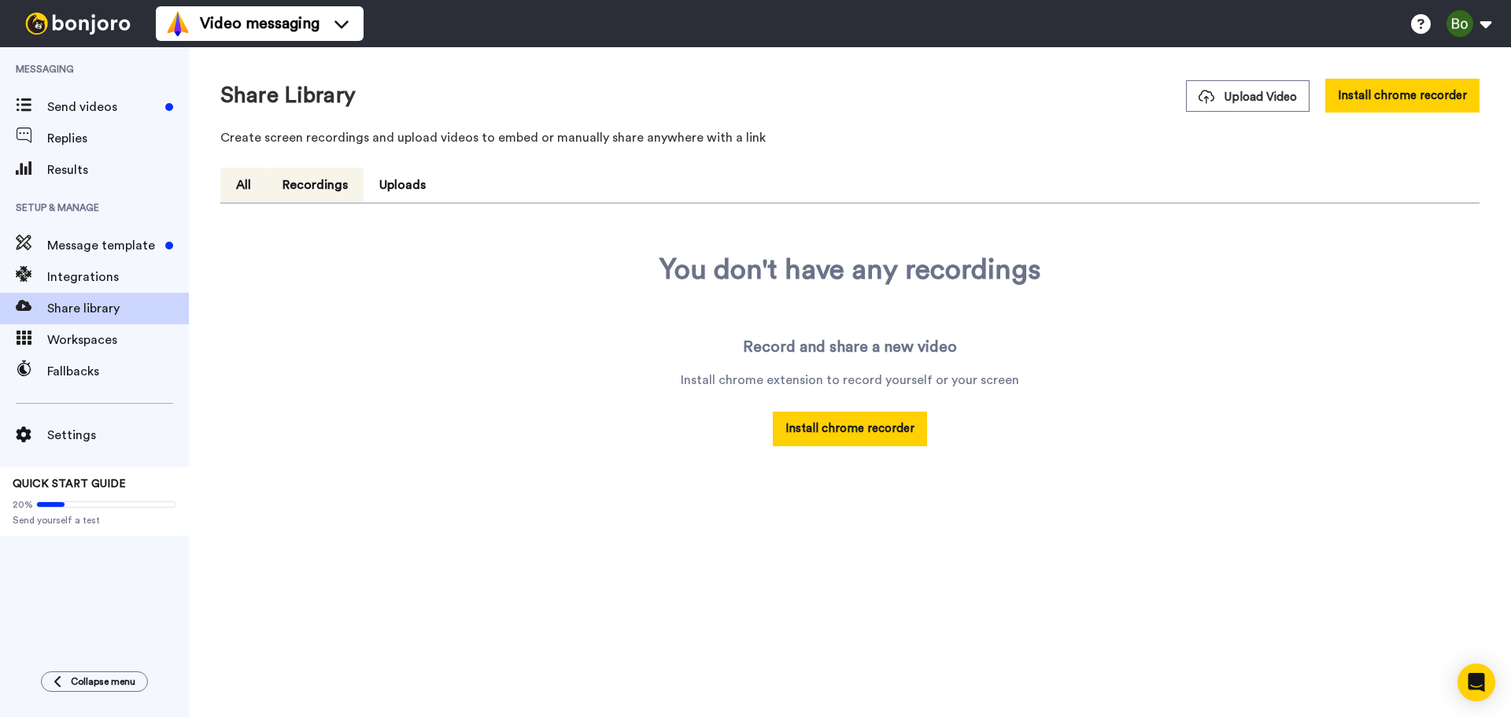
click at [238, 182] on button "All" at bounding box center [243, 185] width 46 height 35
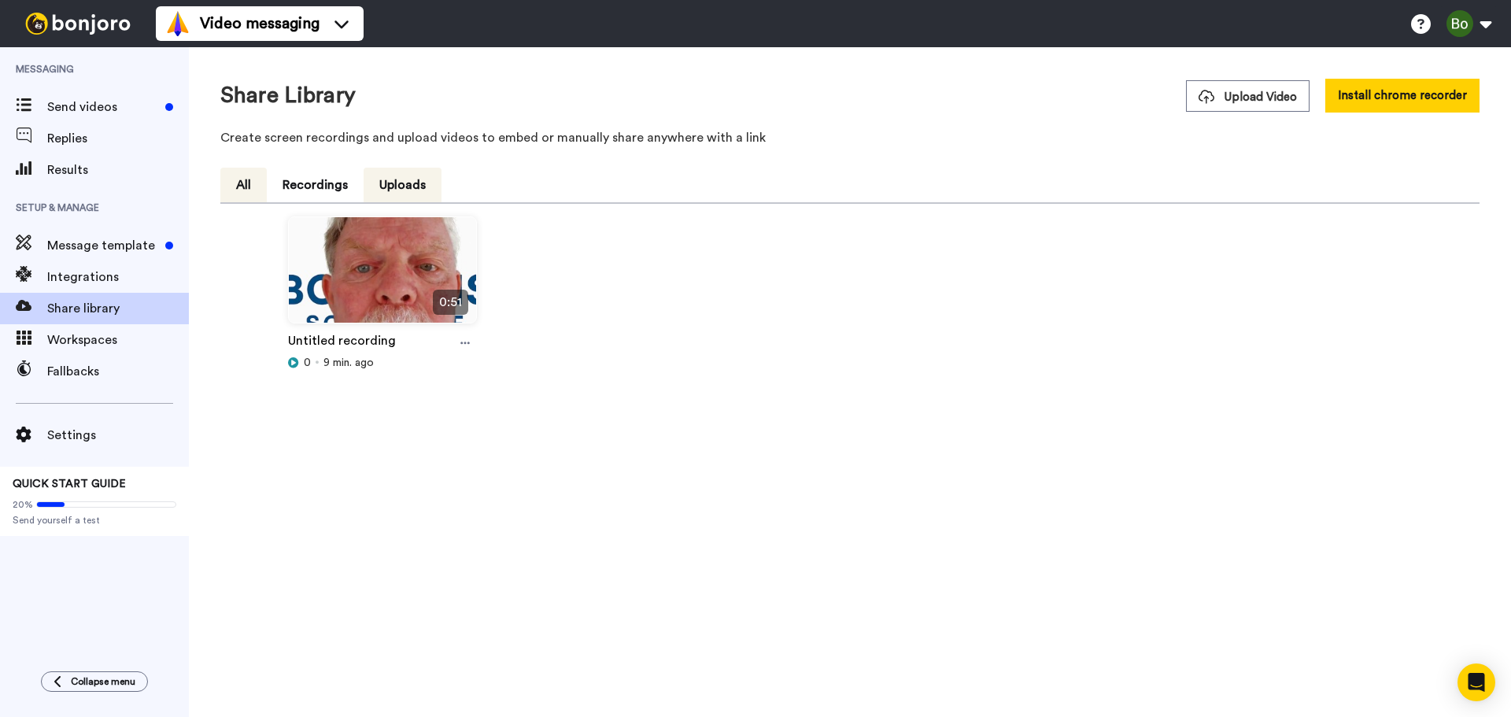
click at [423, 192] on button "Uploads" at bounding box center [402, 185] width 78 height 35
click at [250, 190] on button "All" at bounding box center [243, 185] width 46 height 35
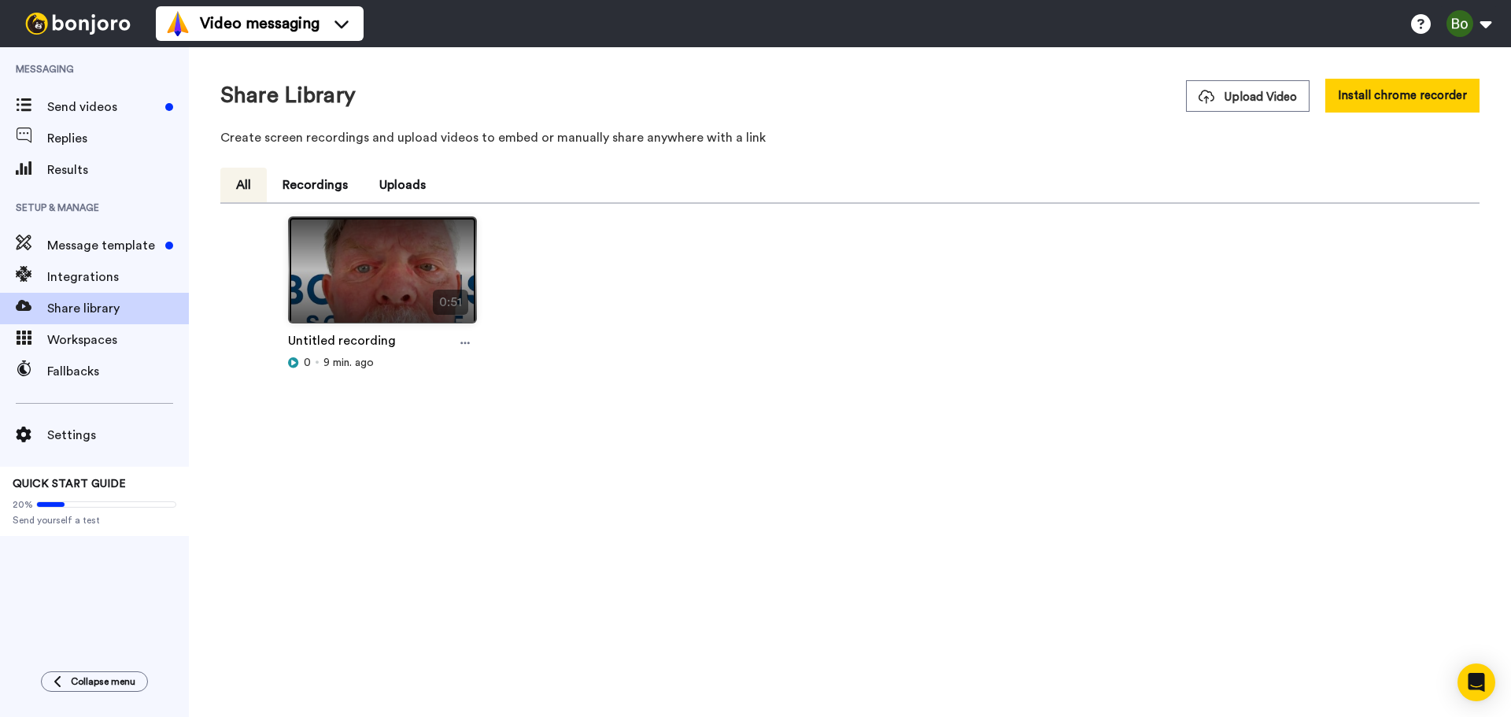
click at [385, 314] on img at bounding box center [382, 276] width 187 height 119
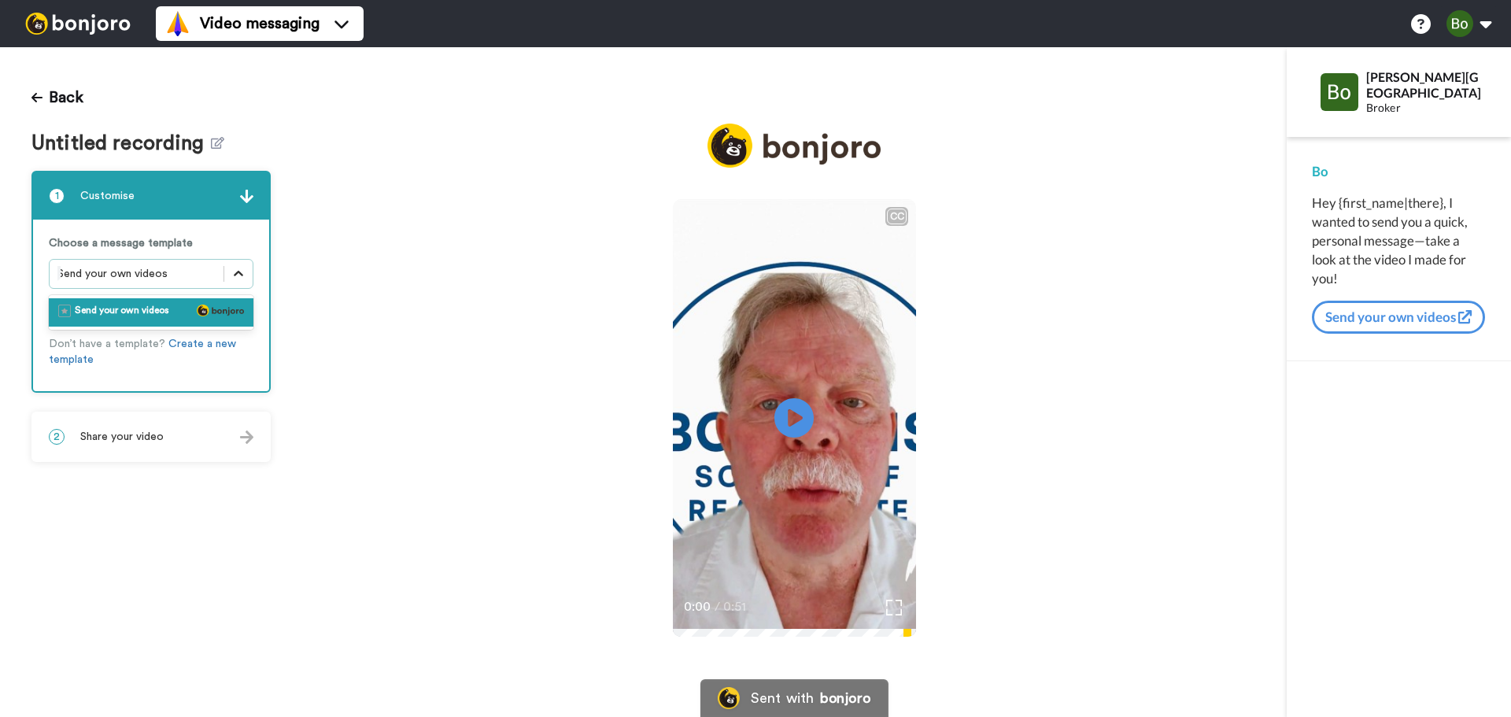
click at [240, 278] on icon at bounding box center [239, 274] width 16 height 16
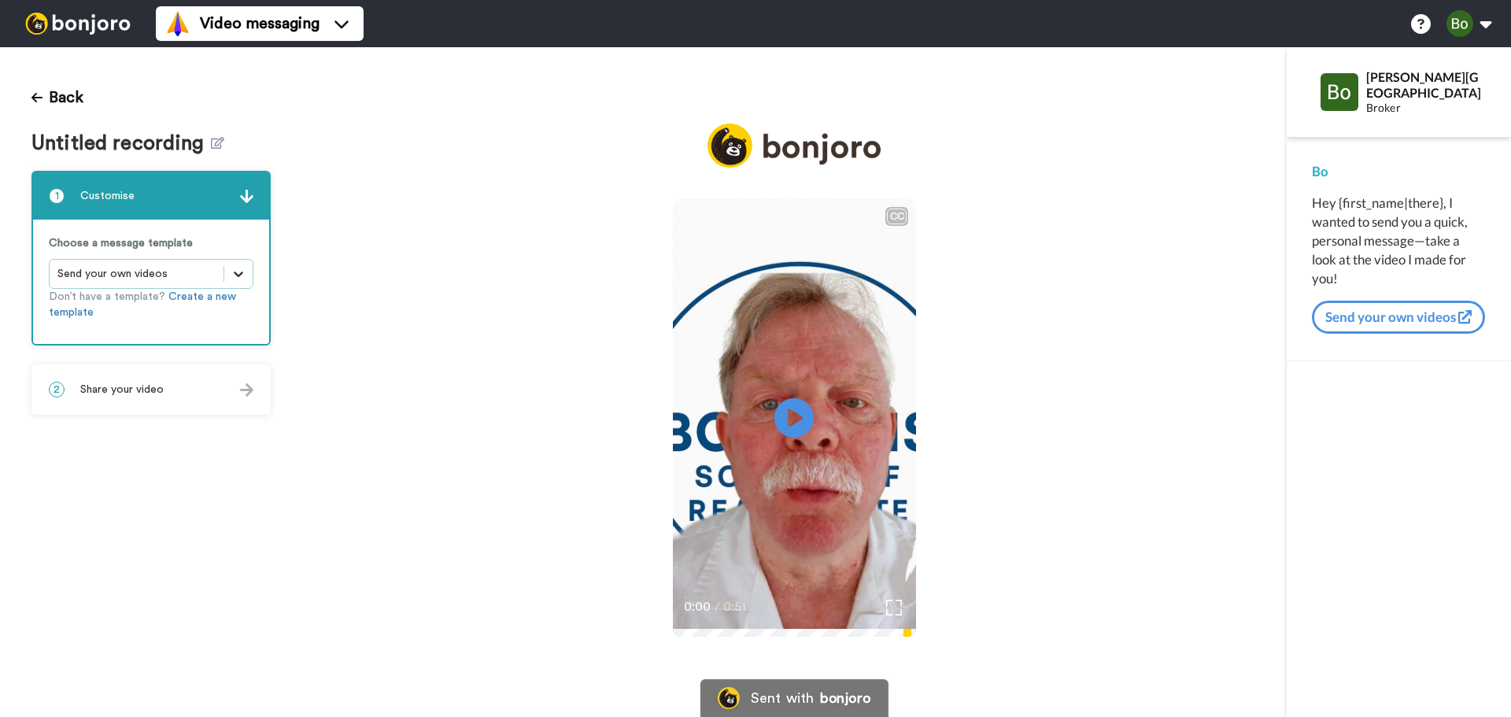
click at [240, 278] on icon at bounding box center [239, 274] width 16 height 16
click at [173, 441] on div "Back Untitled recording 1 Customise Choose a message template Send your own vid…" at bounding box center [151, 382] width 302 height 670
click at [200, 392] on div "2 Share your video" at bounding box center [151, 389] width 236 height 47
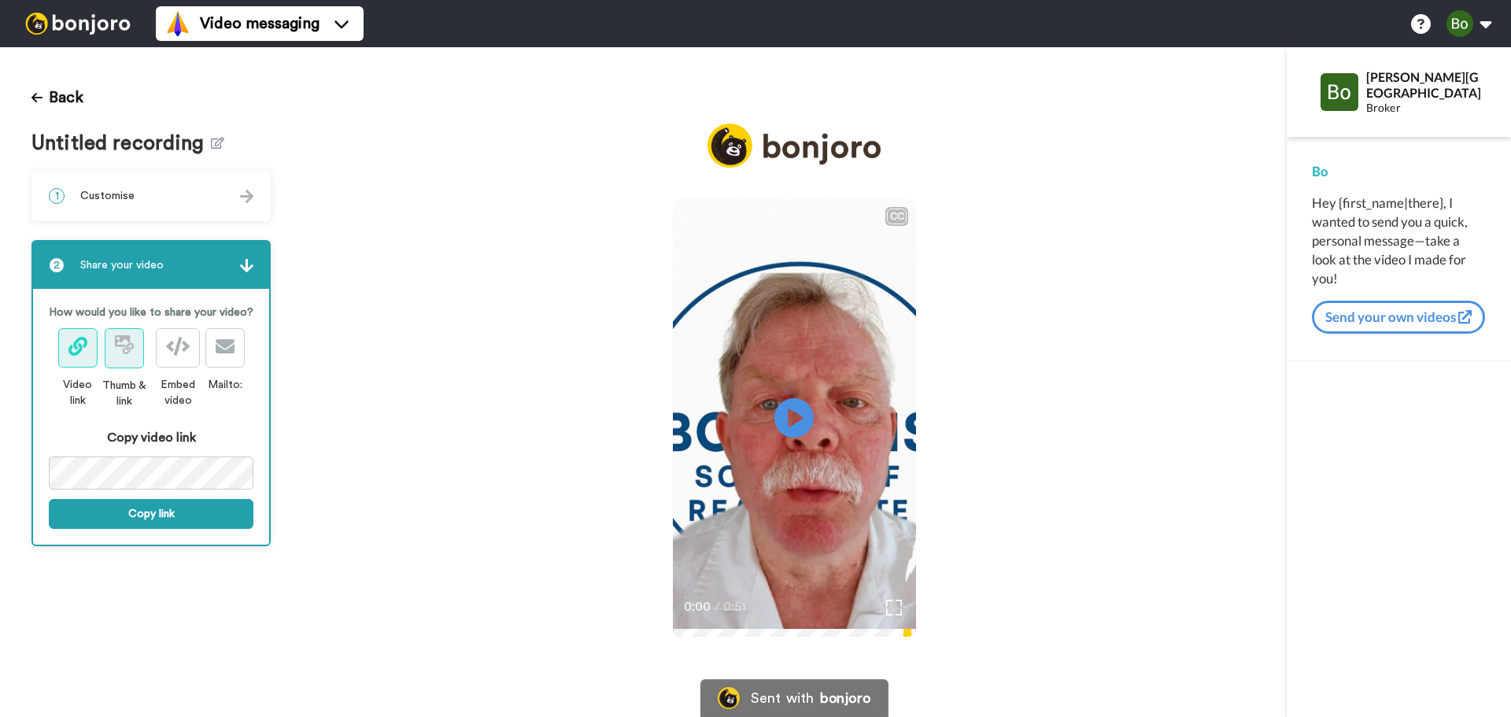
click at [136, 344] on button at bounding box center [124, 348] width 39 height 40
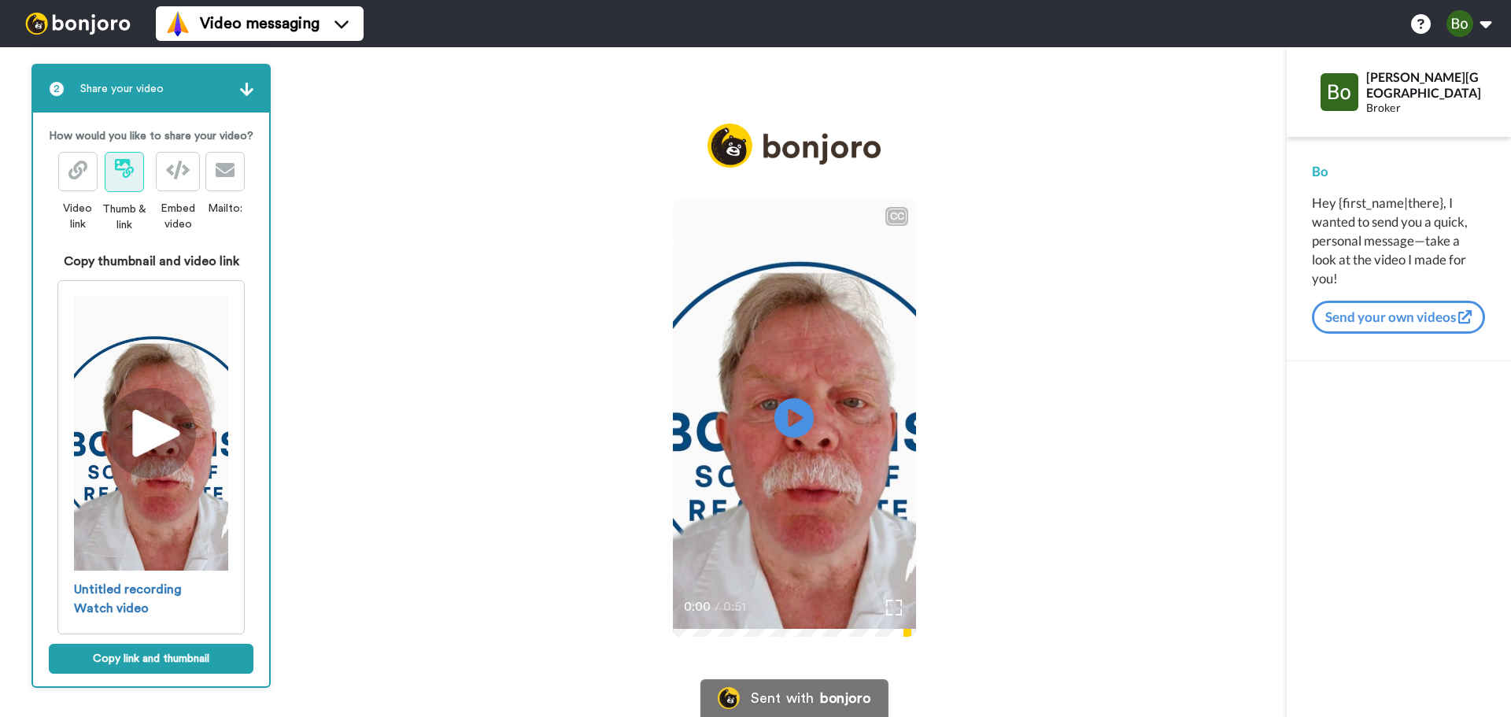
scroll to position [179, 0]
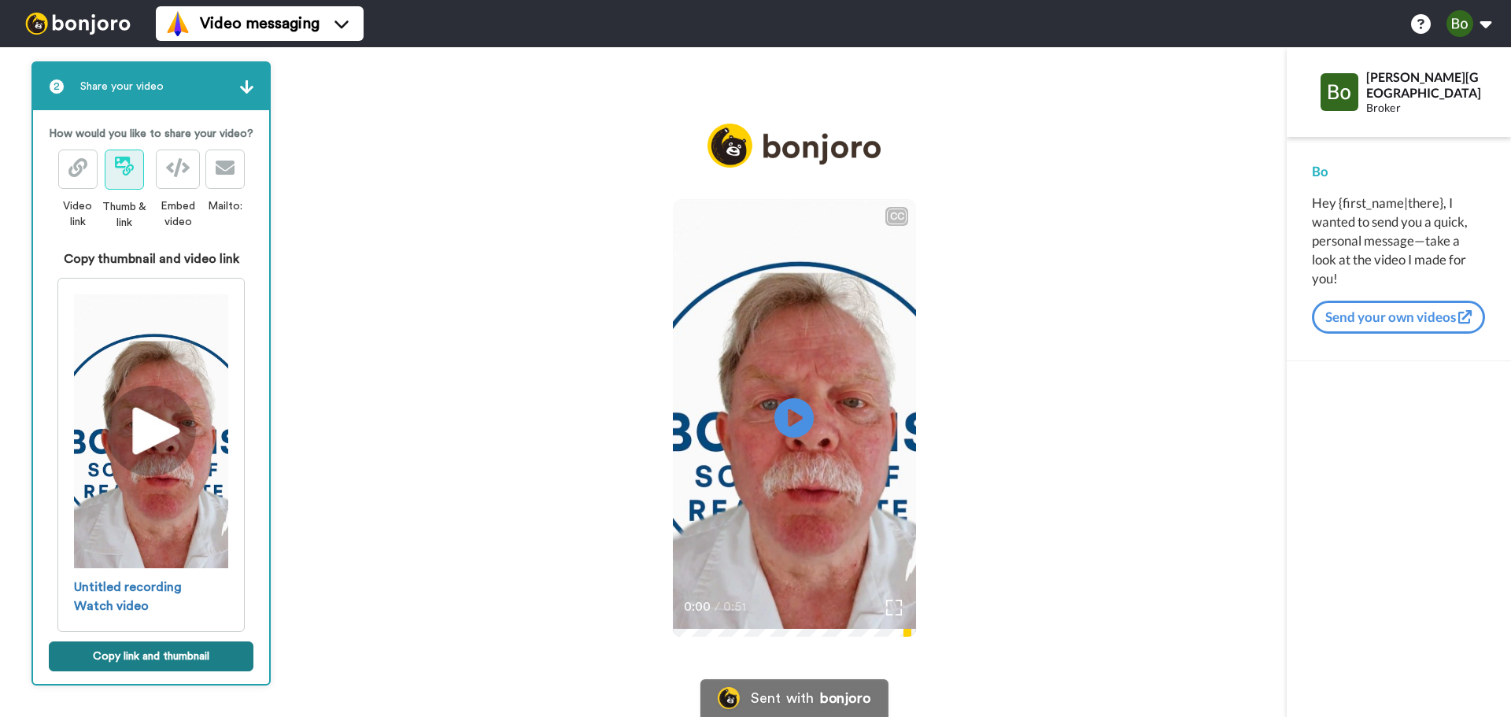
click at [168, 654] on button "Copy link and thumbnail" at bounding box center [151, 656] width 205 height 30
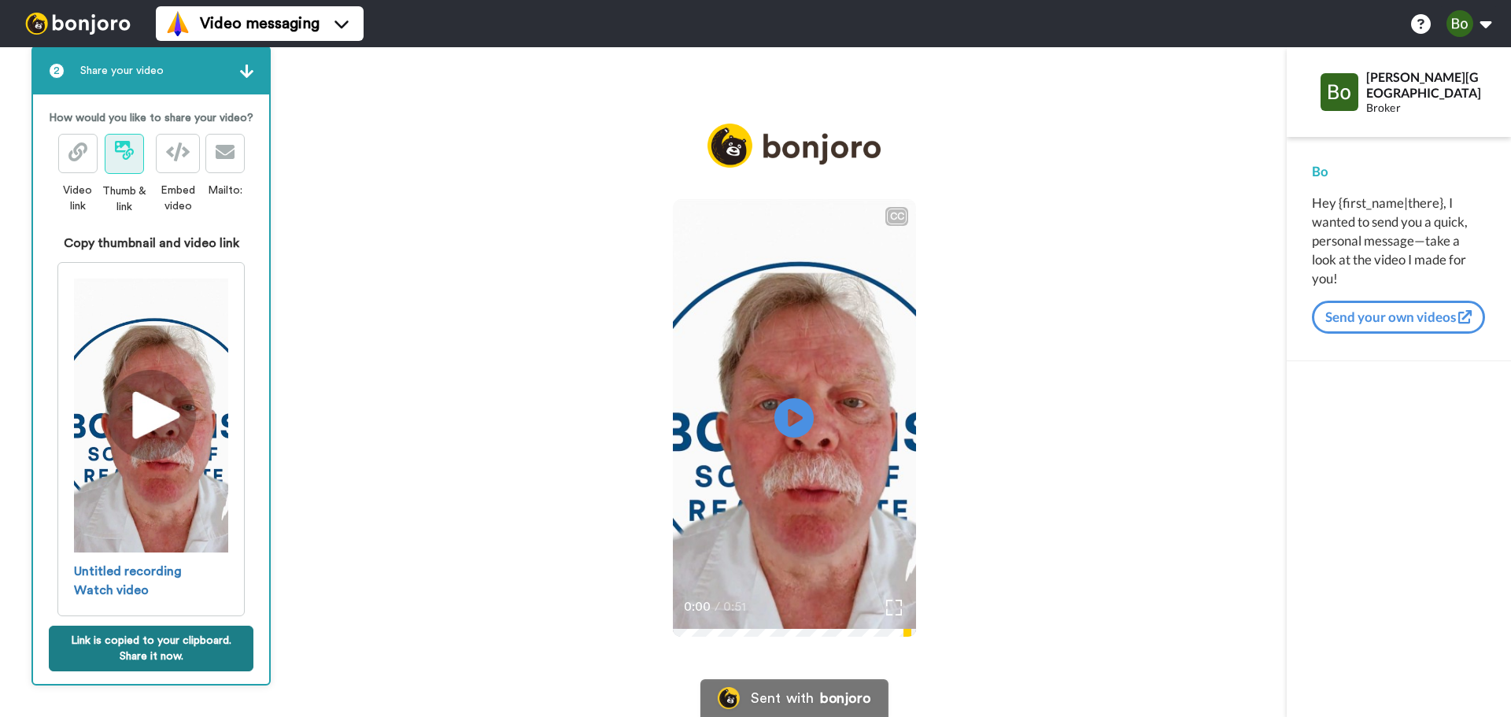
click at [146, 644] on button "Link is copied to your clipboard. Share it now." at bounding box center [151, 648] width 205 height 46
click at [74, 173] on button at bounding box center [77, 153] width 39 height 39
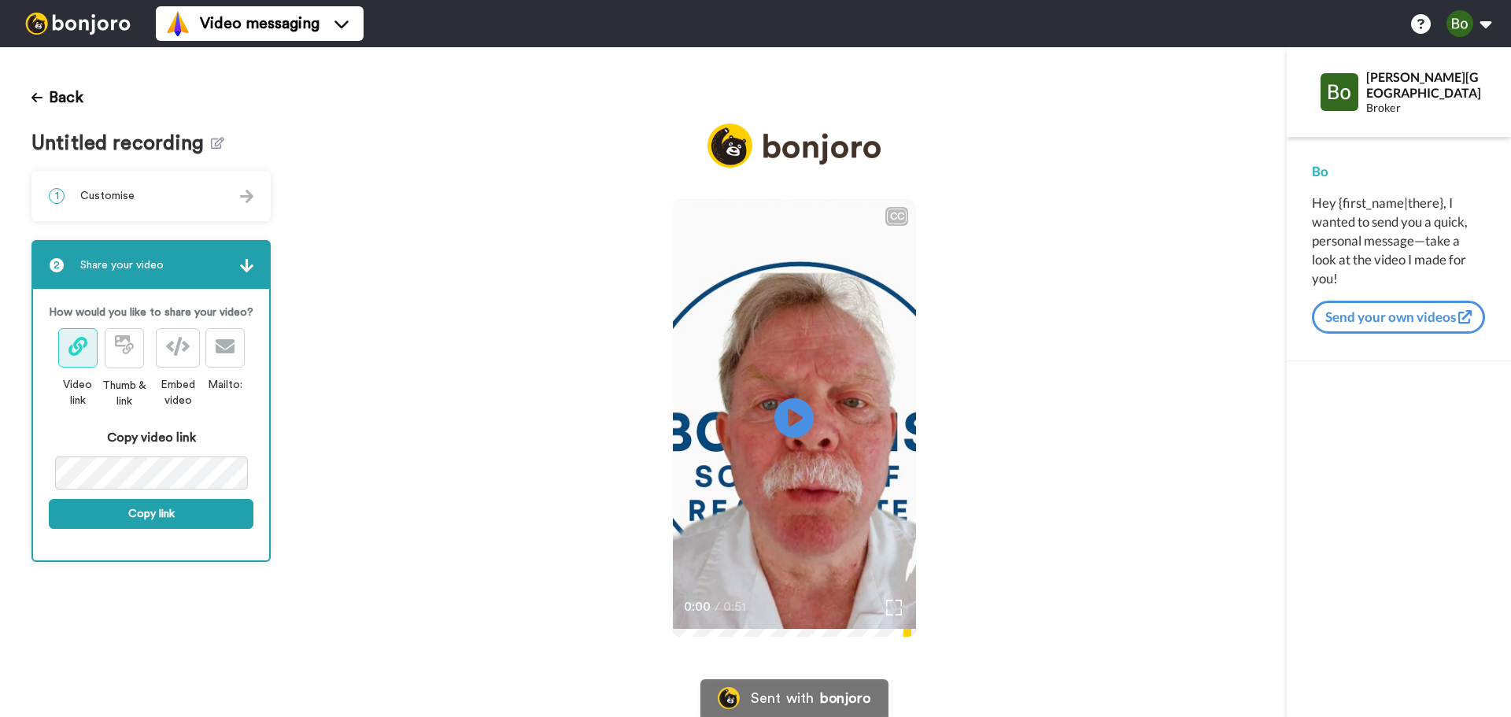
scroll to position [0, 0]
click at [124, 348] on icon at bounding box center [127, 347] width 11 height 11
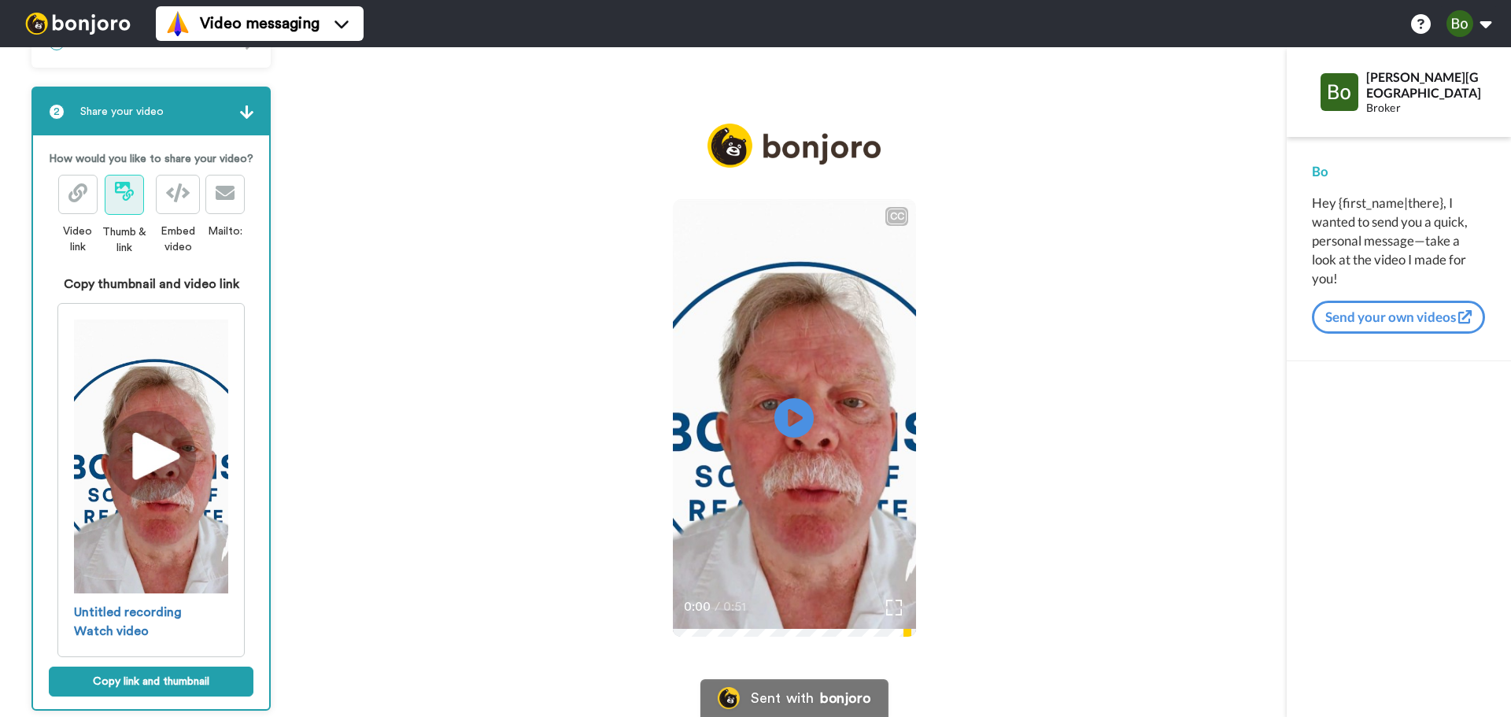
scroll to position [179, 0]
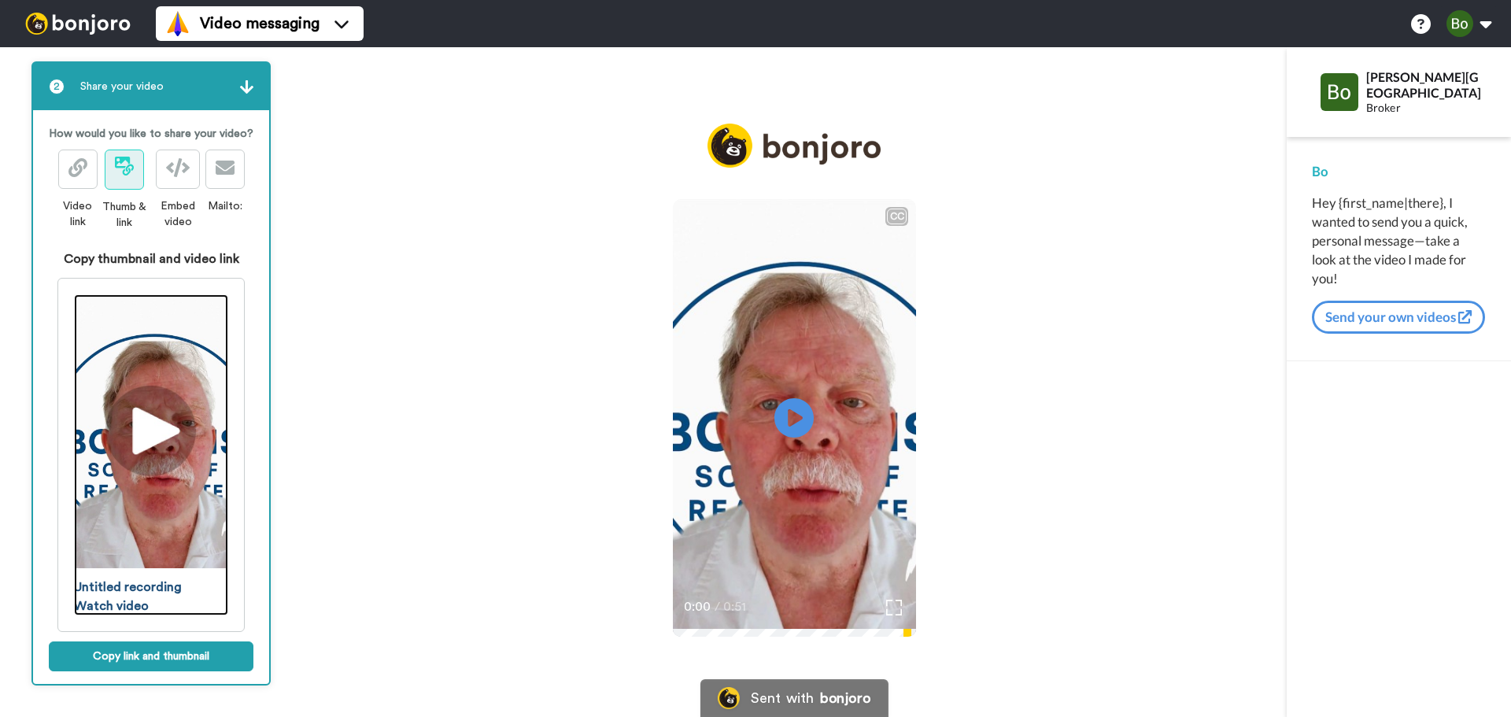
click at [142, 586] on span "Untitled recording Watch video" at bounding box center [128, 596] width 108 height 38
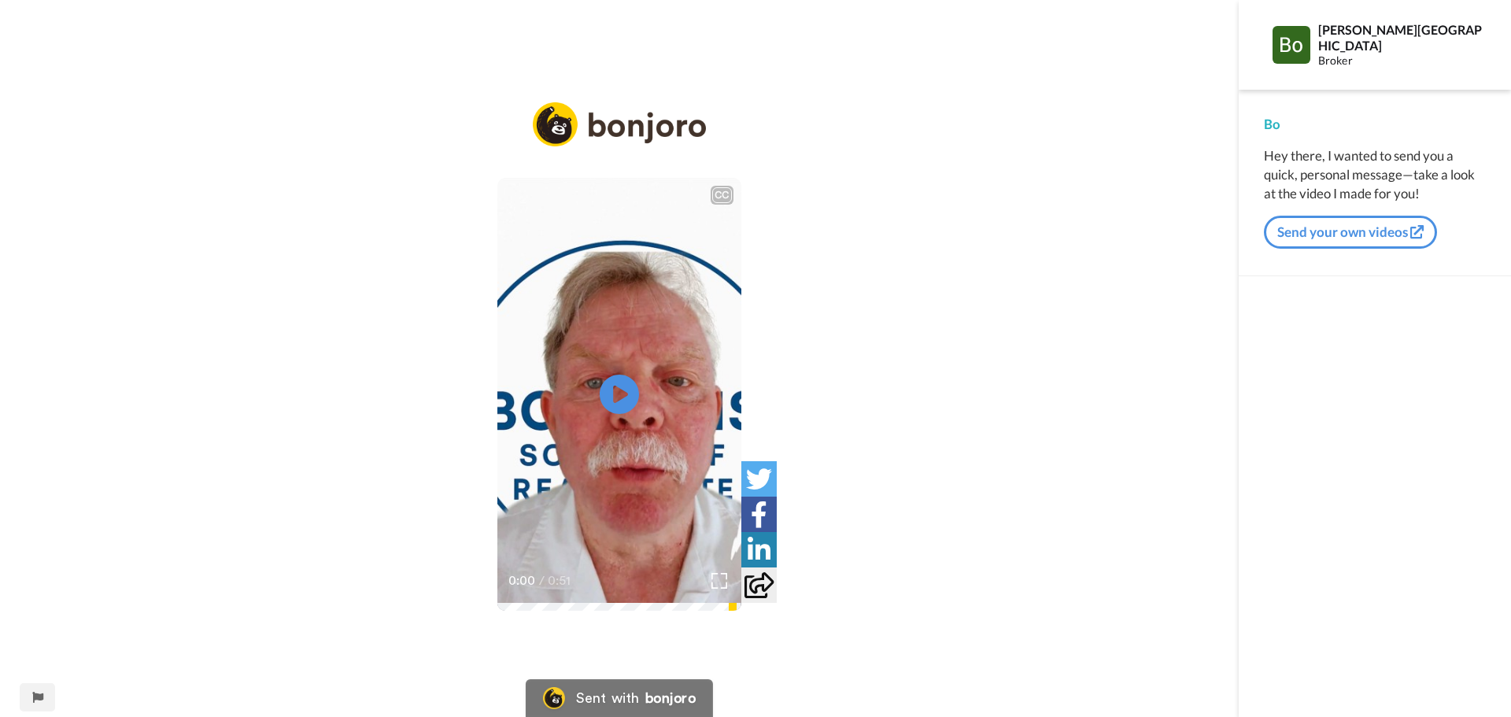
drag, startPoint x: 736, startPoint y: 715, endPoint x: 1129, endPoint y: 348, distance: 537.7
click at [1129, 348] on div "CC Play/Pause 0:00 / 0:51" at bounding box center [619, 368] width 1238 height 533
click at [622, 398] on icon "Play/Pause" at bounding box center [620, 394] width 42 height 75
click at [298, 212] on div "CC Play/Pause 0:51 / 0:51" at bounding box center [619, 368] width 1238 height 533
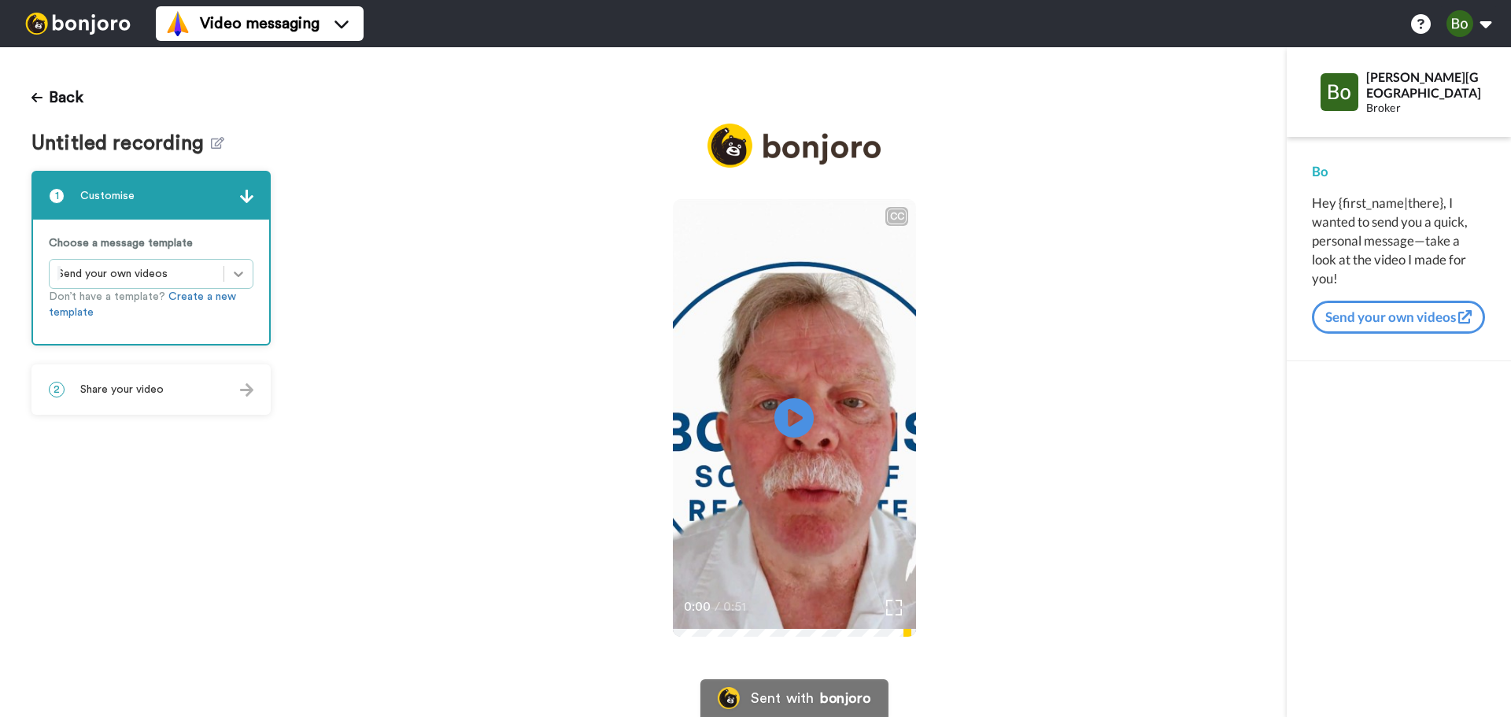
click at [240, 275] on icon at bounding box center [239, 274] width 16 height 16
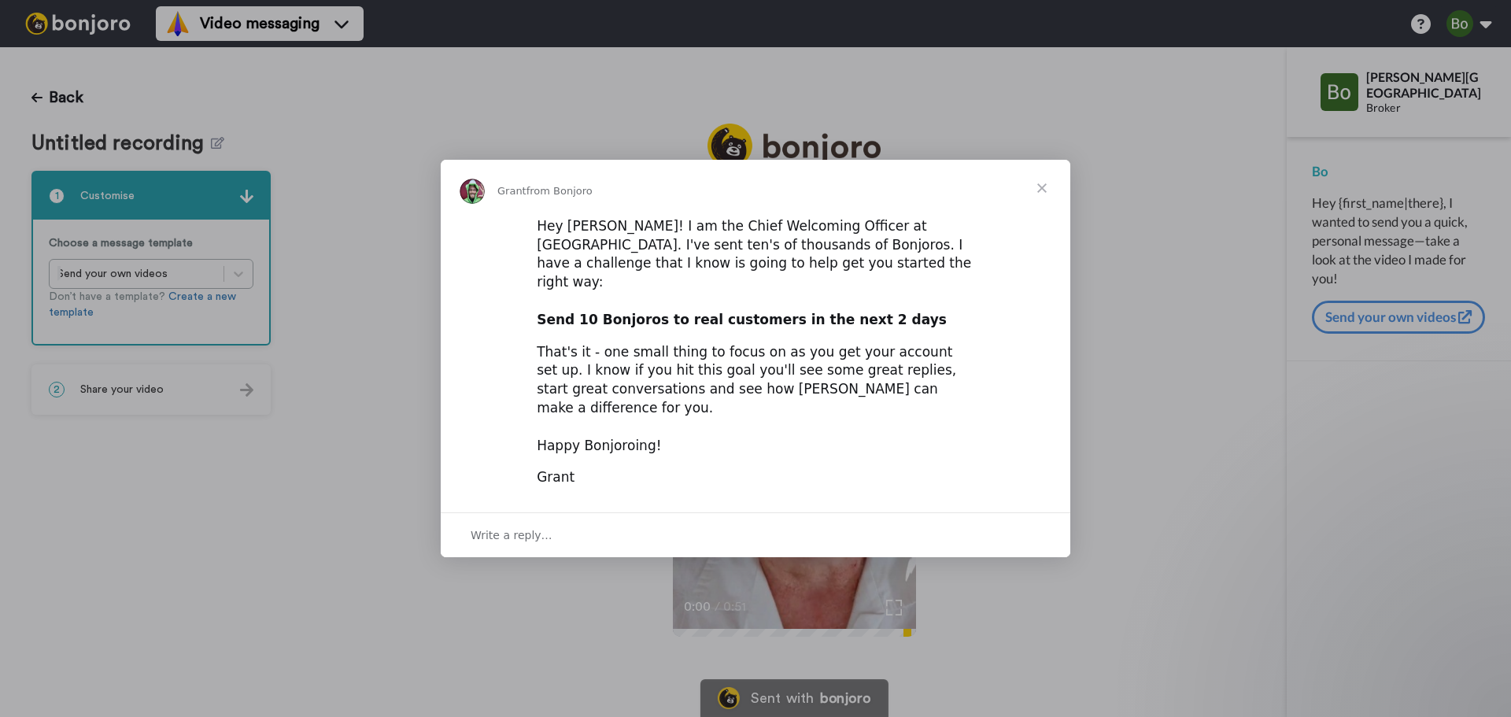
click at [1041, 208] on span "Close" at bounding box center [1041, 188] width 57 height 57
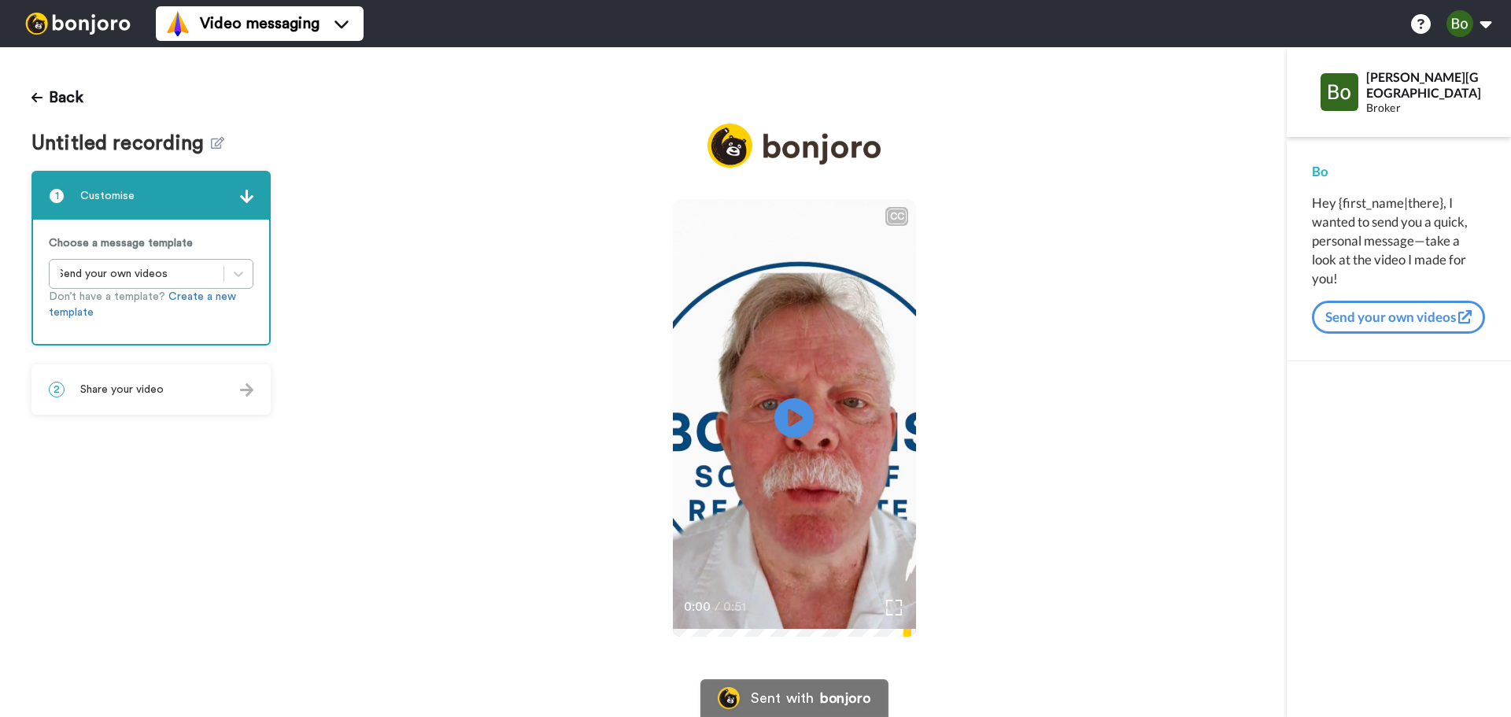
click at [1, 113] on div "Back Untitled recording 1 Customise Choose a message template Send your own vid…" at bounding box center [151, 382] width 302 height 670
click at [46, 98] on button "Back" at bounding box center [57, 98] width 52 height 38
click at [221, 387] on div "2 Share your video" at bounding box center [151, 389] width 236 height 47
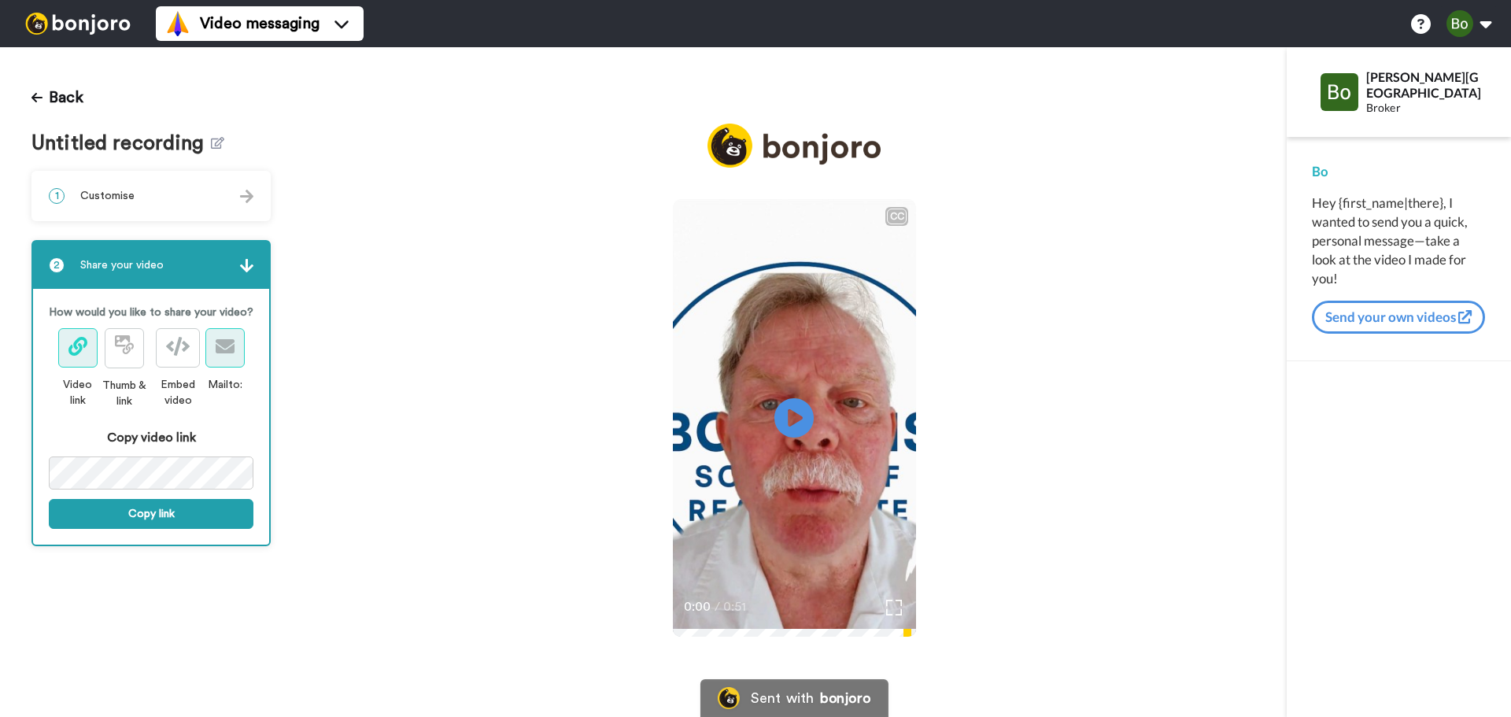
click at [231, 342] on icon at bounding box center [225, 346] width 19 height 19
click at [227, 342] on icon at bounding box center [225, 346] width 19 height 19
click at [229, 349] on icon at bounding box center [225, 346] width 19 height 19
click at [1382, 320] on button "Send your own videos" at bounding box center [1398, 317] width 173 height 33
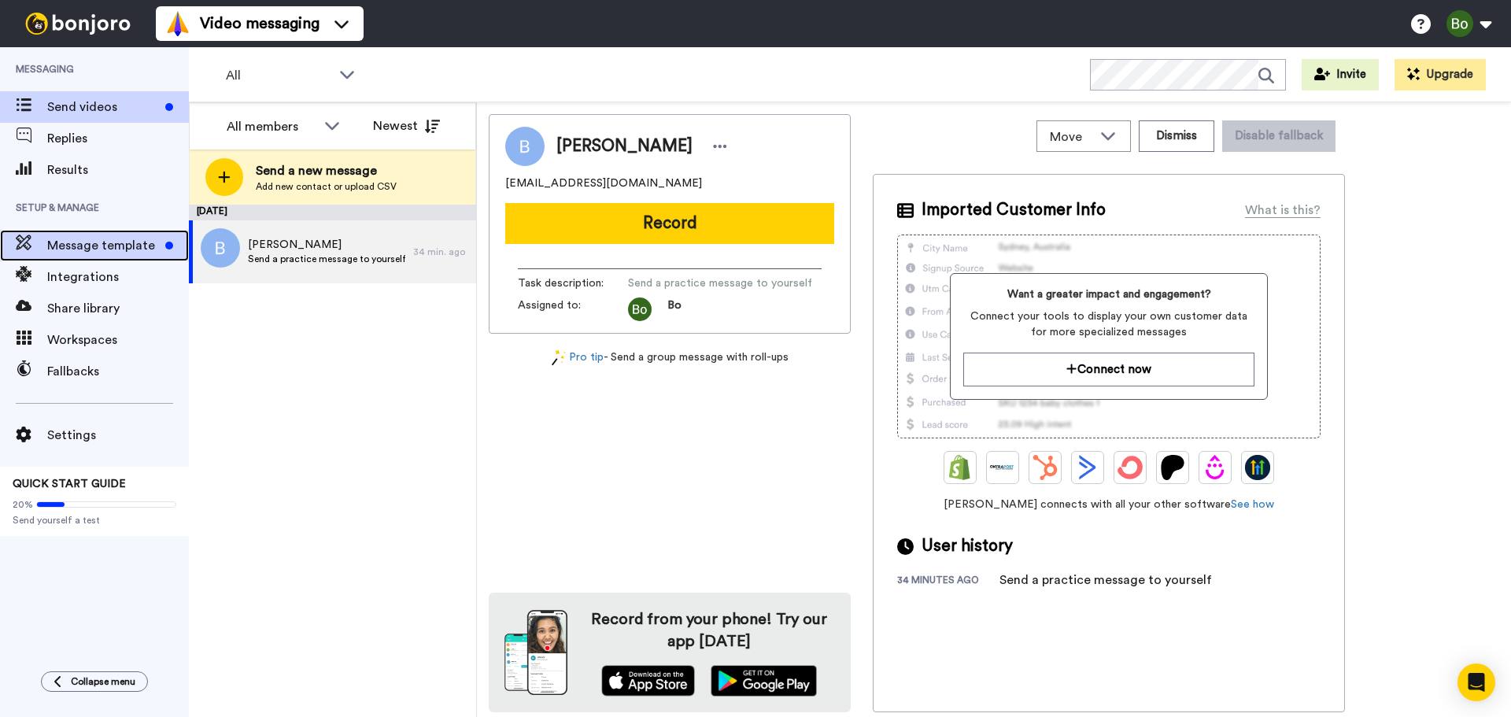
click at [96, 242] on span "Message template" at bounding box center [103, 245] width 112 height 19
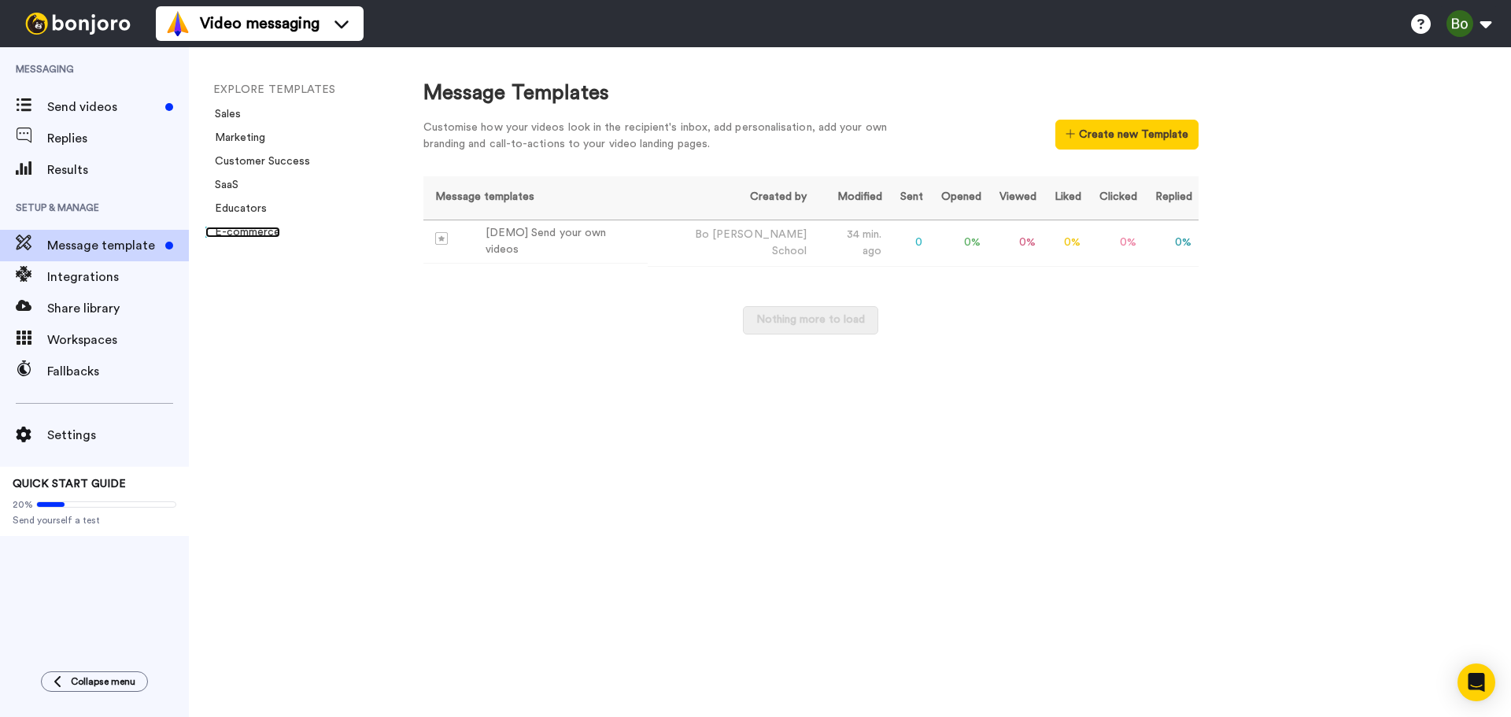
click at [235, 231] on link "E-commerce" at bounding box center [242, 232] width 75 height 11
